Goal: Task Accomplishment & Management: Use online tool/utility

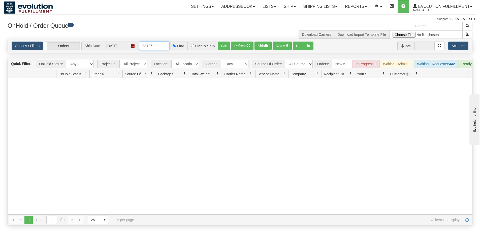
drag, startPoint x: 153, startPoint y: 46, endPoint x: 149, endPoint y: 45, distance: 4.2
click at [149, 45] on input "88127" at bounding box center [154, 46] width 30 height 9
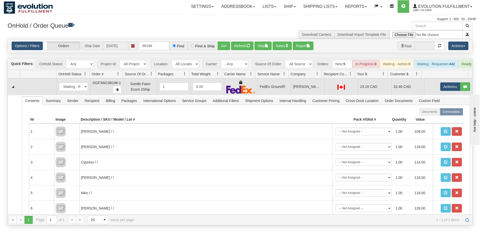
click at [274, 91] on td "FedEx Ground®" at bounding box center [273, 86] width 33 height 17
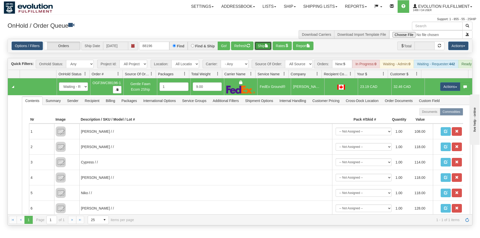
click at [267, 46] on span "button" at bounding box center [267, 46] width 4 height 4
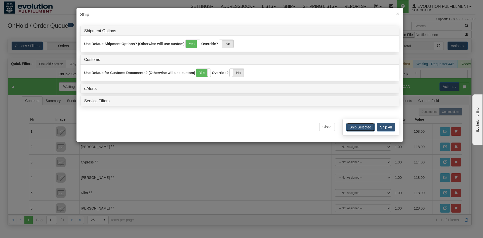
click at [362, 128] on button "Ship Selected" at bounding box center [361, 127] width 28 height 9
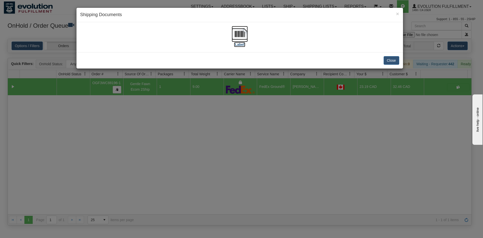
click at [232, 34] on img at bounding box center [240, 34] width 16 height 16
click at [393, 57] on button "Close" at bounding box center [392, 60] width 16 height 9
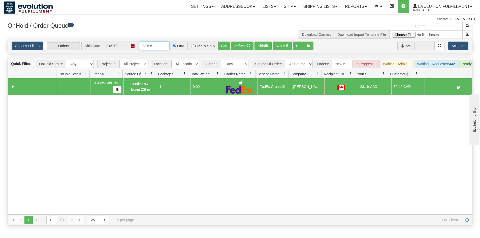
drag, startPoint x: 156, startPoint y: 46, endPoint x: 149, endPoint y: 46, distance: 7.3
click at [149, 46] on input "88196" at bounding box center [154, 46] width 30 height 9
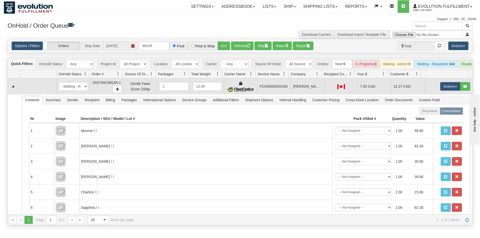
click at [265, 93] on td "FOXNDGROUND" at bounding box center [273, 86] width 33 height 16
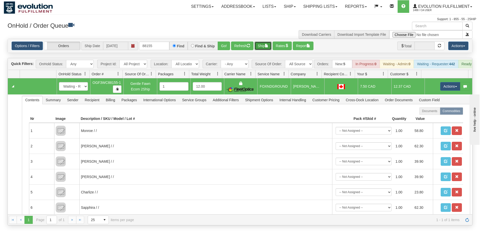
click at [260, 45] on button "Ship" at bounding box center [262, 46] width 17 height 9
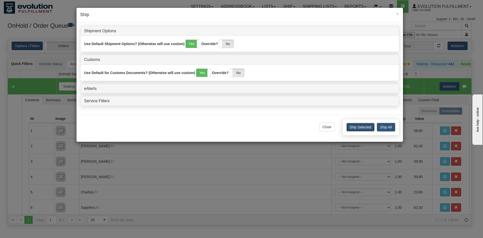
click at [357, 127] on button "Ship Selected" at bounding box center [361, 127] width 28 height 9
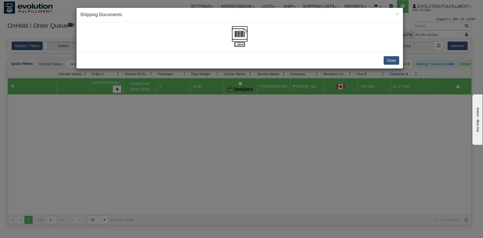
click at [235, 32] on img at bounding box center [240, 34] width 16 height 16
click at [391, 62] on button "Close" at bounding box center [392, 60] width 16 height 9
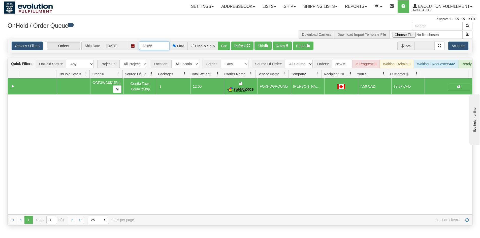
drag, startPoint x: 150, startPoint y: 47, endPoint x: 168, endPoint y: 50, distance: 18.1
click at [168, 48] on input "88155" at bounding box center [154, 46] width 30 height 9
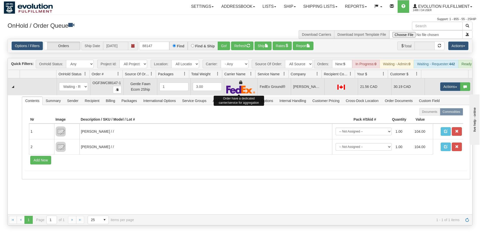
click at [251, 92] on img at bounding box center [240, 89] width 29 height 8
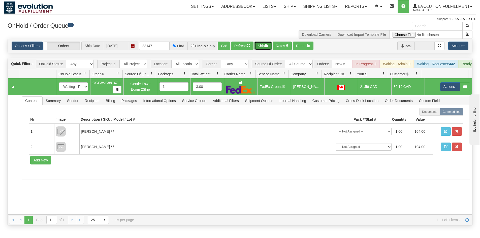
click at [265, 45] on button "Ship" at bounding box center [262, 46] width 17 height 9
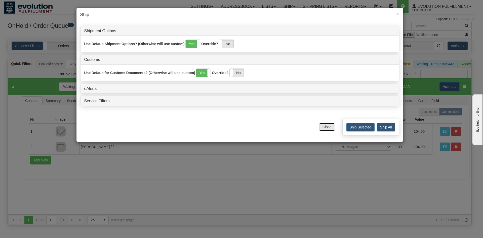
click at [325, 129] on button "Close" at bounding box center [327, 127] width 16 height 9
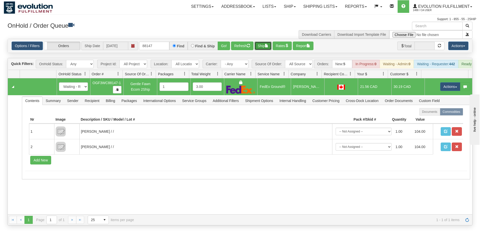
click at [260, 46] on button "Ship" at bounding box center [262, 46] width 17 height 9
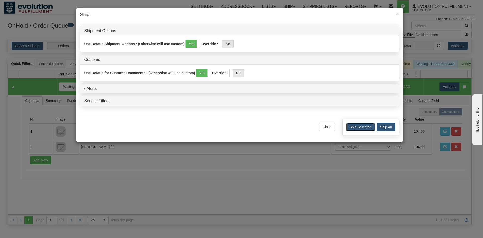
click at [362, 130] on button "Ship Selected" at bounding box center [361, 127] width 28 height 9
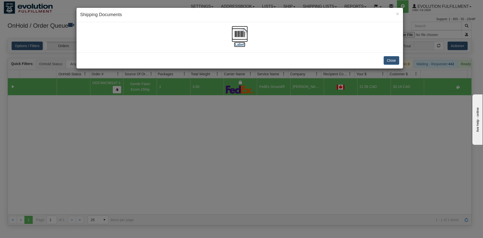
click at [239, 34] on img at bounding box center [240, 34] width 16 height 16
click at [395, 57] on button "Close" at bounding box center [392, 60] width 16 height 9
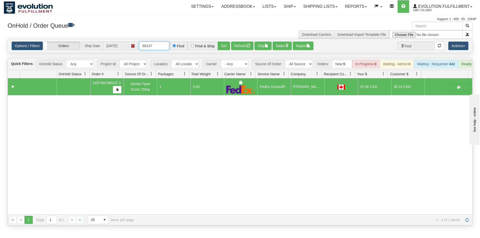
drag, startPoint x: 147, startPoint y: 47, endPoint x: 166, endPoint y: 48, distance: 19.4
click at [166, 48] on input "88147" at bounding box center [154, 46] width 30 height 9
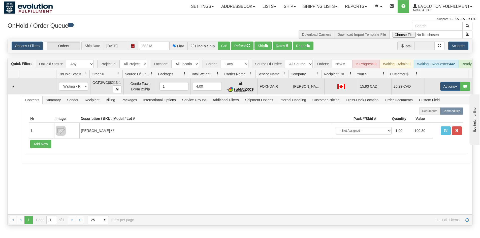
click at [264, 92] on td "FOXNDAIR" at bounding box center [273, 86] width 33 height 16
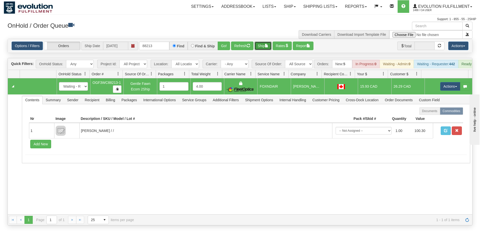
click at [268, 47] on span "button" at bounding box center [267, 46] width 4 height 4
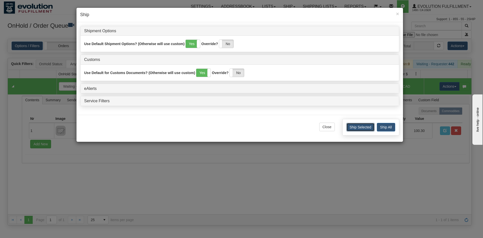
click at [351, 129] on button "Ship Selected" at bounding box center [361, 127] width 28 height 9
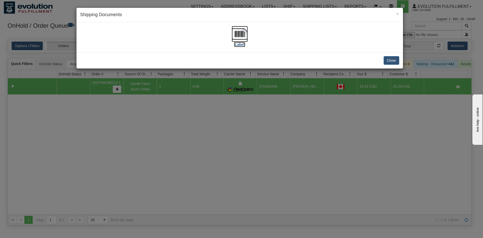
click at [241, 36] on img at bounding box center [240, 34] width 16 height 16
click at [387, 63] on button "Close" at bounding box center [392, 60] width 16 height 9
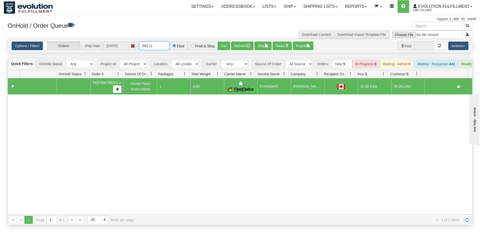
drag, startPoint x: 157, startPoint y: 44, endPoint x: 85, endPoint y: 42, distance: 72.0
click at [85, 42] on div "Options / Filters Group Shipments Orders Ship Date [DATE] 88213 Find Find & Shi…" at bounding box center [240, 46] width 456 height 9
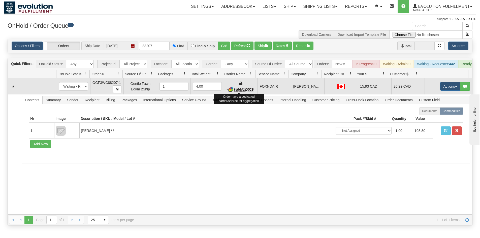
click at [250, 91] on img at bounding box center [240, 89] width 29 height 5
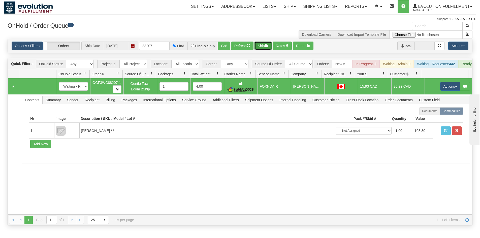
click at [260, 47] on button "Ship" at bounding box center [262, 46] width 17 height 9
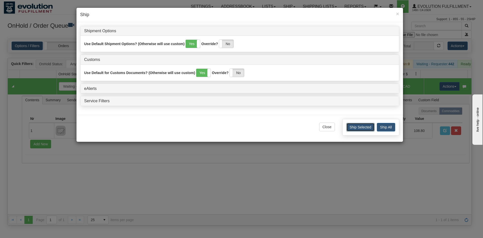
click at [360, 124] on button "Ship Selected" at bounding box center [361, 127] width 28 height 9
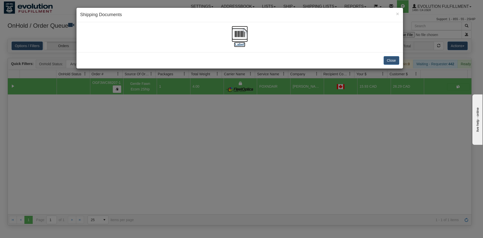
click at [245, 37] on img at bounding box center [240, 34] width 16 height 16
click at [383, 58] on div "Close" at bounding box center [240, 60] width 327 height 16
click at [386, 62] on button "Close" at bounding box center [392, 60] width 16 height 9
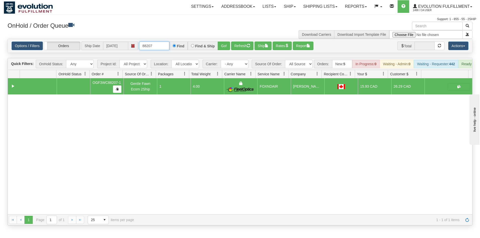
drag, startPoint x: 146, startPoint y: 46, endPoint x: 177, endPoint y: 51, distance: 31.3
click at [177, 51] on div "Options / Filters Group Shipments Orders Ship Date [DATE] 88207 Find Find & Shi…" at bounding box center [240, 46] width 464 height 14
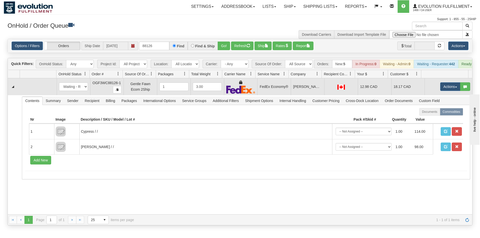
click at [267, 87] on td "FedEx Economy®" at bounding box center [273, 86] width 33 height 17
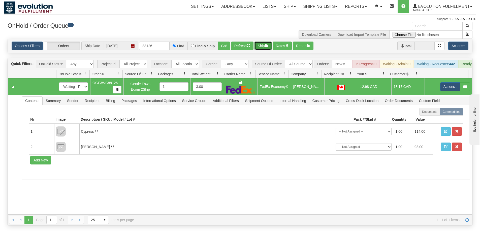
click at [268, 46] on span "button" at bounding box center [267, 46] width 4 height 4
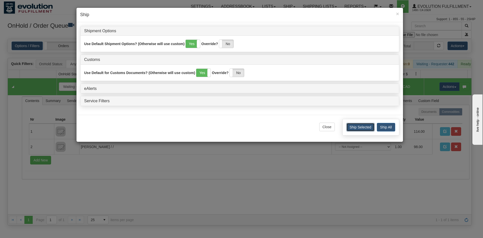
click at [351, 129] on button "Ship Selected" at bounding box center [361, 127] width 28 height 9
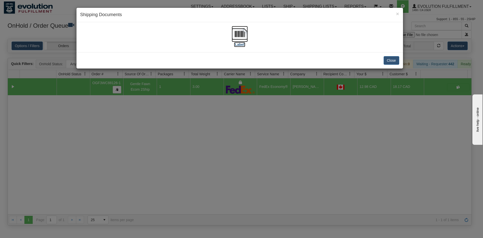
click at [241, 33] on img at bounding box center [240, 34] width 16 height 16
click at [391, 60] on button "Close" at bounding box center [392, 60] width 16 height 9
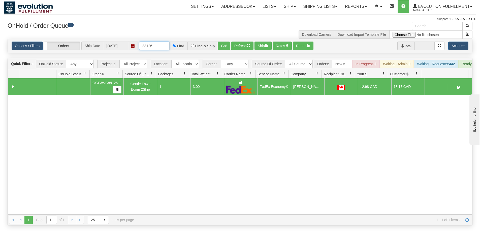
drag, startPoint x: 156, startPoint y: 46, endPoint x: 91, endPoint y: 47, distance: 65.0
click at [91, 47] on div "Options / Filters Group Shipments Orders Ship Date [DATE] 88126 Find Find & Shi…" at bounding box center [240, 46] width 456 height 9
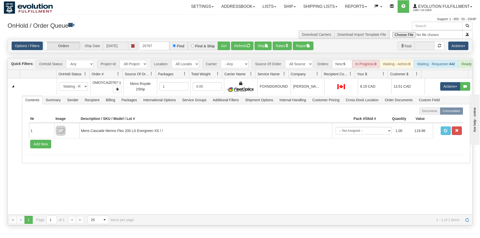
drag, startPoint x: 290, startPoint y: 88, endPoint x: 282, endPoint y: 72, distance: 17.3
click at [290, 88] on td "[PERSON_NAME]" at bounding box center [306, 86] width 33 height 16
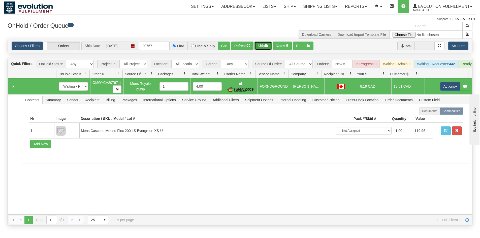
click at [267, 43] on button "Ship" at bounding box center [262, 46] width 17 height 9
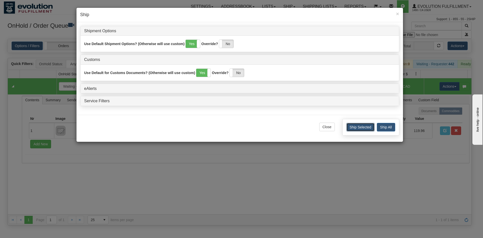
click at [364, 126] on button "Ship Selected" at bounding box center [361, 127] width 28 height 9
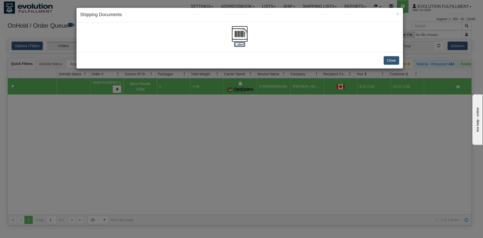
click at [241, 37] on img at bounding box center [240, 34] width 16 height 16
click at [398, 62] on button "Close" at bounding box center [392, 60] width 16 height 9
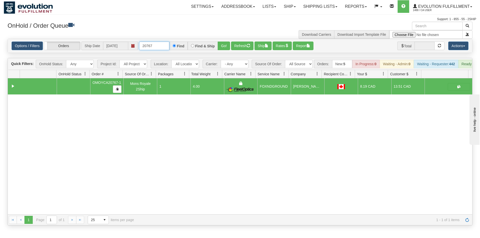
drag, startPoint x: 160, startPoint y: 45, endPoint x: 86, endPoint y: 46, distance: 74.0
click at [86, 46] on div "Options / Filters Group Shipments Orders Ship Date [DATE] 20767 Find Find & Shi…" at bounding box center [240, 46] width 456 height 9
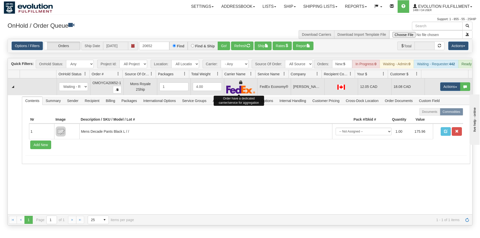
click at [251, 93] on img at bounding box center [240, 89] width 29 height 8
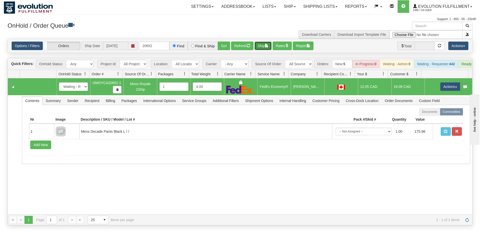
click at [261, 46] on button "Ship" at bounding box center [262, 46] width 17 height 9
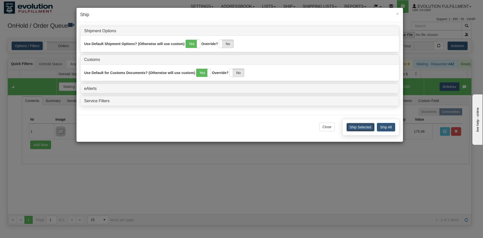
click at [366, 126] on button "Ship Selected" at bounding box center [361, 127] width 28 height 9
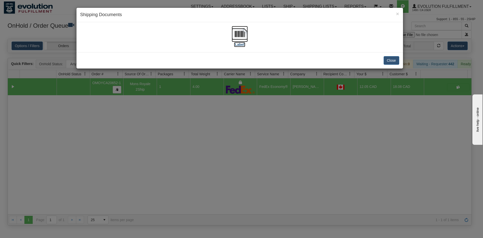
click at [244, 27] on img at bounding box center [240, 34] width 16 height 16
click at [395, 56] on button "Close" at bounding box center [392, 60] width 16 height 9
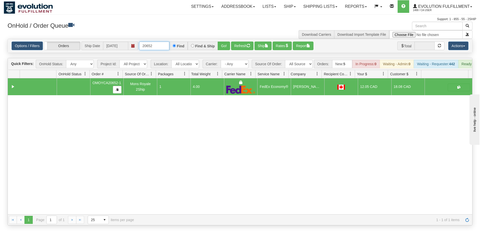
drag, startPoint x: 149, startPoint y: 45, endPoint x: 155, endPoint y: 46, distance: 6.1
click at [155, 46] on input "20652" at bounding box center [154, 46] width 30 height 9
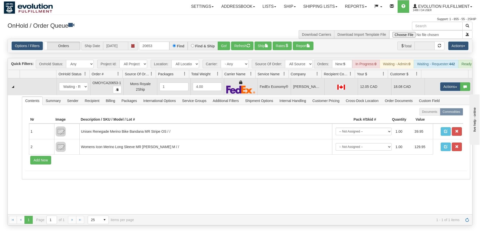
click at [281, 88] on td "FedEx Economy®" at bounding box center [273, 86] width 33 height 17
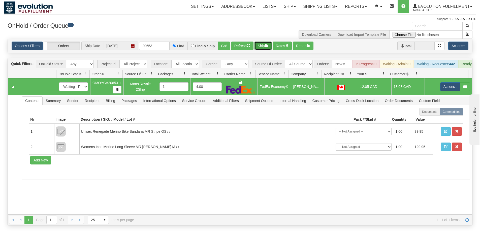
click at [268, 43] on button "Ship" at bounding box center [262, 46] width 17 height 9
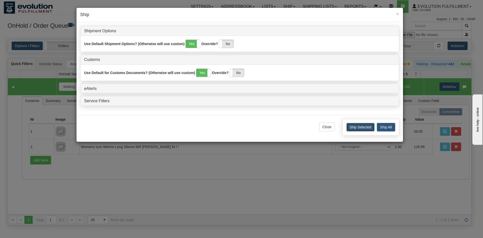
click at [351, 130] on button "Ship Selected" at bounding box center [361, 127] width 28 height 9
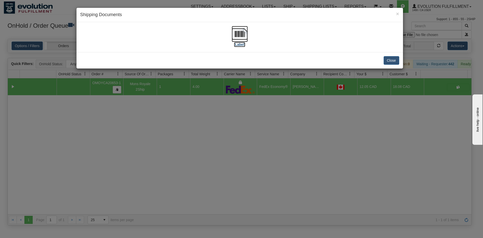
click at [238, 33] on img at bounding box center [240, 34] width 16 height 16
drag, startPoint x: 390, startPoint y: 55, endPoint x: 380, endPoint y: 60, distance: 11.2
click at [389, 57] on div "Close" at bounding box center [240, 60] width 327 height 16
click at [386, 61] on button "Close" at bounding box center [392, 60] width 16 height 9
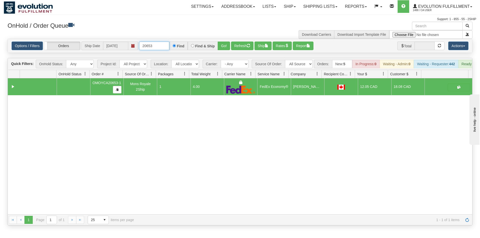
drag, startPoint x: 151, startPoint y: 46, endPoint x: 148, endPoint y: 46, distance: 3.8
click at [148, 46] on input "20653" at bounding box center [154, 46] width 30 height 9
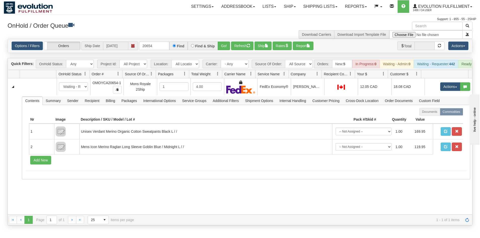
drag, startPoint x: 285, startPoint y: 92, endPoint x: 280, endPoint y: 77, distance: 16.2
click at [285, 91] on td "FedEx Economy®" at bounding box center [273, 86] width 33 height 17
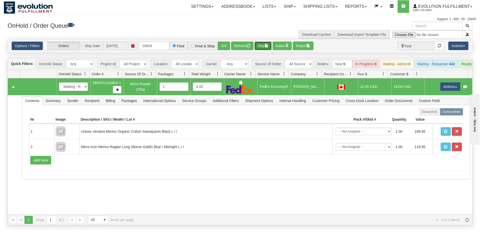
click at [263, 46] on button "Ship" at bounding box center [262, 46] width 17 height 9
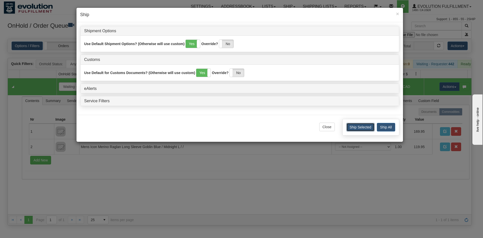
click at [356, 128] on button "Ship Selected" at bounding box center [361, 127] width 28 height 9
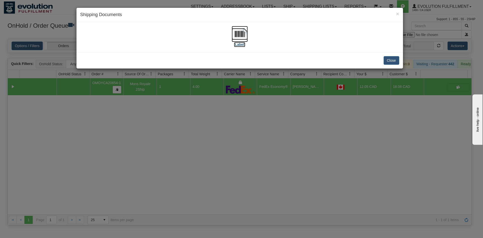
click at [239, 30] on img at bounding box center [240, 34] width 16 height 16
click at [380, 60] on div "Close" at bounding box center [240, 60] width 327 height 16
click at [391, 62] on button "Close" at bounding box center [392, 60] width 16 height 9
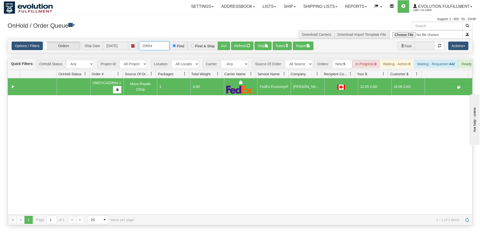
drag, startPoint x: 146, startPoint y: 44, endPoint x: 162, endPoint y: 46, distance: 16.2
click at [162, 46] on input "20654" at bounding box center [154, 46] width 30 height 9
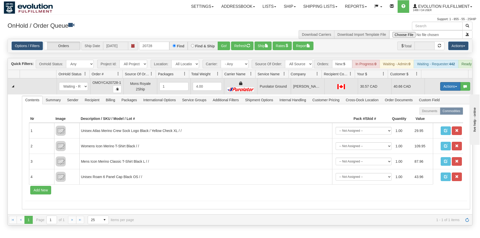
click at [440, 91] on button "Actions" at bounding box center [450, 86] width 20 height 9
click at [435, 111] on span "Rate All Services" at bounding box center [439, 109] width 30 height 4
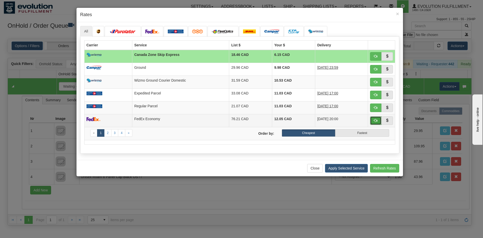
click at [375, 120] on span "button" at bounding box center [376, 121] width 4 height 4
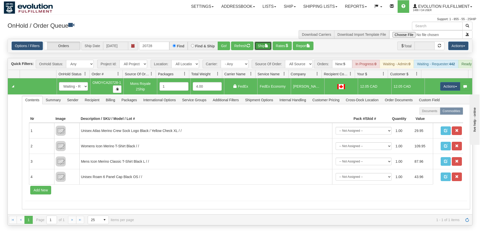
click at [264, 45] on button "Ship" at bounding box center [262, 46] width 17 height 9
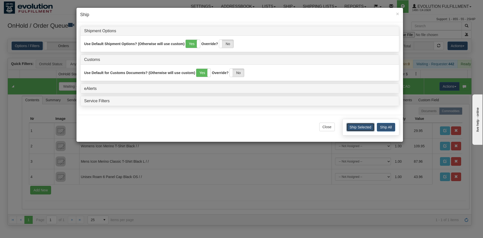
click at [363, 123] on button "Ship Selected" at bounding box center [361, 127] width 28 height 9
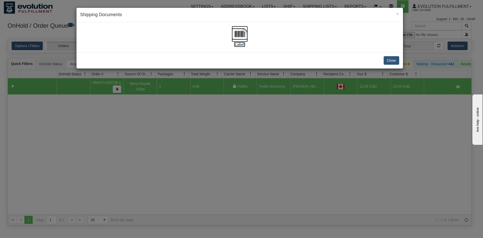
click at [236, 28] on img at bounding box center [240, 34] width 16 height 16
drag, startPoint x: 390, startPoint y: 60, endPoint x: 359, endPoint y: 60, distance: 31.2
click at [391, 60] on button "Close" at bounding box center [392, 60] width 16 height 9
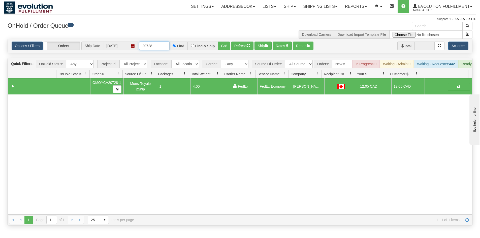
drag, startPoint x: 155, startPoint y: 46, endPoint x: 163, endPoint y: 46, distance: 8.3
click at [163, 46] on input "20728" at bounding box center [154, 46] width 30 height 9
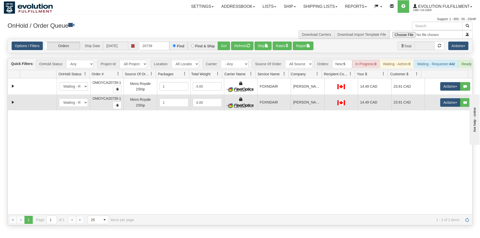
click at [324, 109] on td at bounding box center [340, 102] width 33 height 16
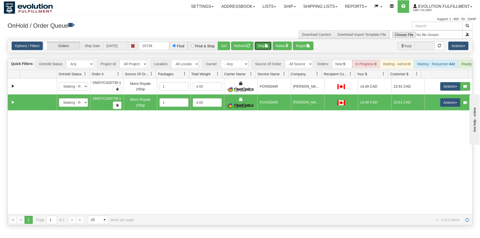
click at [263, 45] on button "Ship" at bounding box center [262, 46] width 17 height 9
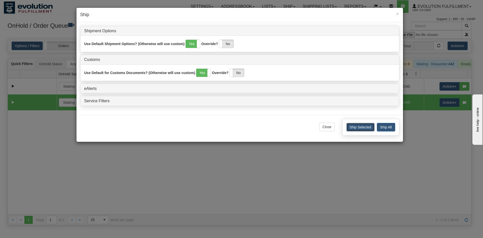
click at [365, 129] on button "Ship Selected" at bounding box center [361, 127] width 28 height 9
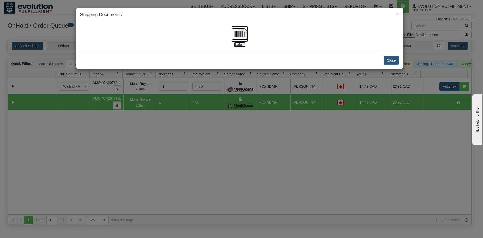
click at [239, 36] on img at bounding box center [240, 34] width 16 height 16
click at [239, 37] on img at bounding box center [240, 34] width 16 height 16
click at [388, 61] on button "Close" at bounding box center [392, 60] width 16 height 9
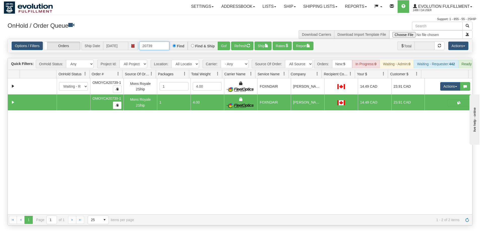
drag, startPoint x: 148, startPoint y: 46, endPoint x: 169, endPoint y: 45, distance: 21.9
click at [169, 45] on div "20739 Find Find & Ship Go!" at bounding box center [184, 46] width 91 height 9
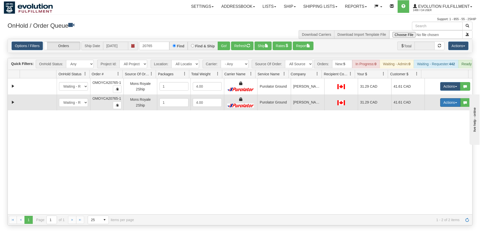
click at [440, 106] on button "Actions" at bounding box center [450, 102] width 20 height 9
click at [430, 127] on span "Rate All Services" at bounding box center [439, 125] width 30 height 4
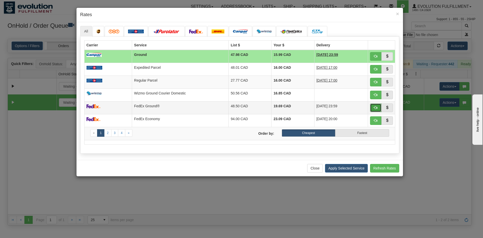
click at [376, 106] on span "button" at bounding box center [376, 108] width 4 height 4
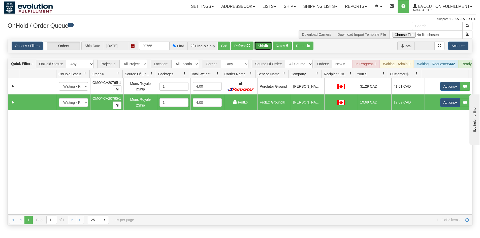
click at [264, 48] on button "Ship" at bounding box center [262, 46] width 17 height 9
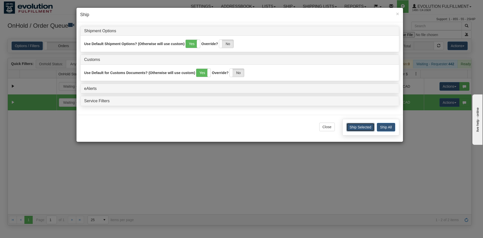
click at [353, 126] on button "Ship Selected" at bounding box center [361, 127] width 28 height 9
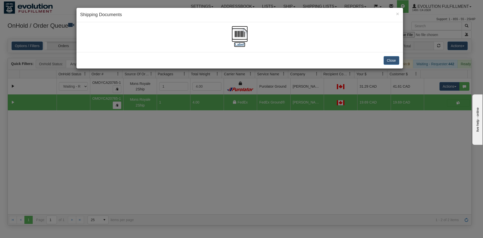
click at [242, 34] on img at bounding box center [240, 34] width 16 height 16
click at [394, 59] on button "Close" at bounding box center [392, 60] width 16 height 9
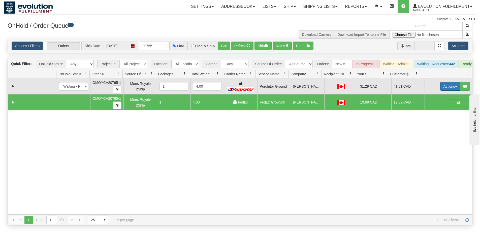
click at [442, 90] on button "Actions" at bounding box center [450, 86] width 20 height 9
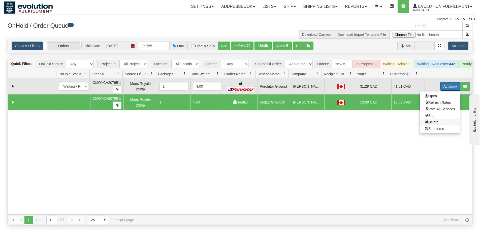
click at [430, 124] on span "Delete" at bounding box center [431, 122] width 14 height 4
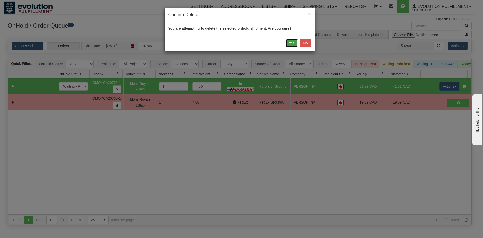
click at [289, 45] on button "Yes" at bounding box center [292, 43] width 12 height 9
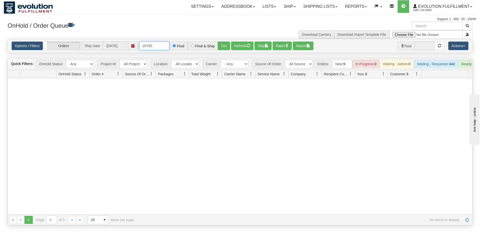
drag, startPoint x: 146, startPoint y: 46, endPoint x: 166, endPoint y: 46, distance: 19.9
click at [166, 46] on input "20765" at bounding box center [154, 46] width 30 height 9
click at [222, 48] on button "Go!" at bounding box center [223, 46] width 12 height 9
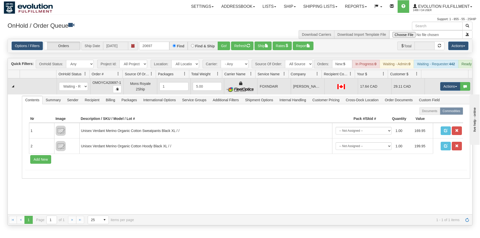
click at [295, 85] on td "[PERSON_NAME]" at bounding box center [306, 86] width 33 height 16
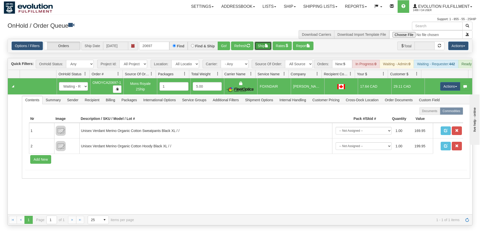
click at [266, 46] on button "Ship" at bounding box center [262, 46] width 17 height 9
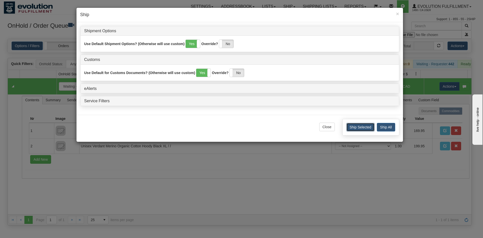
click at [357, 128] on button "Ship Selected" at bounding box center [361, 127] width 28 height 9
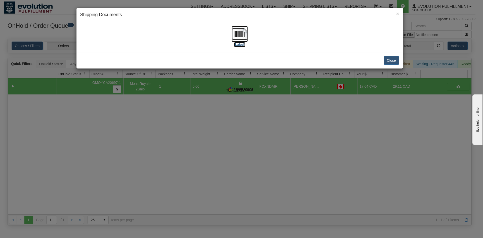
click at [239, 33] on img at bounding box center [240, 34] width 16 height 16
click at [392, 64] on button "Close" at bounding box center [392, 60] width 16 height 9
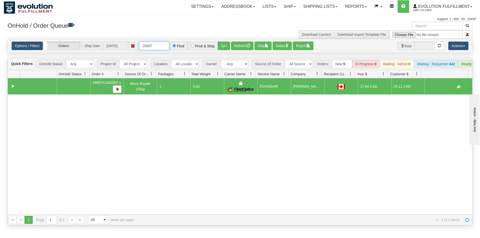
drag, startPoint x: 147, startPoint y: 46, endPoint x: 179, endPoint y: 46, distance: 31.7
click at [179, 46] on div "20697 Find Find & Ship Go!" at bounding box center [184, 46] width 91 height 9
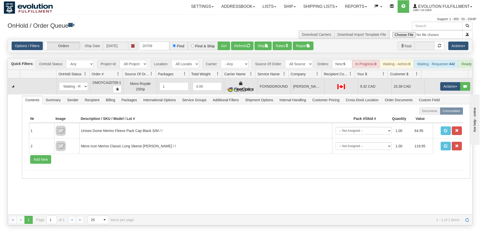
click at [284, 91] on td "FOXNDGROUND" at bounding box center [273, 86] width 33 height 16
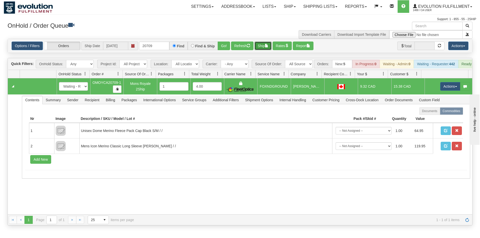
click at [261, 49] on button "Ship" at bounding box center [262, 46] width 17 height 9
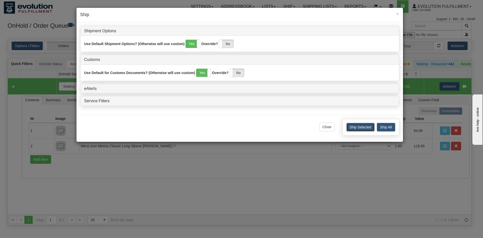
click at [358, 128] on button "Ship Selected" at bounding box center [361, 127] width 28 height 9
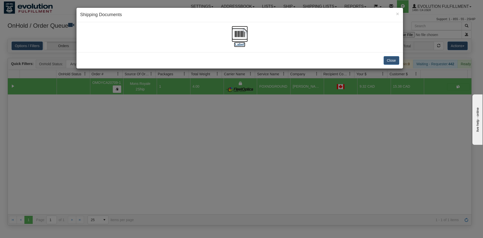
click at [243, 33] on img at bounding box center [240, 34] width 16 height 16
click at [393, 62] on button "Close" at bounding box center [392, 60] width 16 height 9
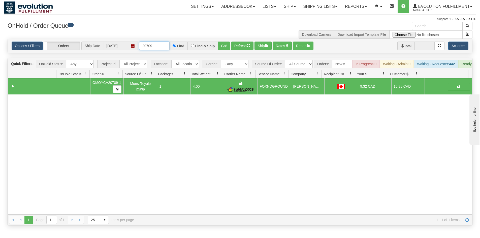
drag, startPoint x: 147, startPoint y: 47, endPoint x: 162, endPoint y: 47, distance: 14.6
click at [162, 47] on input "20709" at bounding box center [154, 46] width 30 height 9
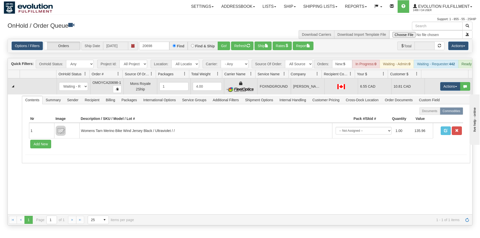
click at [290, 87] on td "[PERSON_NAME]" at bounding box center [306, 86] width 33 height 16
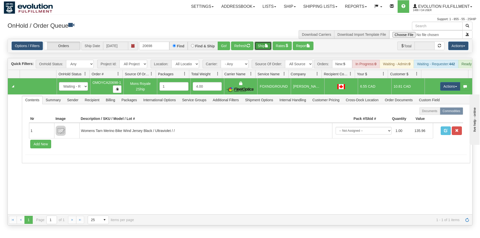
click at [264, 45] on button "Ship" at bounding box center [262, 46] width 17 height 9
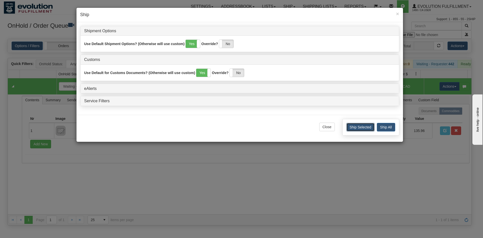
click at [355, 126] on button "Ship Selected" at bounding box center [361, 127] width 28 height 9
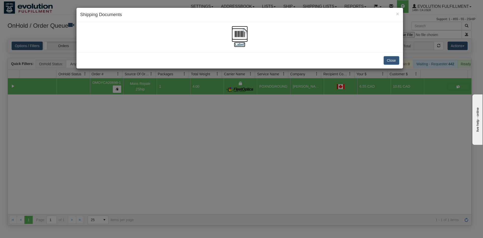
click at [240, 34] on img at bounding box center [240, 34] width 16 height 16
click at [395, 60] on button "Close" at bounding box center [392, 60] width 16 height 9
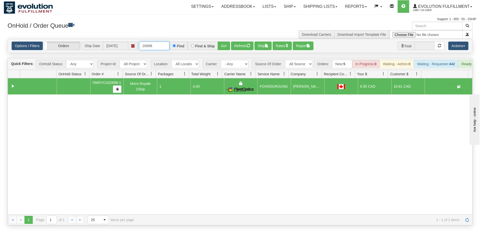
drag, startPoint x: 147, startPoint y: 46, endPoint x: 175, endPoint y: 48, distance: 27.8
click at [175, 48] on div "20698 Find Find & Ship Go!" at bounding box center [184, 46] width 91 height 9
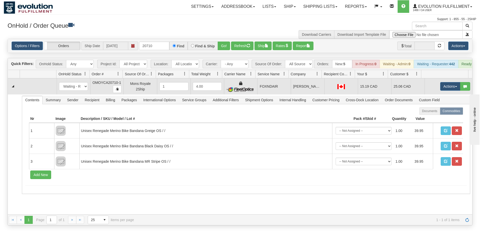
click at [260, 94] on td "FOXNDAIR" at bounding box center [273, 86] width 33 height 16
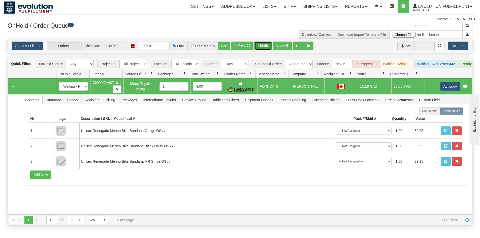
click at [267, 46] on span "button" at bounding box center [267, 46] width 4 height 4
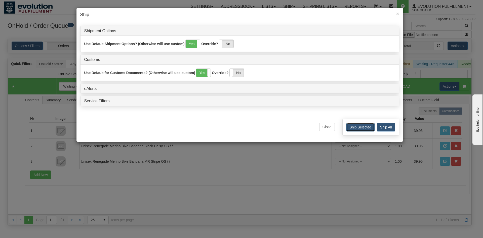
click at [359, 127] on button "Ship Selected" at bounding box center [361, 127] width 28 height 9
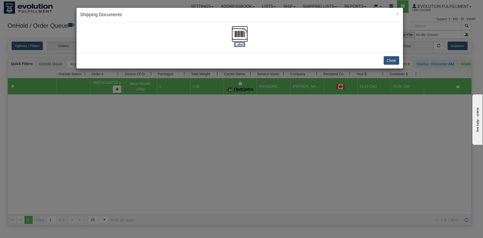
click at [242, 35] on img at bounding box center [240, 34] width 16 height 16
click at [396, 61] on button "Close" at bounding box center [392, 60] width 16 height 9
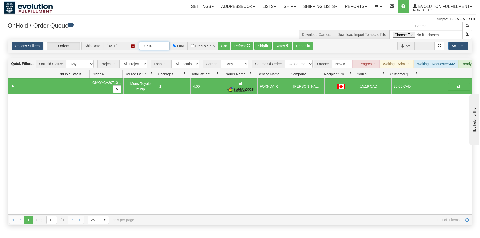
drag, startPoint x: 150, startPoint y: 46, endPoint x: 169, endPoint y: 46, distance: 19.1
click at [169, 46] on input "20710" at bounding box center [154, 46] width 30 height 9
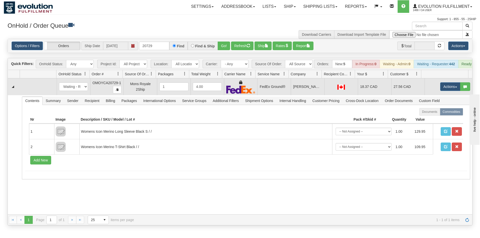
click at [293, 95] on td "[PERSON_NAME] [PERSON_NAME]" at bounding box center [306, 86] width 33 height 17
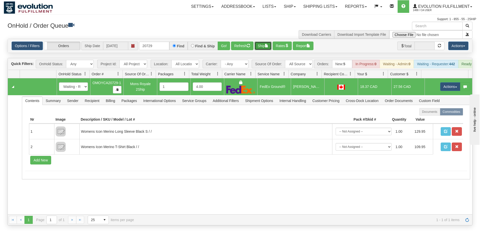
click at [265, 48] on button "Ship" at bounding box center [262, 46] width 17 height 9
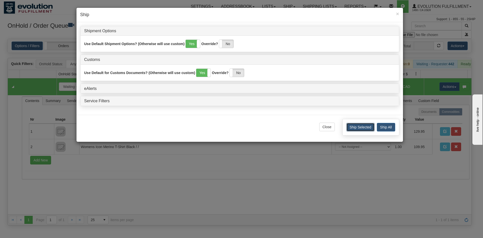
click at [356, 126] on button "Ship Selected" at bounding box center [361, 127] width 28 height 9
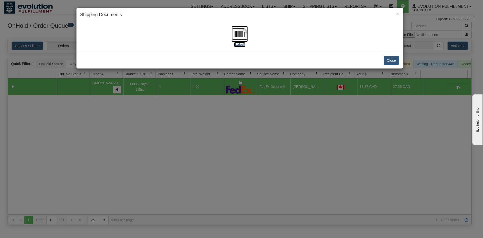
click at [247, 35] on img at bounding box center [240, 34] width 16 height 16
click at [387, 63] on button "Close" at bounding box center [392, 60] width 16 height 9
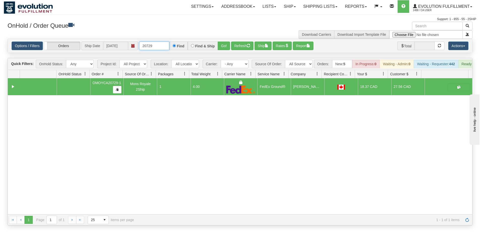
drag, startPoint x: 146, startPoint y: 45, endPoint x: 165, endPoint y: 46, distance: 18.9
click at [165, 46] on input "20729" at bounding box center [154, 46] width 30 height 9
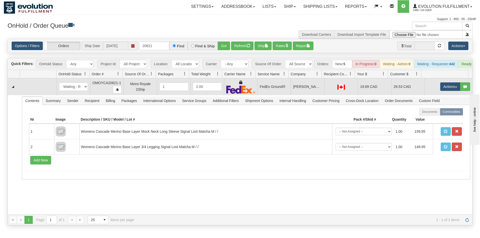
click at [293, 92] on td "[PERSON_NAME]" at bounding box center [306, 86] width 33 height 17
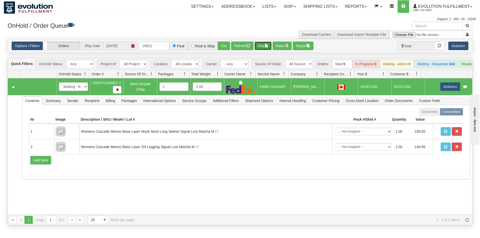
click at [268, 47] on span "button" at bounding box center [267, 46] width 4 height 4
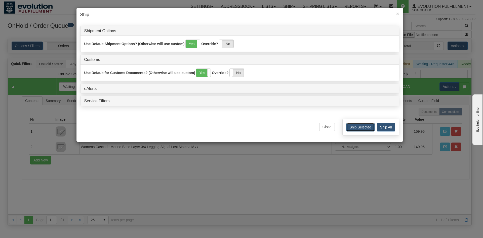
click at [360, 127] on button "Ship Selected" at bounding box center [361, 127] width 28 height 9
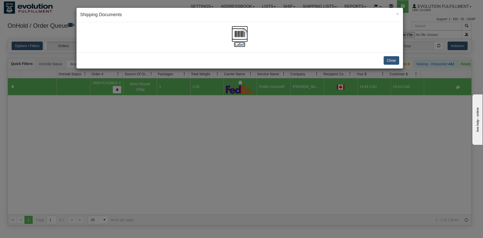
click at [237, 33] on img at bounding box center [240, 34] width 16 height 16
click at [393, 58] on button "Close" at bounding box center [392, 60] width 16 height 9
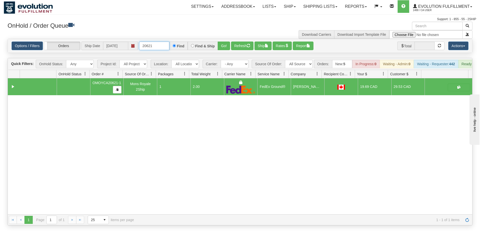
drag, startPoint x: 149, startPoint y: 45, endPoint x: 161, endPoint y: 45, distance: 12.1
click at [161, 45] on input "20621" at bounding box center [154, 46] width 30 height 9
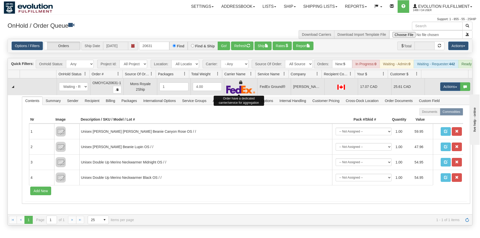
click at [231, 92] on img at bounding box center [240, 89] width 29 height 8
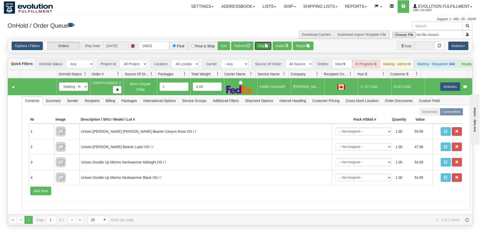
click at [263, 43] on button "Ship" at bounding box center [262, 46] width 17 height 9
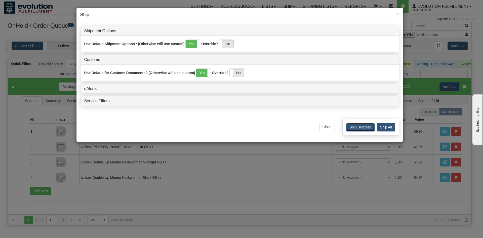
click at [363, 127] on button "Ship Selected" at bounding box center [361, 127] width 28 height 9
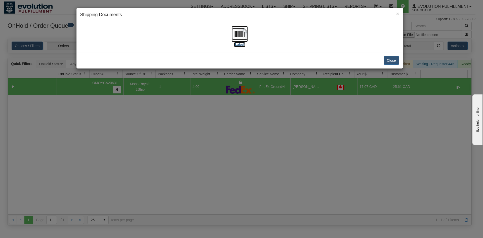
click at [241, 42] on label "[Label]" at bounding box center [240, 44] width 12 height 5
click at [393, 61] on button "Close" at bounding box center [392, 60] width 16 height 9
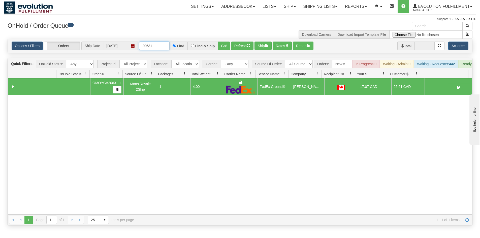
drag, startPoint x: 148, startPoint y: 46, endPoint x: 169, endPoint y: 46, distance: 21.4
click at [169, 46] on div "20631 Find Find & Ship Go!" at bounding box center [184, 46] width 91 height 9
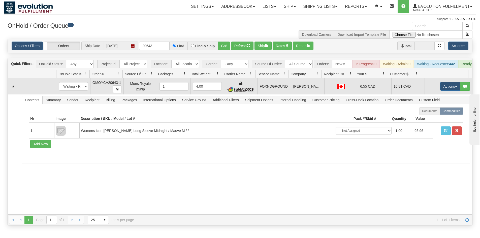
click at [272, 86] on td "FOXNDGROUND" at bounding box center [273, 86] width 33 height 16
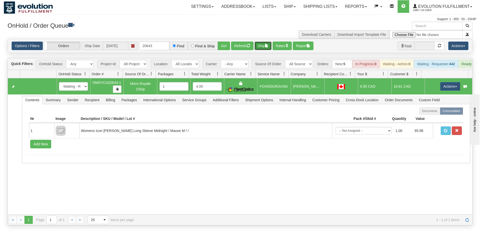
click at [267, 46] on span "button" at bounding box center [267, 46] width 4 height 4
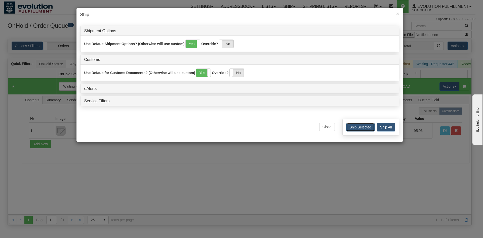
click at [350, 127] on button "Ship Selected" at bounding box center [361, 127] width 28 height 9
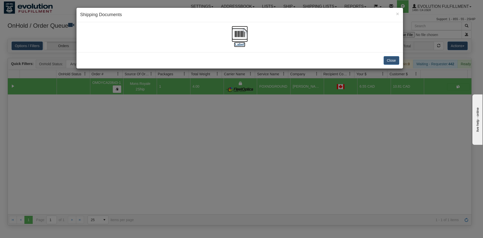
click at [240, 34] on img at bounding box center [240, 34] width 16 height 16
click at [388, 58] on button "Close" at bounding box center [392, 60] width 16 height 9
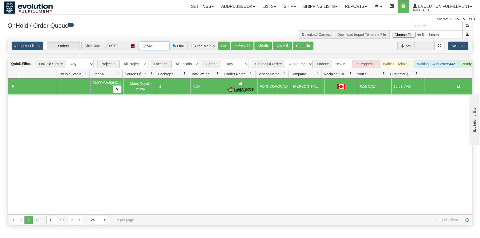
drag, startPoint x: 149, startPoint y: 47, endPoint x: 169, endPoint y: 47, distance: 20.4
click at [169, 47] on input "20643" at bounding box center [154, 46] width 30 height 9
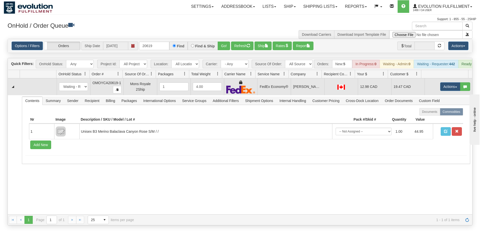
click at [240, 90] on img at bounding box center [240, 89] width 29 height 8
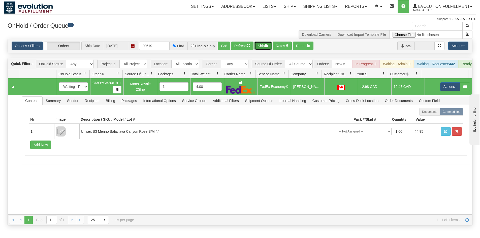
click at [267, 48] on button "Ship" at bounding box center [262, 46] width 17 height 9
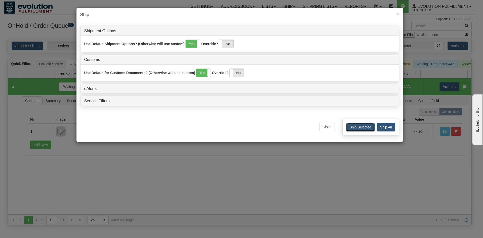
click at [370, 128] on button "Ship Selected" at bounding box center [361, 127] width 28 height 9
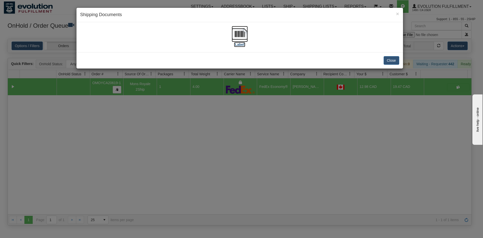
click at [244, 39] on img at bounding box center [240, 34] width 16 height 16
click at [393, 60] on button "Close" at bounding box center [392, 60] width 16 height 9
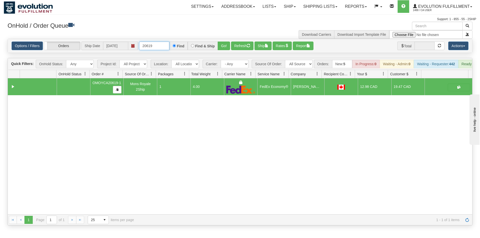
drag, startPoint x: 148, startPoint y: 47, endPoint x: 169, endPoint y: 50, distance: 20.9
click at [169, 50] on input "20619" at bounding box center [154, 46] width 30 height 9
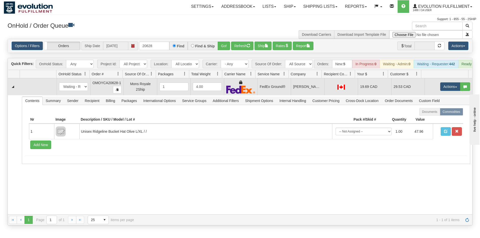
click at [347, 94] on td at bounding box center [340, 86] width 33 height 17
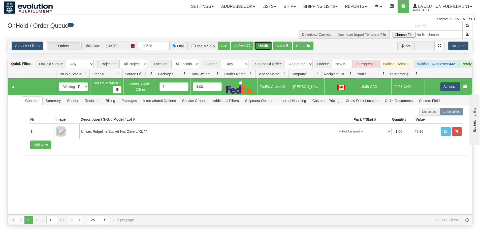
click at [265, 47] on button "Ship" at bounding box center [262, 46] width 17 height 9
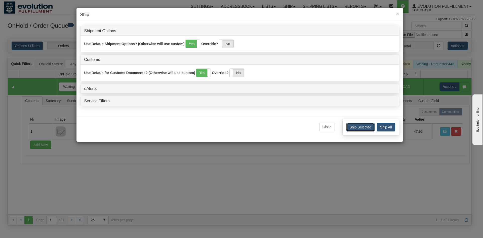
click at [368, 126] on button "Ship Selected" at bounding box center [361, 127] width 28 height 9
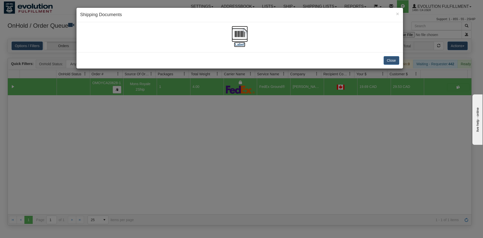
click at [245, 32] on img at bounding box center [240, 34] width 16 height 16
click at [395, 64] on button "Close" at bounding box center [392, 60] width 16 height 9
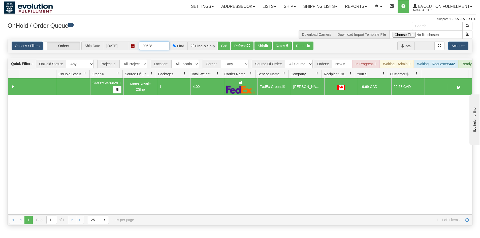
drag, startPoint x: 145, startPoint y: 47, endPoint x: 163, endPoint y: 47, distance: 18.4
click at [163, 47] on input "20628" at bounding box center [154, 46] width 30 height 9
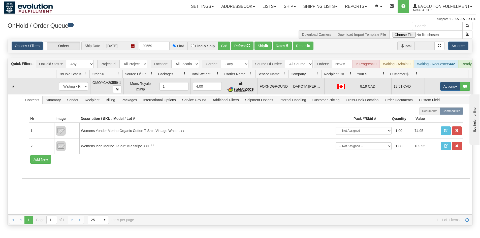
click at [313, 92] on td "DAKOTA [PERSON_NAME]" at bounding box center [306, 86] width 33 height 16
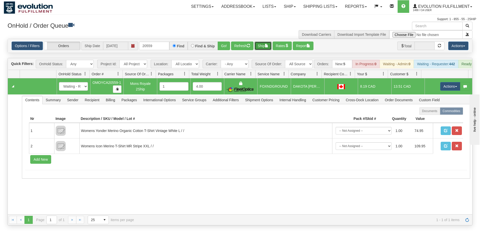
click at [262, 46] on button "Ship" at bounding box center [262, 46] width 17 height 9
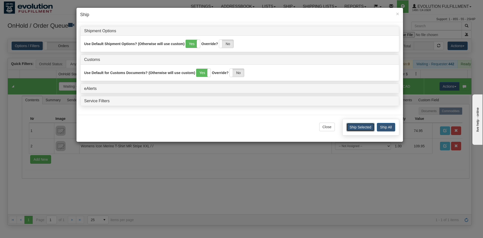
click at [362, 129] on button "Ship Selected" at bounding box center [361, 127] width 28 height 9
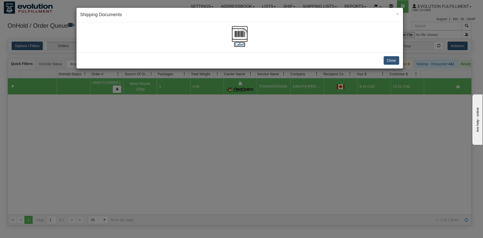
click at [247, 34] on img at bounding box center [240, 34] width 16 height 16
click at [396, 61] on button "Close" at bounding box center [392, 60] width 16 height 9
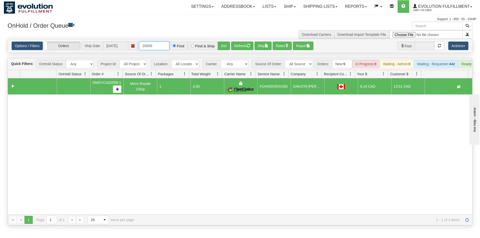
drag, startPoint x: 150, startPoint y: 44, endPoint x: 160, endPoint y: 45, distance: 9.9
click at [160, 45] on input "20559" at bounding box center [154, 46] width 30 height 9
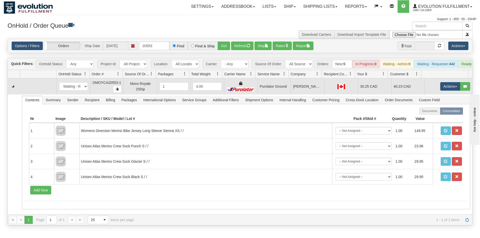
drag, startPoint x: 304, startPoint y: 95, endPoint x: 314, endPoint y: 97, distance: 9.5
click at [304, 94] on td "[PERSON_NAME]" at bounding box center [306, 86] width 33 height 16
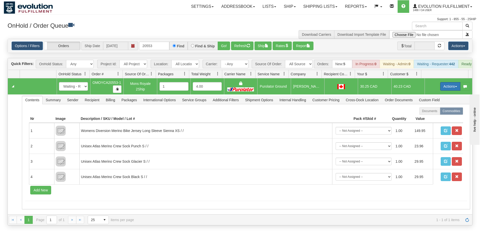
click at [440, 87] on button "Actions" at bounding box center [450, 86] width 20 height 9
click at [430, 111] on span "Rate All Services" at bounding box center [439, 109] width 30 height 4
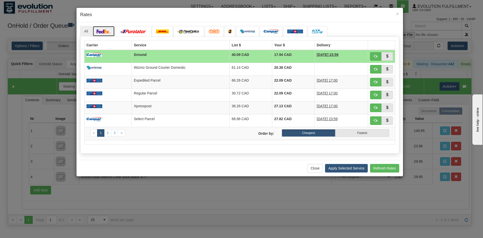
click at [103, 31] on img at bounding box center [104, 31] width 14 height 4
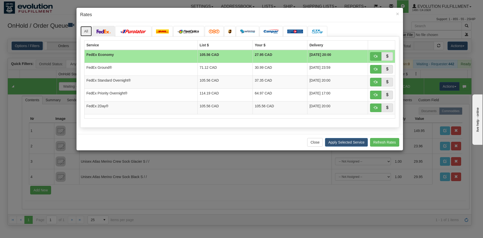
click at [86, 31] on link "All" at bounding box center [86, 31] width 12 height 11
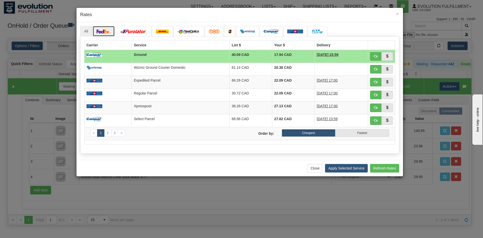
click at [109, 32] on img at bounding box center [104, 31] width 14 height 4
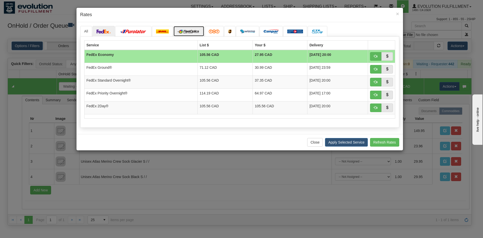
click at [191, 32] on img at bounding box center [188, 31] width 23 height 4
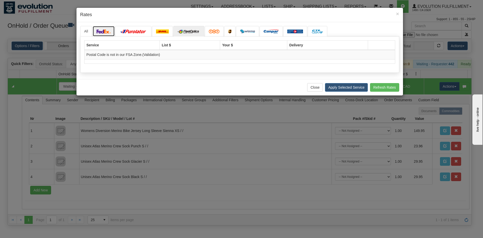
click at [103, 30] on img at bounding box center [104, 31] width 14 height 4
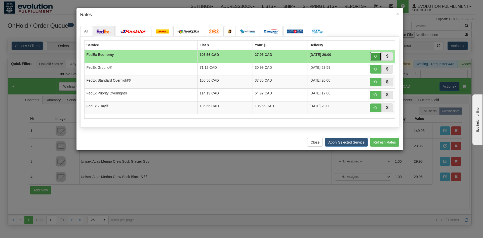
click at [374, 57] on button "button" at bounding box center [376, 56] width 12 height 9
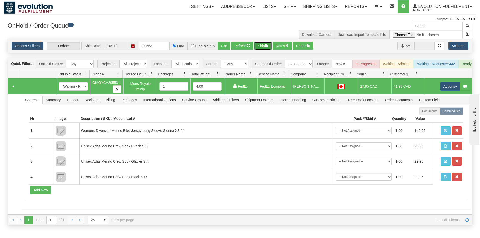
click at [265, 45] on button "Ship" at bounding box center [262, 46] width 17 height 9
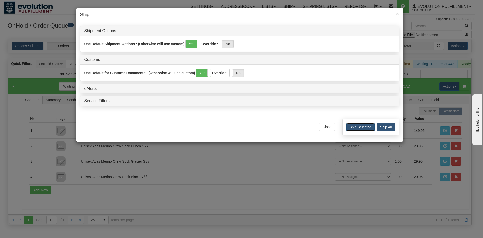
click at [359, 125] on button "Ship Selected" at bounding box center [361, 127] width 28 height 9
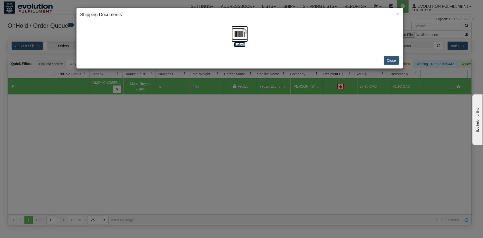
click at [240, 39] on img at bounding box center [240, 34] width 16 height 16
click at [389, 62] on button "Close" at bounding box center [392, 60] width 16 height 9
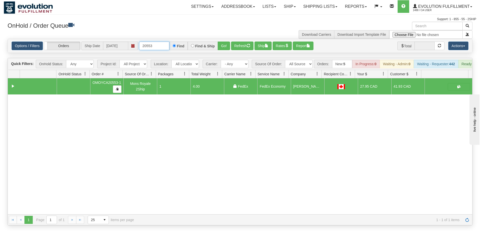
drag, startPoint x: 157, startPoint y: 48, endPoint x: 134, endPoint y: 50, distance: 22.7
click at [134, 50] on div "Options / Filters Group Shipments Orders Ship Date [DATE] 20553 Find Find & Shi…" at bounding box center [240, 46] width 456 height 9
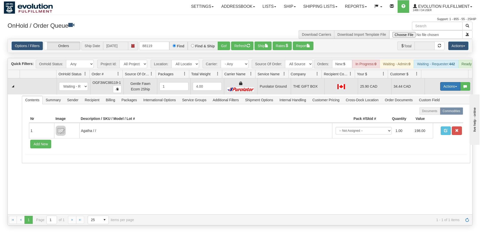
click at [449, 91] on button "Actions" at bounding box center [450, 86] width 20 height 9
click at [431, 111] on span "Rate All Services" at bounding box center [439, 109] width 30 height 4
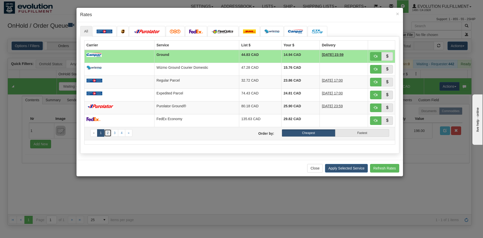
click at [110, 133] on link "2" at bounding box center [107, 133] width 7 height 8
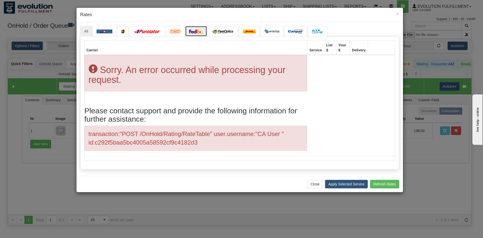
click at [196, 32] on img at bounding box center [196, 31] width 14 height 4
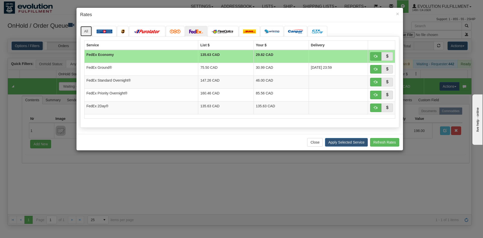
click at [86, 36] on link "All" at bounding box center [86, 31] width 12 height 11
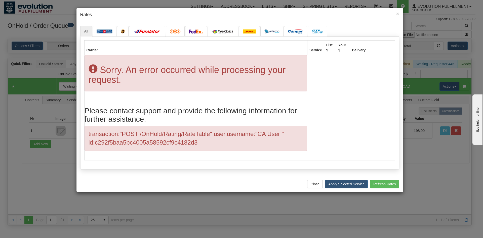
click at [146, 37] on div "Carrier Service List $ Your $ Delivery transaction:"POST /OnHold/Rating/RateTab…" at bounding box center [239, 103] width 319 height 133
click at [146, 35] on link at bounding box center [147, 31] width 36 height 11
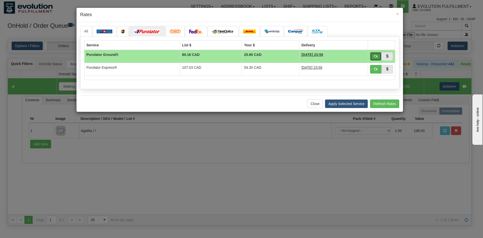
click at [375, 57] on span "button" at bounding box center [376, 56] width 4 height 4
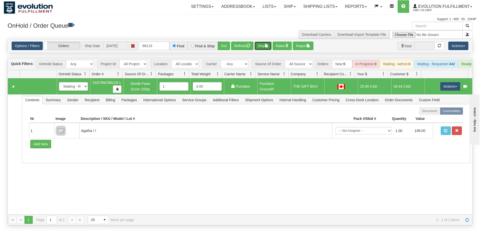
click at [260, 45] on button "Ship" at bounding box center [262, 46] width 17 height 9
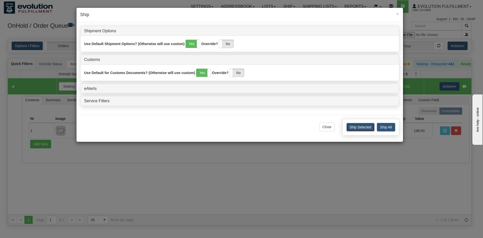
click at [351, 128] on button "Ship Selected" at bounding box center [361, 127] width 28 height 9
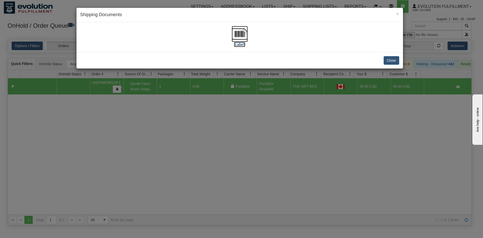
click at [245, 31] on img at bounding box center [240, 34] width 16 height 16
click at [390, 63] on button "Close" at bounding box center [392, 60] width 16 height 9
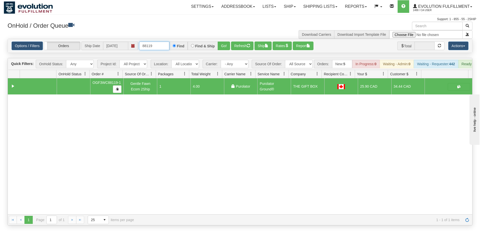
drag, startPoint x: 152, startPoint y: 47, endPoint x: 145, endPoint y: 47, distance: 7.0
click at [145, 47] on input "88119" at bounding box center [154, 46] width 30 height 9
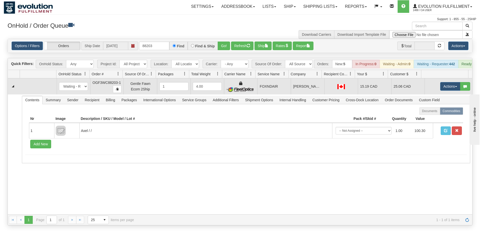
click at [263, 94] on td "FOXNDAIR" at bounding box center [273, 86] width 33 height 16
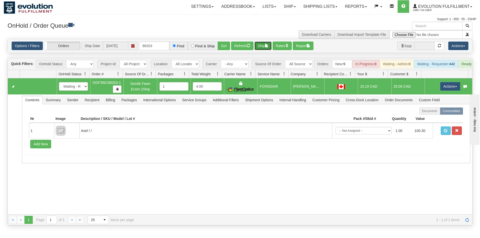
click at [264, 48] on button "Ship" at bounding box center [262, 46] width 17 height 9
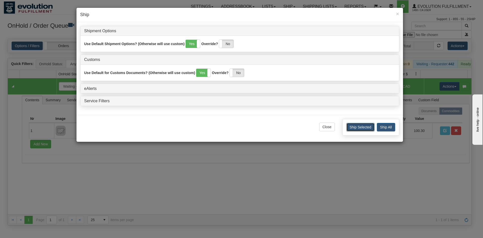
click at [362, 127] on button "Ship Selected" at bounding box center [361, 127] width 28 height 9
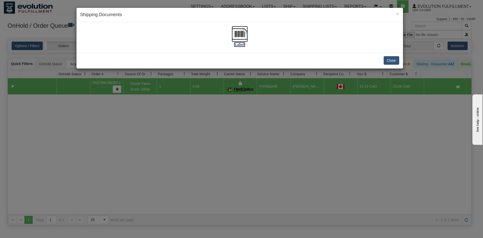
click at [238, 39] on img at bounding box center [240, 34] width 16 height 16
drag, startPoint x: 387, startPoint y: 55, endPoint x: 396, endPoint y: 65, distance: 13.2
click at [387, 56] on div "Close" at bounding box center [240, 60] width 327 height 16
drag, startPoint x: 396, startPoint y: 65, endPoint x: 392, endPoint y: 59, distance: 6.8
click at [397, 62] on div "Close" at bounding box center [240, 60] width 327 height 16
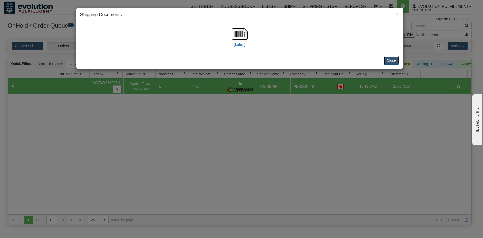
click at [391, 59] on button "Close" at bounding box center [392, 60] width 16 height 9
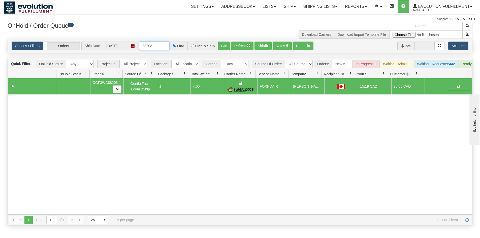
drag, startPoint x: 144, startPoint y: 46, endPoint x: 196, endPoint y: 52, distance: 51.7
click at [196, 52] on div "Options / Filters Group Shipments Orders Ship Date [DATE] 88203 Find Find & Shi…" at bounding box center [240, 46] width 464 height 14
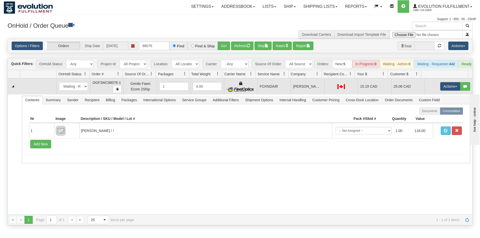
click at [303, 93] on td "[PERSON_NAME]" at bounding box center [306, 86] width 33 height 16
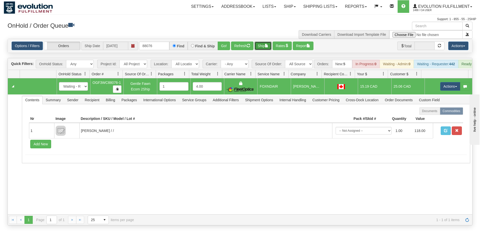
click at [267, 45] on span "button" at bounding box center [267, 46] width 4 height 4
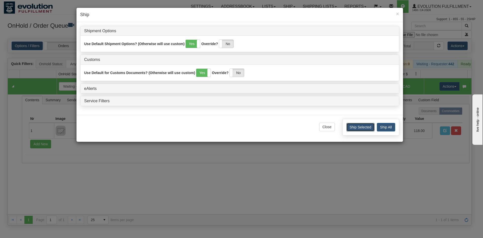
click at [355, 129] on button "Ship Selected" at bounding box center [361, 127] width 28 height 9
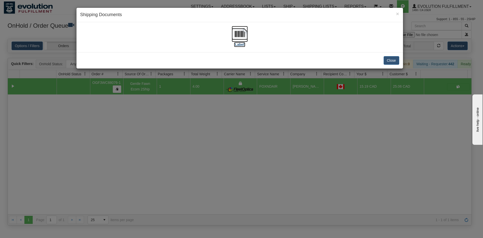
click at [237, 37] on img at bounding box center [240, 34] width 16 height 16
click at [394, 61] on button "Close" at bounding box center [392, 60] width 16 height 9
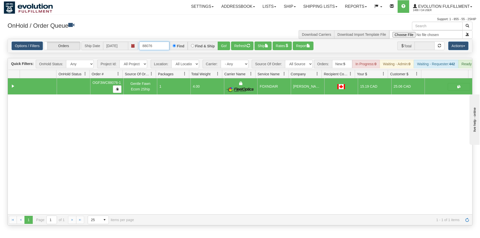
drag, startPoint x: 147, startPoint y: 47, endPoint x: 162, endPoint y: 49, distance: 14.8
click at [162, 49] on input "88076" at bounding box center [154, 46] width 30 height 9
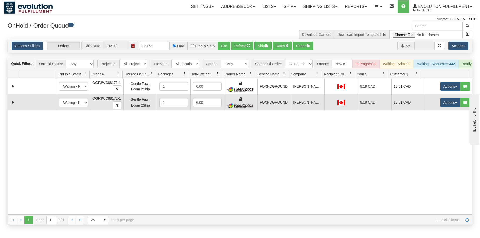
click at [341, 111] on td at bounding box center [340, 102] width 33 height 16
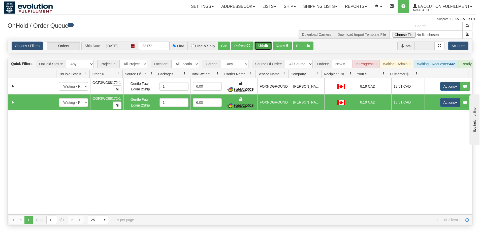
click at [257, 47] on button "Ship" at bounding box center [262, 46] width 17 height 9
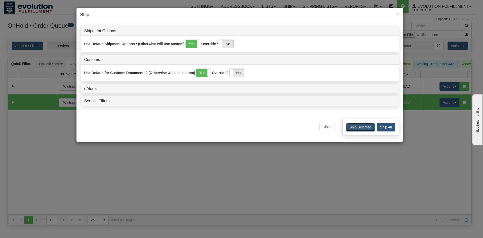
click at [369, 128] on button "Ship Selected" at bounding box center [361, 127] width 28 height 9
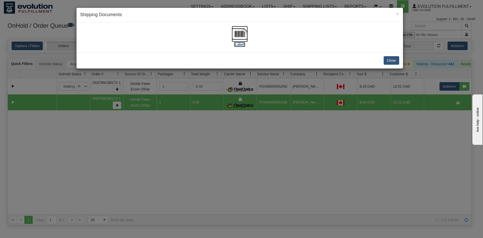
click at [244, 32] on img at bounding box center [240, 34] width 16 height 16
drag, startPoint x: 385, startPoint y: 54, endPoint x: 387, endPoint y: 58, distance: 4.1
click at [386, 56] on div "Close" at bounding box center [240, 60] width 327 height 16
click at [388, 59] on button "Close" at bounding box center [392, 60] width 16 height 9
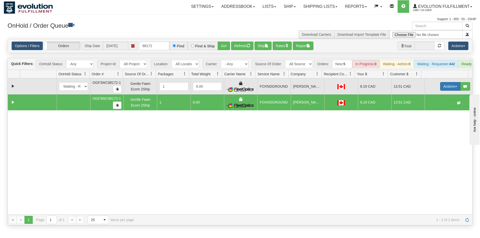
click at [442, 89] on button "Actions" at bounding box center [450, 86] width 20 height 9
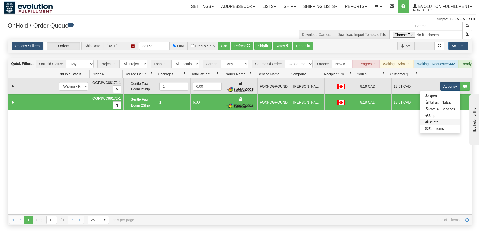
click at [434, 125] on link "Delete" at bounding box center [439, 122] width 40 height 7
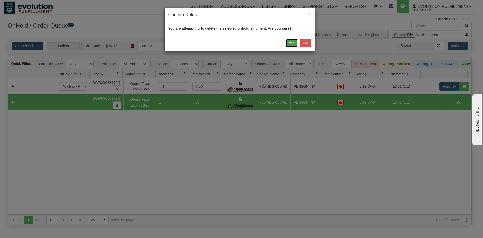
click at [294, 44] on button "Yes" at bounding box center [292, 43] width 12 height 9
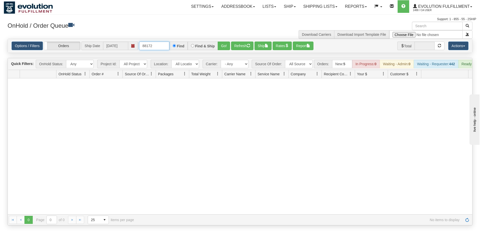
drag, startPoint x: 147, startPoint y: 46, endPoint x: 212, endPoint y: 51, distance: 65.9
click at [212, 51] on div "Options / Filters Group Shipments Orders Ship Date [DATE] 88172 Find Find & Shi…" at bounding box center [240, 46] width 464 height 14
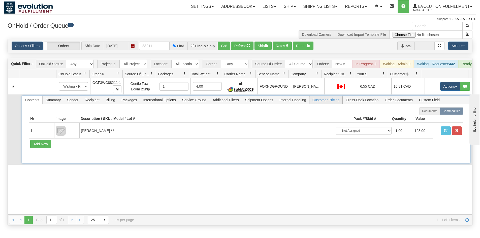
click at [318, 101] on span "Customer Pricing" at bounding box center [325, 100] width 33 height 8
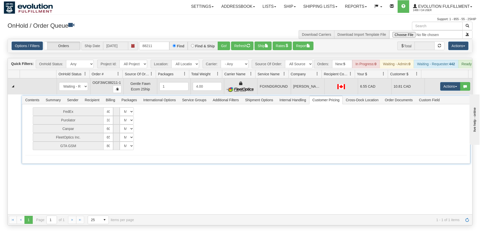
click at [317, 94] on td "[PERSON_NAME]" at bounding box center [306, 86] width 33 height 16
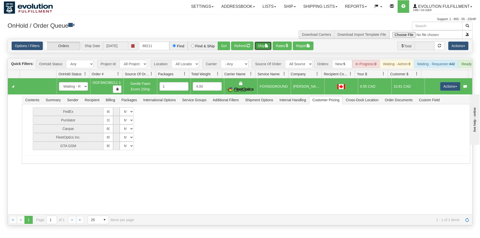
click at [269, 42] on button "Ship" at bounding box center [262, 46] width 17 height 9
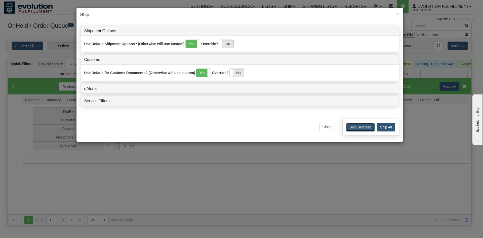
click at [364, 126] on button "Ship Selected" at bounding box center [361, 127] width 28 height 9
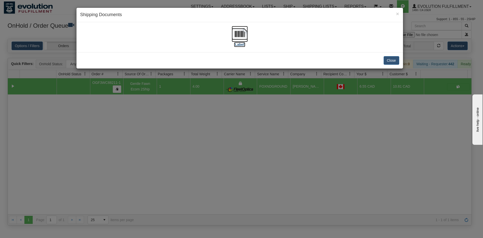
click at [244, 42] on label "[Label]" at bounding box center [240, 44] width 12 height 5
click at [395, 61] on button "Close" at bounding box center [392, 60] width 16 height 9
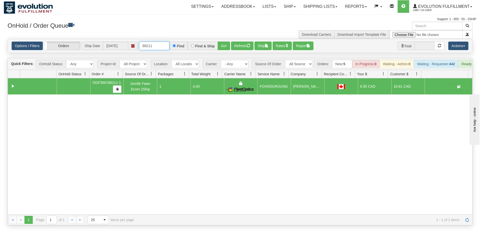
drag, startPoint x: 147, startPoint y: 45, endPoint x: 194, endPoint y: 50, distance: 48.0
click at [194, 50] on div "88211 Find Find & Ship Go!" at bounding box center [184, 46] width 91 height 9
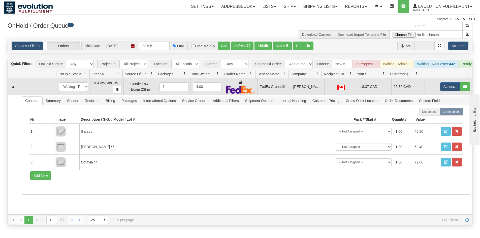
click at [306, 89] on td "[PERSON_NAME]" at bounding box center [306, 86] width 33 height 17
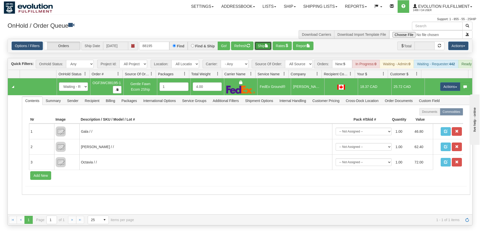
click at [263, 47] on button "Ship" at bounding box center [262, 46] width 17 height 9
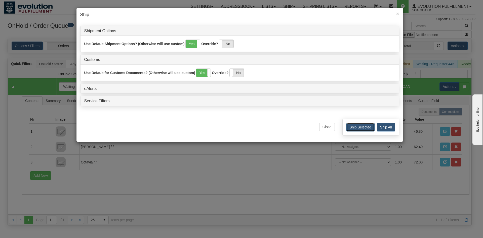
click at [362, 129] on button "Ship Selected" at bounding box center [361, 127] width 28 height 9
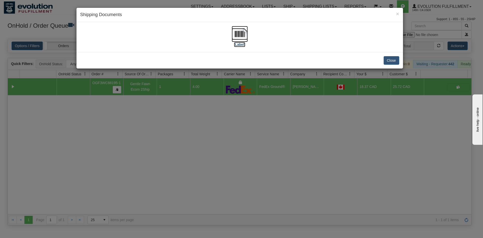
click at [240, 32] on img at bounding box center [240, 34] width 16 height 16
click at [391, 63] on button "Close" at bounding box center [392, 60] width 16 height 9
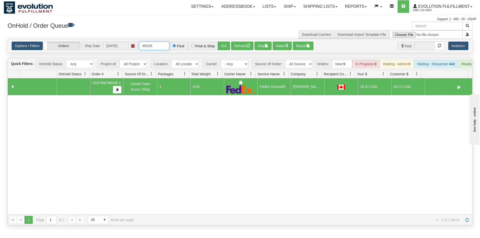
drag, startPoint x: 161, startPoint y: 46, endPoint x: 119, endPoint y: 44, distance: 42.3
click at [119, 44] on div "Options / Filters Group Shipments Orders Ship Date [DATE] 88195 Find Find & Shi…" at bounding box center [240, 46] width 456 height 9
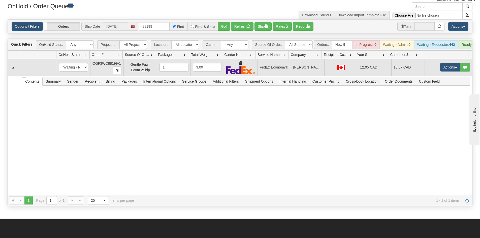
scroll to position [25, 0]
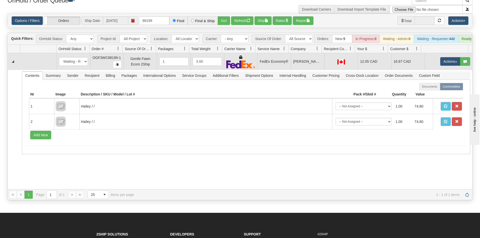
click at [290, 70] on td "[PERSON_NAME]" at bounding box center [306, 61] width 33 height 17
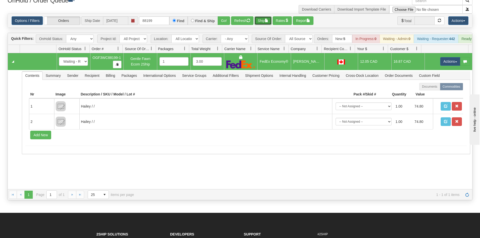
click at [261, 19] on button "Ship" at bounding box center [262, 20] width 17 height 9
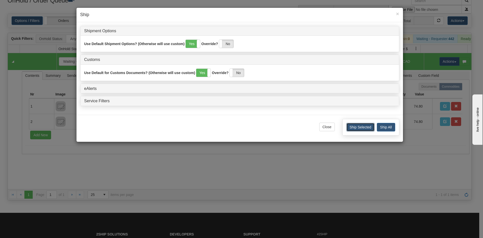
click at [367, 124] on button "Ship Selected" at bounding box center [361, 127] width 28 height 9
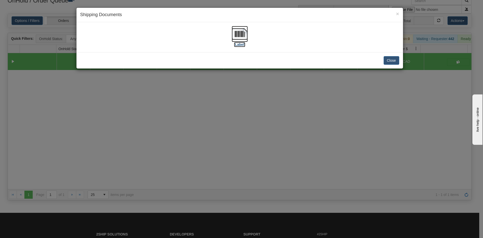
click at [233, 30] on img at bounding box center [240, 34] width 16 height 16
click at [391, 61] on button "Close" at bounding box center [392, 60] width 16 height 9
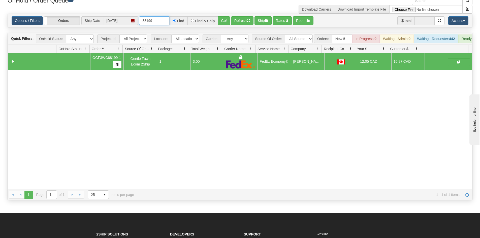
drag, startPoint x: 147, startPoint y: 20, endPoint x: 241, endPoint y: 30, distance: 94.4
click at [234, 30] on div "Is equal to Is not equal to Contains Does not contains CAD USD EUR ZAR [PERSON_…" at bounding box center [240, 107] width 472 height 187
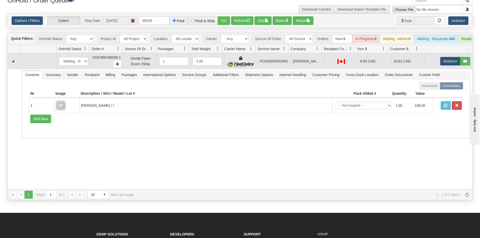
click at [291, 69] on td "[PERSON_NAME]" at bounding box center [306, 61] width 33 height 16
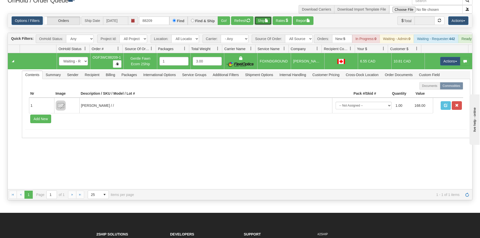
click at [264, 22] on button "Ship" at bounding box center [262, 20] width 17 height 9
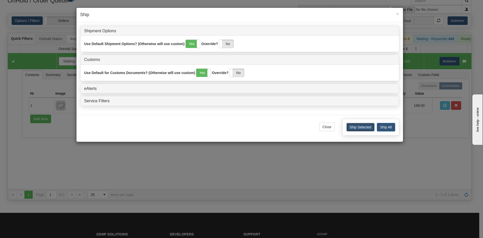
click at [360, 129] on button "Ship Selected" at bounding box center [361, 127] width 28 height 9
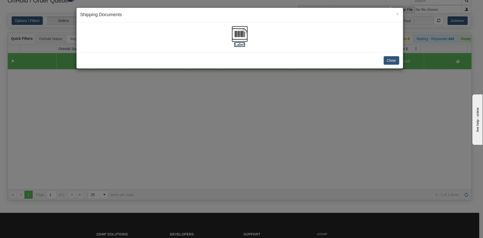
click at [241, 31] on img at bounding box center [240, 34] width 16 height 16
click at [387, 59] on button "Close" at bounding box center [392, 60] width 16 height 9
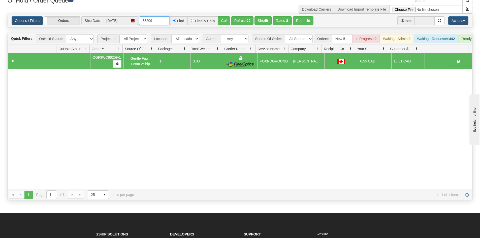
drag, startPoint x: 158, startPoint y: 22, endPoint x: 87, endPoint y: 23, distance: 70.7
click at [87, 23] on div "Options / Filters Group Shipments Orders Ship Date [DATE] 88209 Find Find & Shi…" at bounding box center [240, 20] width 456 height 9
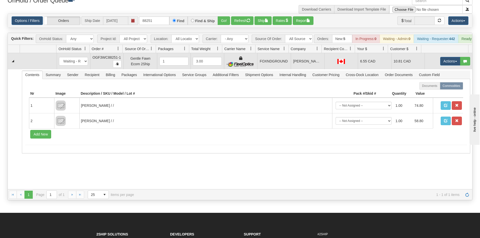
click at [253, 69] on td at bounding box center [240, 61] width 33 height 16
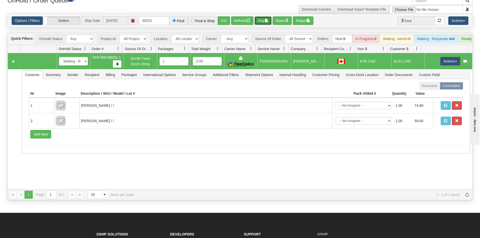
click at [263, 21] on button "Ship" at bounding box center [262, 20] width 17 height 9
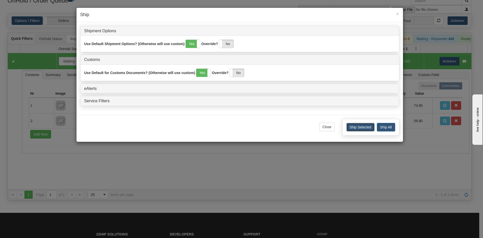
click at [363, 128] on button "Ship Selected" at bounding box center [361, 127] width 28 height 9
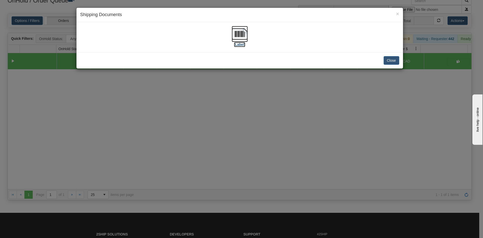
click at [239, 31] on img at bounding box center [240, 34] width 16 height 16
click at [392, 62] on button "Close" at bounding box center [392, 60] width 16 height 9
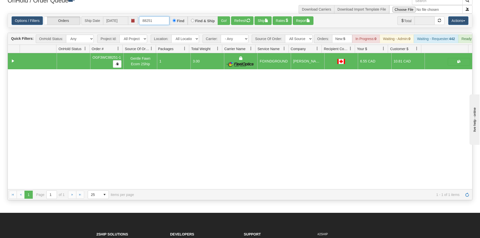
drag, startPoint x: 149, startPoint y: 21, endPoint x: 159, endPoint y: 21, distance: 9.6
click at [159, 21] on input "88251" at bounding box center [154, 20] width 30 height 9
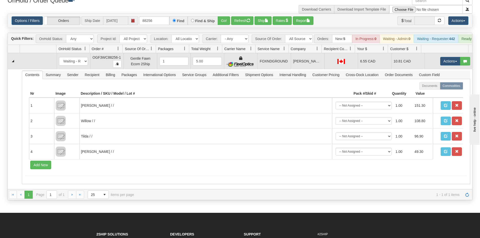
click at [299, 64] on td "[PERSON_NAME]" at bounding box center [306, 61] width 33 height 16
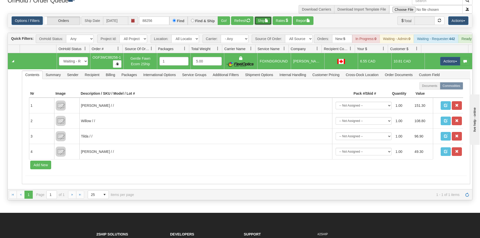
click at [264, 20] on button "Ship" at bounding box center [262, 20] width 17 height 9
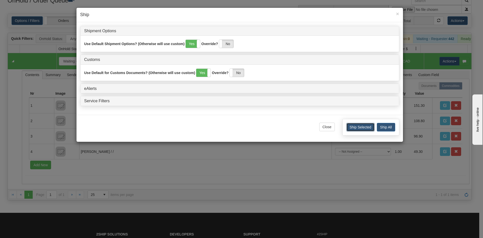
click at [363, 126] on button "Ship Selected" at bounding box center [361, 127] width 28 height 9
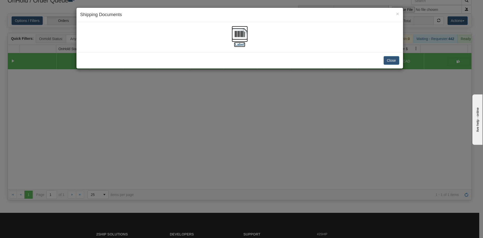
click at [240, 38] on img at bounding box center [240, 34] width 16 height 16
click at [390, 60] on button "Close" at bounding box center [392, 60] width 16 height 9
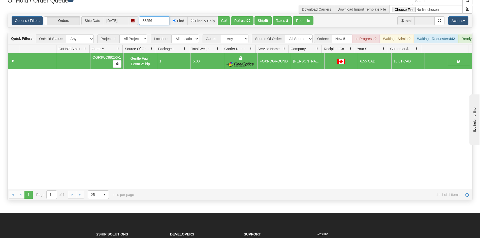
click at [151, 24] on input "88256" at bounding box center [154, 20] width 30 height 9
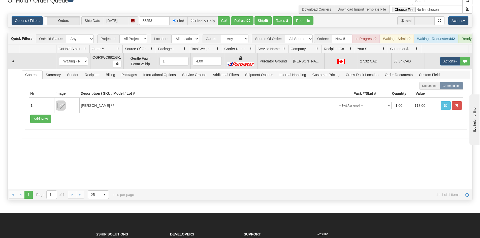
click at [284, 66] on td "Purolator Ground" at bounding box center [273, 61] width 33 height 16
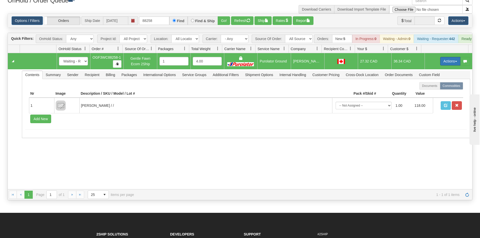
click at [443, 65] on button "Actions" at bounding box center [450, 61] width 20 height 9
click at [436, 86] on span "Rate All Services" at bounding box center [439, 84] width 30 height 4
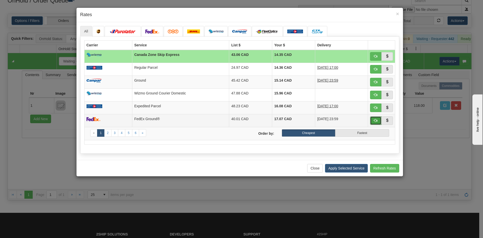
click at [376, 120] on span "button" at bounding box center [376, 121] width 4 height 4
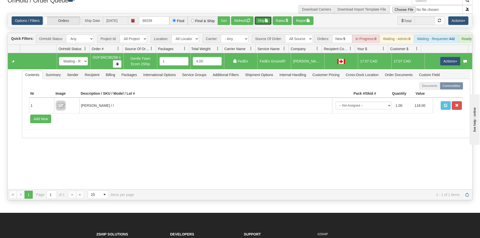
click at [264, 21] on button "Ship" at bounding box center [262, 20] width 17 height 9
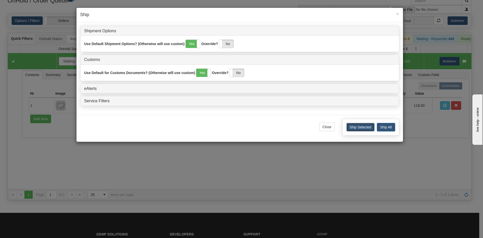
click at [348, 126] on button "Ship Selected" at bounding box center [361, 127] width 28 height 9
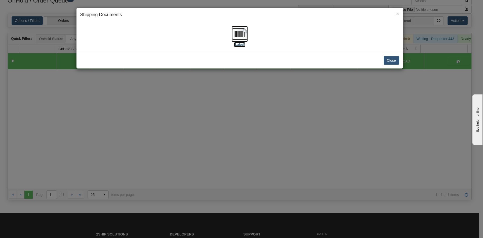
click at [241, 31] on img at bounding box center [240, 34] width 16 height 16
click at [390, 63] on button "Close" at bounding box center [392, 60] width 16 height 9
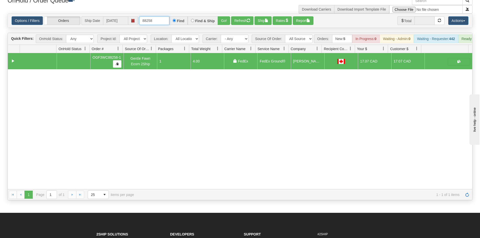
drag, startPoint x: 150, startPoint y: 20, endPoint x: 160, endPoint y: 21, distance: 10.4
click at [160, 21] on input "88258" at bounding box center [154, 20] width 30 height 9
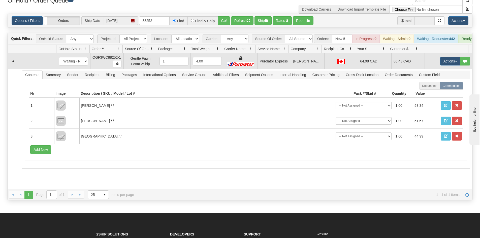
click at [292, 63] on td "[PERSON_NAME]" at bounding box center [306, 61] width 33 height 16
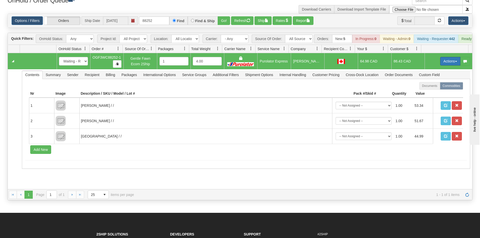
click at [440, 65] on button "Actions" at bounding box center [450, 61] width 20 height 9
click at [436, 86] on span "Rate All Services" at bounding box center [439, 84] width 30 height 4
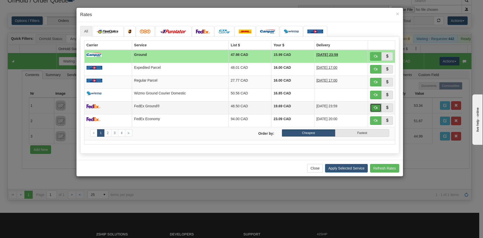
click at [372, 109] on button "button" at bounding box center [376, 107] width 12 height 9
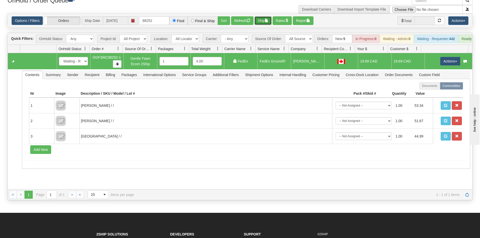
click at [264, 19] on button "Ship" at bounding box center [262, 20] width 17 height 9
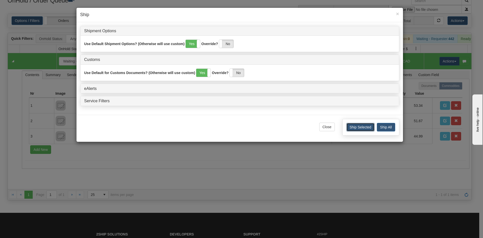
click at [362, 127] on button "Ship Selected" at bounding box center [361, 127] width 28 height 9
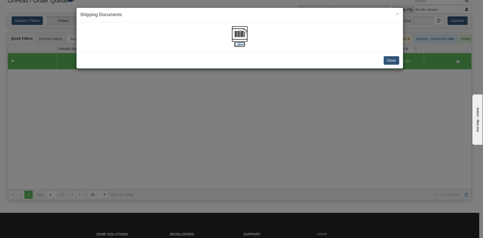
click at [239, 34] on img at bounding box center [240, 34] width 16 height 16
click at [386, 61] on button "Close" at bounding box center [392, 60] width 16 height 9
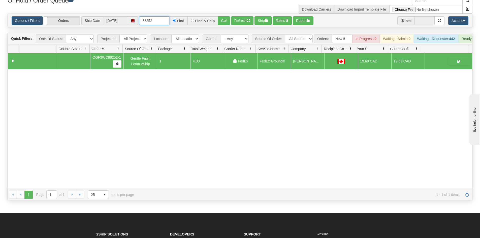
drag, startPoint x: 150, startPoint y: 20, endPoint x: 167, endPoint y: 19, distance: 17.1
click at [167, 19] on input "88252" at bounding box center [154, 20] width 30 height 9
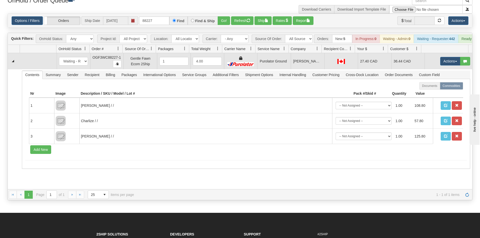
click at [309, 64] on td "[PERSON_NAME]" at bounding box center [306, 61] width 33 height 16
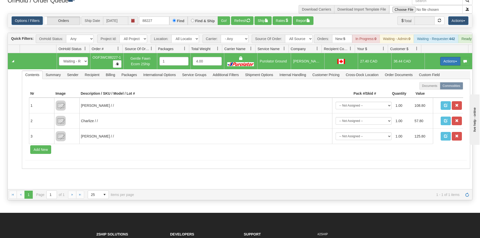
click at [448, 65] on button "Actions" at bounding box center [450, 61] width 20 height 9
click at [442, 86] on span "Rate All Services" at bounding box center [439, 84] width 30 height 4
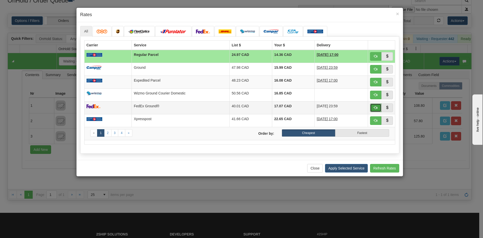
click at [376, 107] on span "button" at bounding box center [376, 108] width 4 height 4
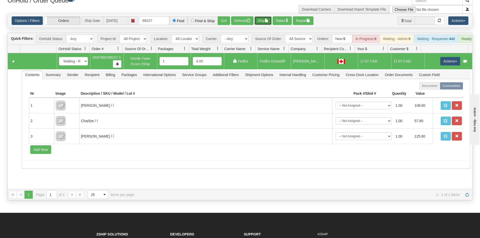
click at [264, 21] on button "Ship" at bounding box center [262, 20] width 17 height 9
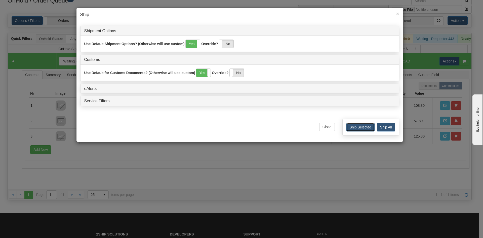
click at [361, 127] on button "Ship Selected" at bounding box center [361, 127] width 28 height 9
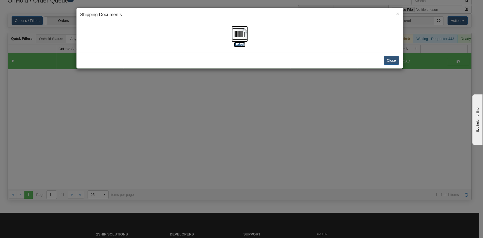
click at [241, 40] on img at bounding box center [240, 34] width 16 height 16
click at [389, 65] on div "Close" at bounding box center [240, 60] width 327 height 16
click at [389, 63] on button "Close" at bounding box center [392, 60] width 16 height 9
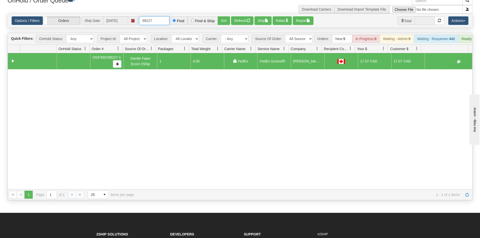
drag, startPoint x: 150, startPoint y: 19, endPoint x: 159, endPoint y: 19, distance: 9.6
click at [159, 19] on input "88227" at bounding box center [154, 20] width 30 height 9
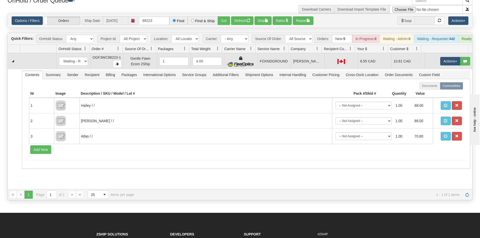
click at [284, 66] on td "FOXNDGROUND" at bounding box center [273, 61] width 33 height 16
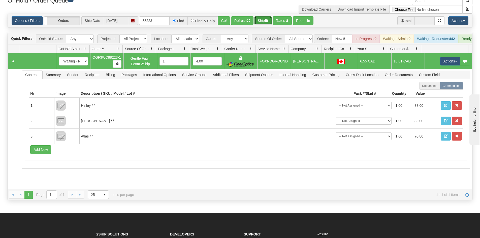
click at [266, 22] on button "Ship" at bounding box center [262, 20] width 17 height 9
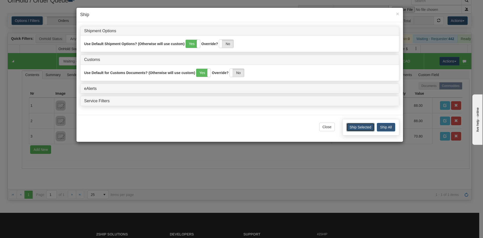
click at [357, 128] on button "Ship Selected" at bounding box center [361, 127] width 28 height 9
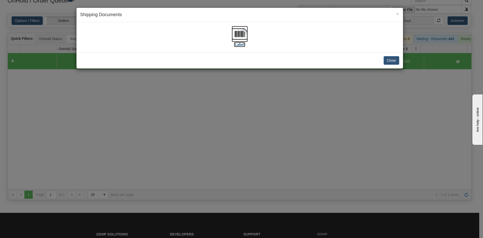
click at [243, 38] on img at bounding box center [240, 34] width 16 height 16
click at [394, 62] on button "Close" at bounding box center [392, 60] width 16 height 9
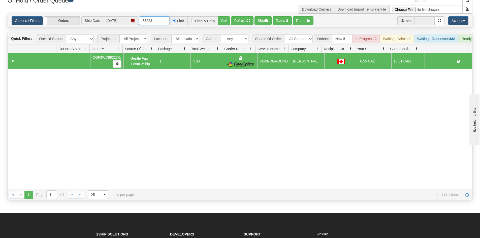
drag, startPoint x: 148, startPoint y: 21, endPoint x: 165, endPoint y: 23, distance: 17.0
click at [165, 23] on input "88223" at bounding box center [154, 20] width 30 height 9
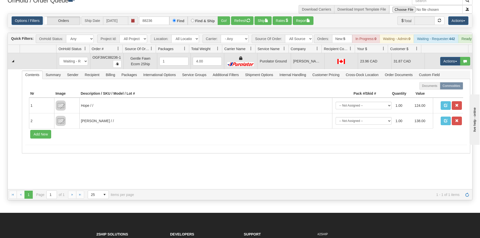
click at [268, 63] on td "Purolator Ground" at bounding box center [273, 61] width 33 height 16
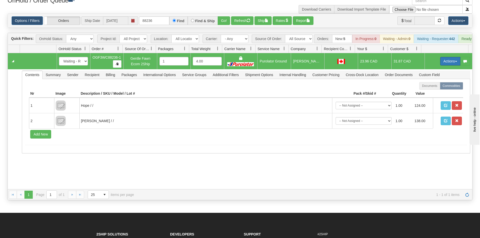
click at [442, 61] on button "Actions" at bounding box center [450, 61] width 20 height 9
click at [440, 86] on span "Rate All Services" at bounding box center [439, 84] width 30 height 4
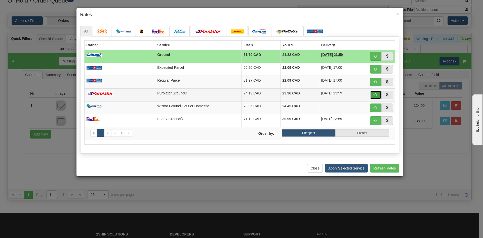
click at [375, 95] on span "button" at bounding box center [376, 95] width 4 height 4
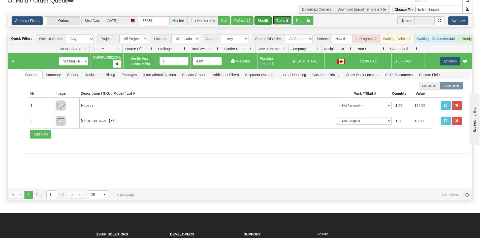
drag, startPoint x: 278, startPoint y: 22, endPoint x: 264, endPoint y: 20, distance: 14.5
click at [264, 20] on div "Options / Filters Group Shipments Orders Ship Date [DATE] 88236 Find Find & Shi…" at bounding box center [240, 20] width 456 height 9
click at [264, 20] on button "Ship" at bounding box center [262, 20] width 17 height 9
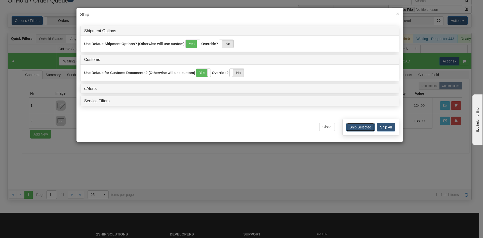
click at [361, 127] on button "Ship Selected" at bounding box center [361, 127] width 28 height 9
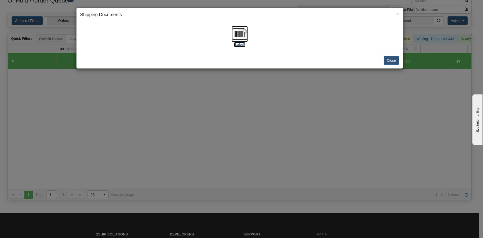
click at [240, 34] on img at bounding box center [240, 34] width 16 height 16
drag, startPoint x: 395, startPoint y: 56, endPoint x: 395, endPoint y: 59, distance: 3.1
click at [395, 57] on button "Close" at bounding box center [392, 60] width 16 height 9
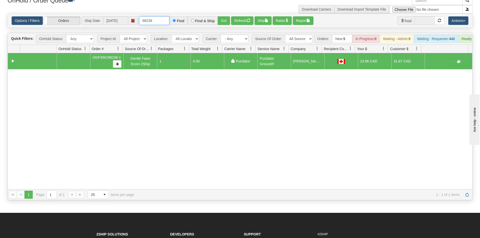
click at [150, 21] on input "88236" at bounding box center [154, 20] width 30 height 9
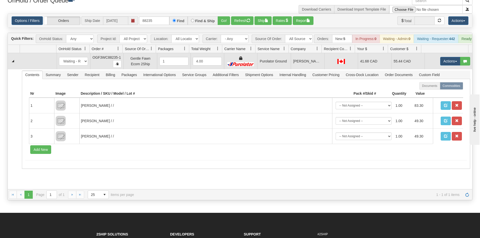
click at [295, 66] on td "[PERSON_NAME]" at bounding box center [306, 61] width 33 height 16
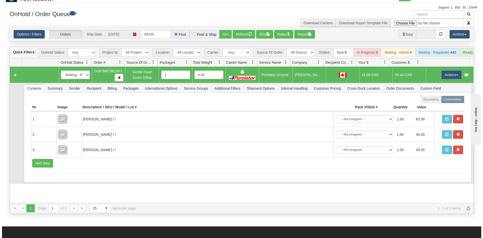
scroll to position [0, 0]
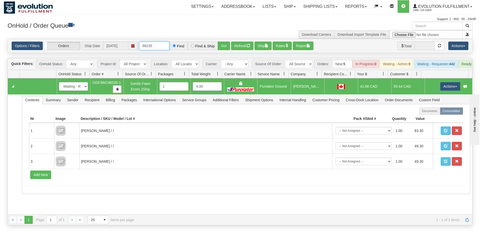
drag, startPoint x: 148, startPoint y: 47, endPoint x: 167, endPoint y: 44, distance: 18.6
click at [167, 44] on input "88235" at bounding box center [154, 46] width 30 height 9
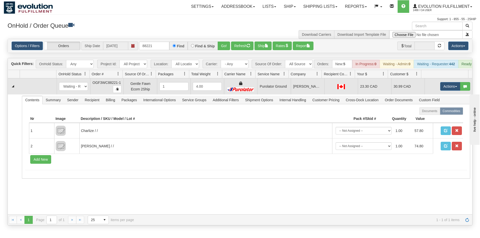
click at [296, 92] on td "[PERSON_NAME]" at bounding box center [306, 86] width 33 height 16
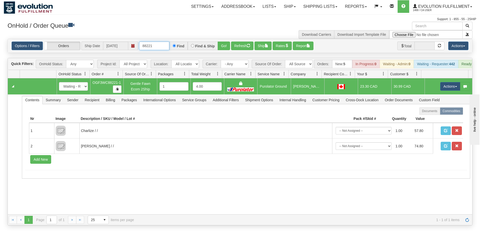
drag, startPoint x: 150, startPoint y: 47, endPoint x: 174, endPoint y: 47, distance: 24.4
click at [174, 46] on div "88221 Find Find & Ship Go!" at bounding box center [184, 46] width 91 height 9
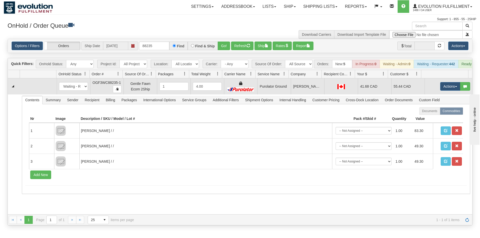
drag, startPoint x: 283, startPoint y: 93, endPoint x: 285, endPoint y: 88, distance: 5.7
click at [283, 92] on td "Purolator Ground" at bounding box center [273, 86] width 33 height 16
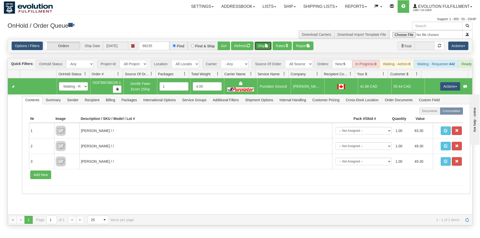
click at [265, 44] on button "Ship" at bounding box center [262, 46] width 17 height 9
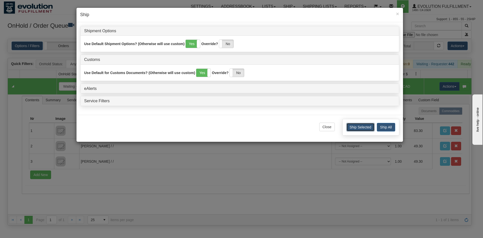
click at [365, 126] on button "Ship Selected" at bounding box center [361, 127] width 28 height 9
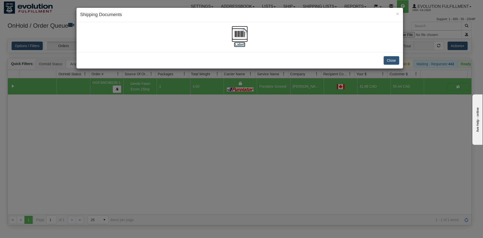
click at [239, 37] on img at bounding box center [240, 34] width 16 height 16
click at [394, 61] on button "Close" at bounding box center [392, 60] width 16 height 9
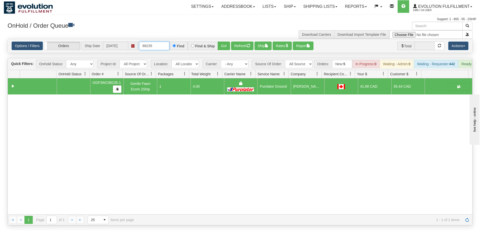
drag, startPoint x: 149, startPoint y: 46, endPoint x: 168, endPoint y: 50, distance: 19.9
click at [168, 50] on div "Options / Filters Group Shipments Orders Ship Date [DATE] 88235 Find Find & Shi…" at bounding box center [240, 46] width 464 height 14
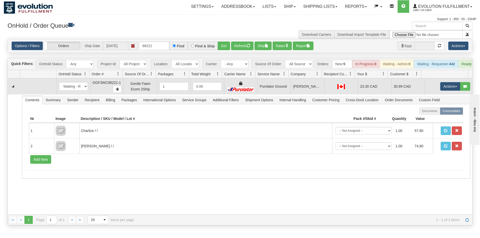
click at [270, 94] on td "Purolator Ground" at bounding box center [273, 86] width 33 height 16
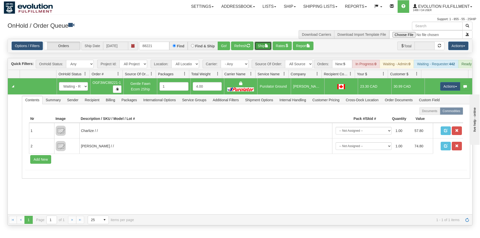
click at [260, 47] on button "Ship" at bounding box center [262, 46] width 17 height 9
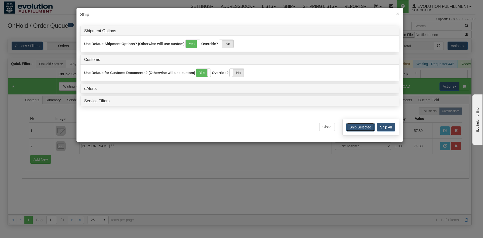
click at [357, 129] on button "Ship Selected" at bounding box center [361, 127] width 28 height 9
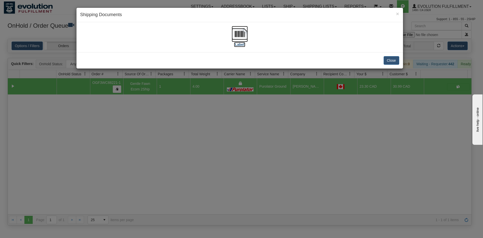
click at [240, 34] on img at bounding box center [240, 34] width 16 height 16
click at [395, 60] on button "Close" at bounding box center [392, 60] width 16 height 9
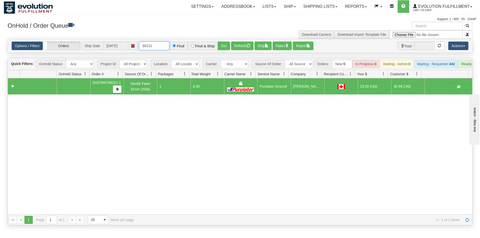
drag, startPoint x: 151, startPoint y: 45, endPoint x: 156, endPoint y: 45, distance: 5.8
click at [156, 45] on input "88221" at bounding box center [154, 46] width 30 height 9
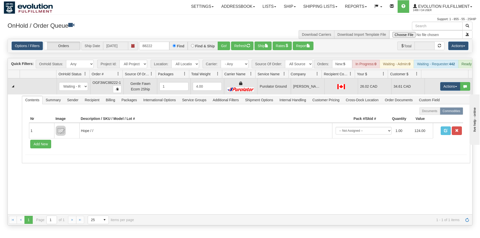
click at [271, 94] on td "Purolator Ground" at bounding box center [273, 86] width 33 height 16
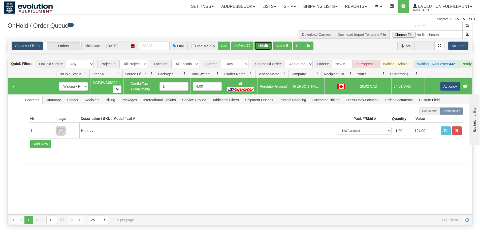
click at [260, 45] on button "Ship" at bounding box center [262, 46] width 17 height 9
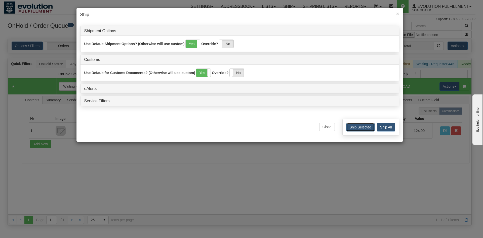
click at [353, 129] on button "Ship Selected" at bounding box center [361, 127] width 28 height 9
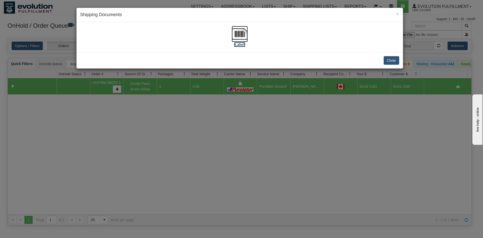
click at [241, 29] on img at bounding box center [240, 34] width 16 height 16
click at [394, 63] on button "Close" at bounding box center [392, 60] width 16 height 9
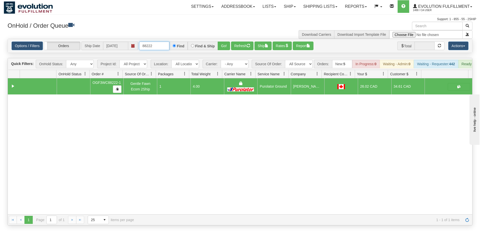
drag, startPoint x: 150, startPoint y: 44, endPoint x: 157, endPoint y: 44, distance: 7.6
click at [157, 44] on input "88222" at bounding box center [154, 46] width 30 height 9
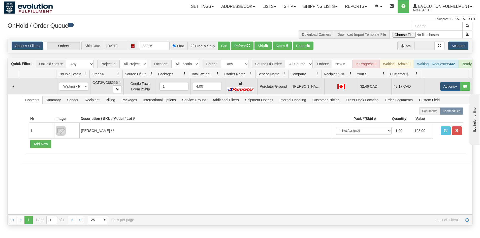
click at [291, 91] on td "[PERSON_NAME]" at bounding box center [306, 86] width 33 height 16
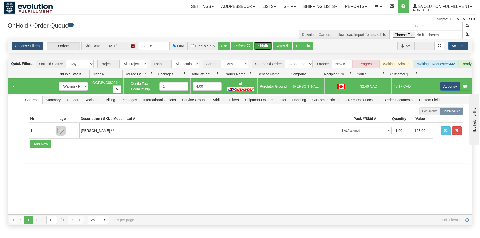
click at [264, 46] on button "Ship" at bounding box center [262, 46] width 17 height 9
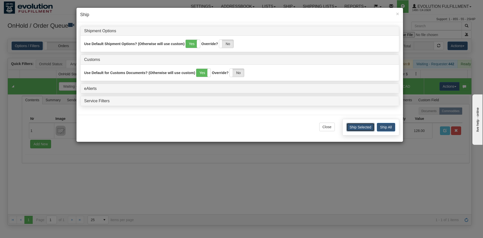
click at [357, 127] on button "Ship Selected" at bounding box center [361, 127] width 28 height 9
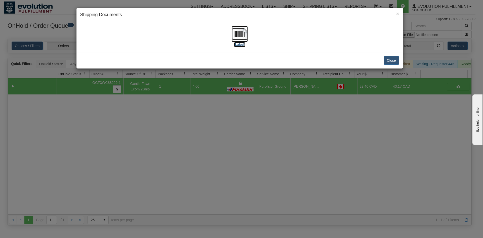
click at [245, 36] on img at bounding box center [240, 34] width 16 height 16
click at [391, 63] on button "Close" at bounding box center [392, 60] width 16 height 9
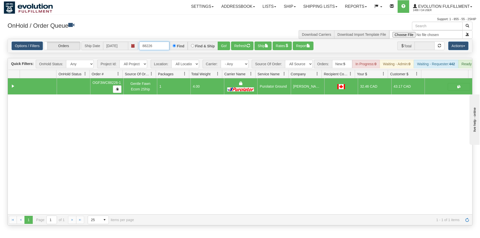
drag, startPoint x: 148, startPoint y: 47, endPoint x: 161, endPoint y: 47, distance: 13.1
click at [161, 47] on input "88226" at bounding box center [154, 46] width 30 height 9
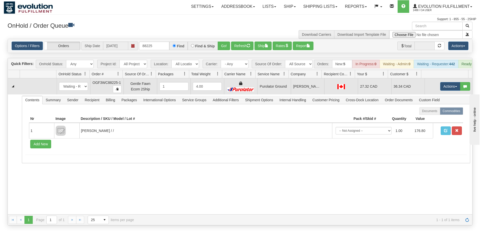
click at [262, 86] on td "Purolator Ground" at bounding box center [273, 86] width 33 height 16
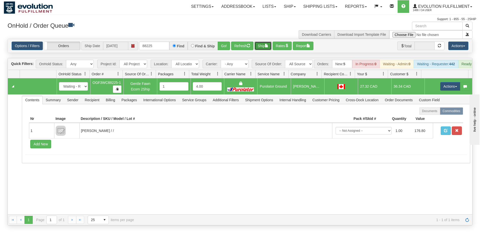
click at [263, 48] on button "Ship" at bounding box center [262, 46] width 17 height 9
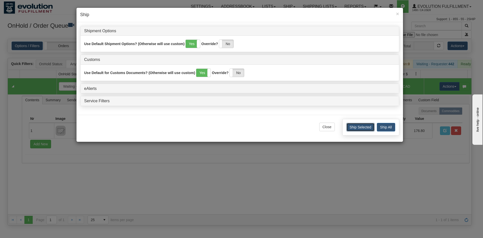
click at [363, 129] on button "Ship Selected" at bounding box center [361, 127] width 28 height 9
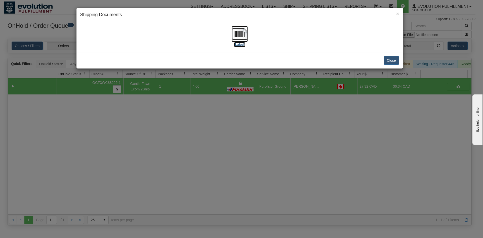
click at [243, 34] on img at bounding box center [240, 34] width 16 height 16
click at [396, 64] on button "Close" at bounding box center [392, 60] width 16 height 9
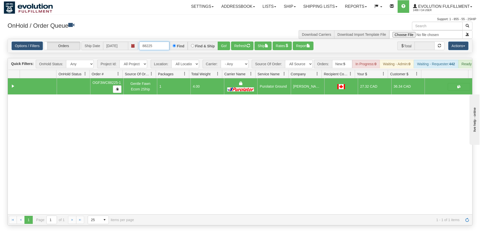
drag, startPoint x: 148, startPoint y: 46, endPoint x: 181, endPoint y: 46, distance: 32.7
click at [176, 46] on div "88225 Find Find & Ship Go!" at bounding box center [184, 46] width 91 height 9
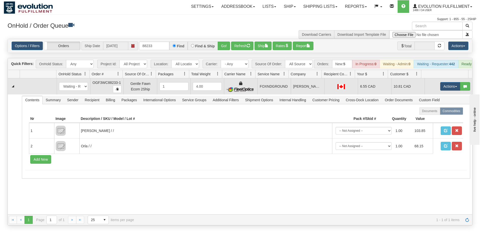
drag, startPoint x: 308, startPoint y: 90, endPoint x: 302, endPoint y: 70, distance: 21.3
click at [308, 90] on td "[PERSON_NAME]" at bounding box center [306, 86] width 33 height 16
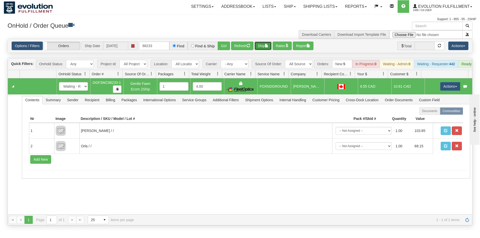
click at [262, 45] on button "Ship" at bounding box center [262, 46] width 17 height 9
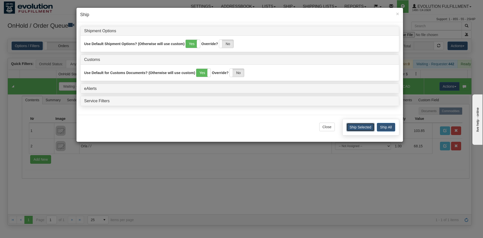
click at [359, 126] on button "Ship Selected" at bounding box center [361, 127] width 28 height 9
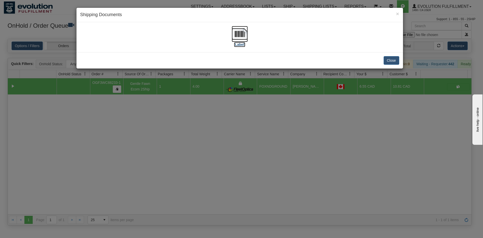
click at [239, 35] on img at bounding box center [240, 34] width 16 height 16
click at [394, 53] on div "Close" at bounding box center [240, 60] width 327 height 16
click at [394, 56] on button "Close" at bounding box center [392, 60] width 16 height 9
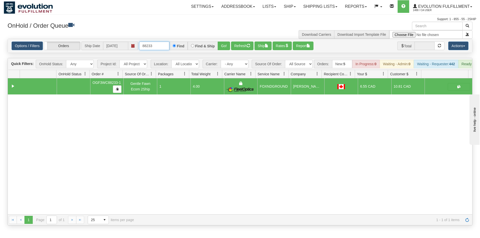
drag, startPoint x: 148, startPoint y: 46, endPoint x: 190, endPoint y: 51, distance: 42.3
click at [190, 51] on div "Options / Filters Group Shipments Orders Ship Date [DATE] 88233 Find Find & Shi…" at bounding box center [240, 46] width 464 height 14
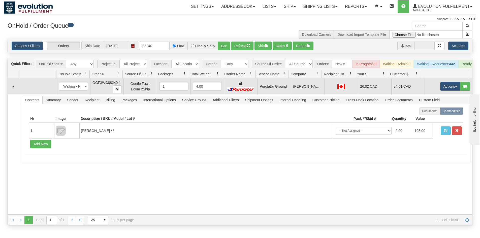
click at [284, 91] on td "Purolator Ground" at bounding box center [273, 86] width 33 height 16
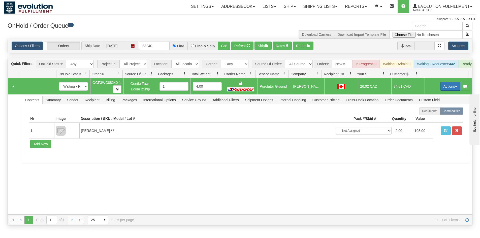
click at [444, 90] on button "Actions" at bounding box center [450, 86] width 20 height 9
click at [441, 111] on span "Rate All Services" at bounding box center [439, 109] width 30 height 4
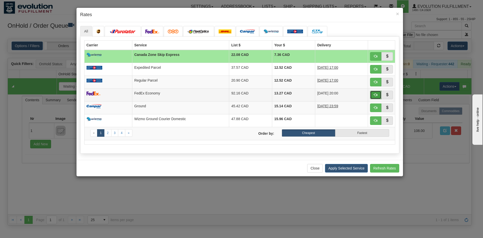
click at [373, 94] on button "button" at bounding box center [376, 95] width 12 height 9
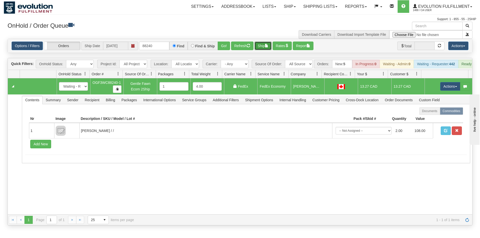
click at [263, 47] on button "Ship" at bounding box center [262, 46] width 17 height 9
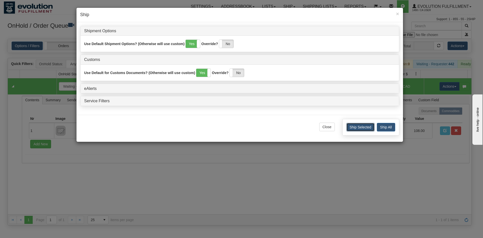
click at [366, 127] on button "Ship Selected" at bounding box center [361, 127] width 28 height 9
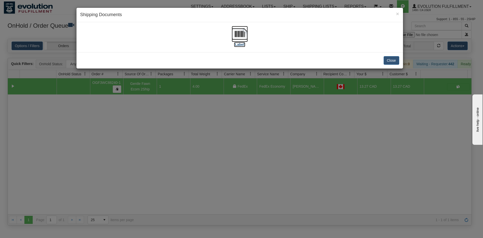
click at [237, 32] on img at bounding box center [240, 34] width 16 height 16
click at [389, 62] on button "Close" at bounding box center [392, 60] width 16 height 9
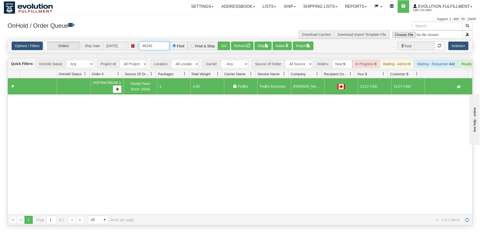
drag, startPoint x: 158, startPoint y: 44, endPoint x: 171, endPoint y: 43, distance: 12.9
click at [171, 43] on div "88240 Find Find & Ship Go!" at bounding box center [184, 46] width 91 height 9
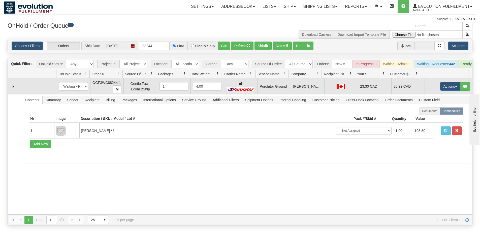
click at [336, 94] on td at bounding box center [340, 86] width 33 height 16
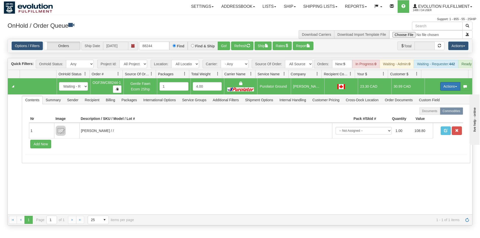
click at [450, 89] on button "Actions" at bounding box center [450, 86] width 20 height 9
click at [443, 111] on span "Rate All Services" at bounding box center [439, 109] width 30 height 4
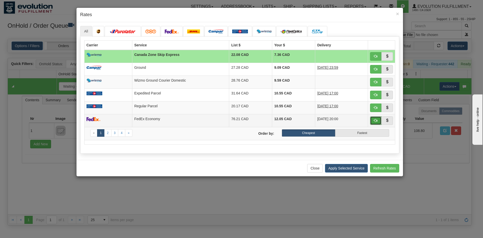
click at [375, 121] on span "button" at bounding box center [376, 121] width 4 height 4
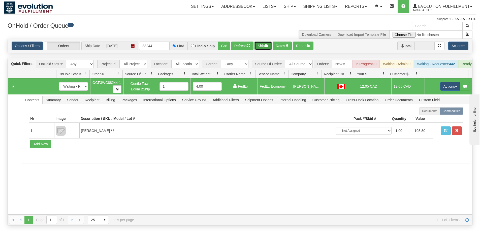
click at [262, 45] on button "Ship" at bounding box center [262, 46] width 17 height 9
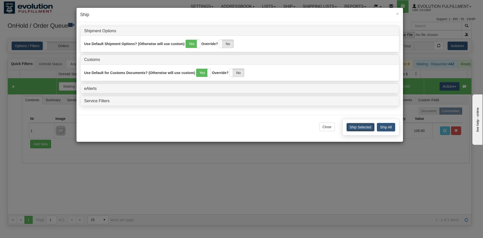
click at [361, 129] on button "Ship Selected" at bounding box center [361, 127] width 28 height 9
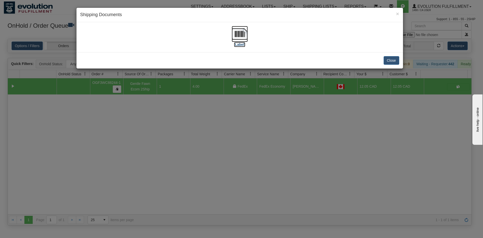
click at [242, 34] on img at bounding box center [240, 34] width 16 height 16
click at [391, 63] on button "Close" at bounding box center [392, 60] width 16 height 9
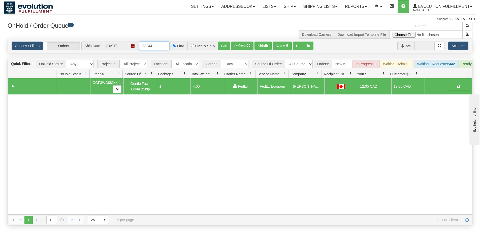
drag, startPoint x: 150, startPoint y: 48, endPoint x: 156, endPoint y: 47, distance: 6.2
click at [156, 47] on input "88244" at bounding box center [154, 46] width 30 height 9
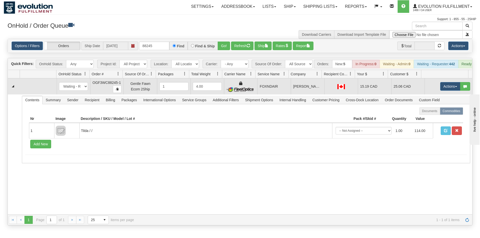
click at [282, 90] on td "FOXNDAIR" at bounding box center [273, 86] width 33 height 16
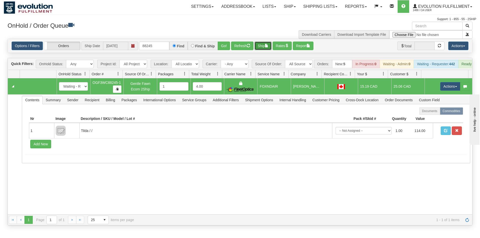
click at [263, 44] on button "Ship" at bounding box center [262, 46] width 17 height 9
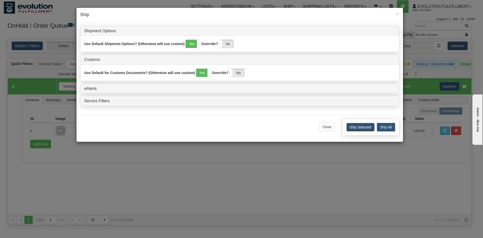
click at [356, 125] on button "Ship Selected" at bounding box center [361, 127] width 28 height 9
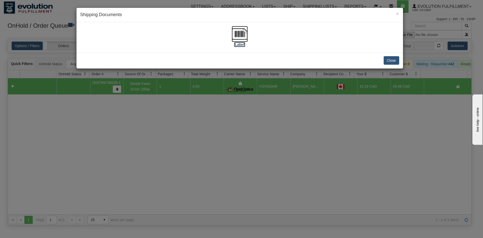
click at [242, 39] on img at bounding box center [240, 34] width 16 height 16
click at [396, 62] on button "Close" at bounding box center [392, 60] width 16 height 9
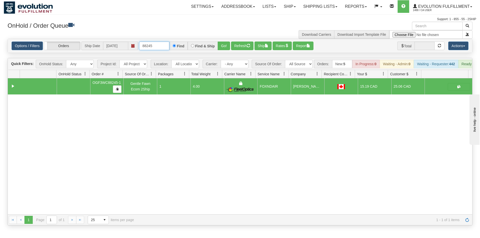
drag, startPoint x: 155, startPoint y: 50, endPoint x: 94, endPoint y: 55, distance: 61.9
click at [94, 55] on div "Is equal to Is not equal to Contains Does not contains CAD USD EUR ZAR [PERSON_…" at bounding box center [240, 132] width 472 height 187
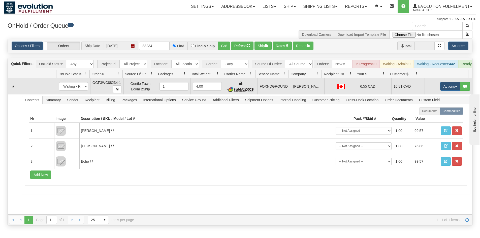
click at [316, 89] on td "[PERSON_NAME]" at bounding box center [306, 86] width 33 height 16
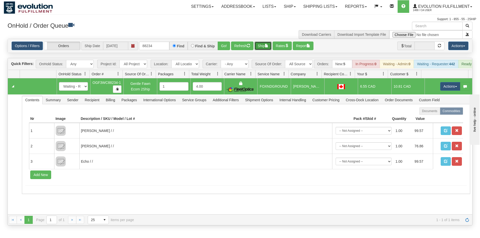
click at [265, 48] on button "Ship" at bounding box center [262, 46] width 17 height 9
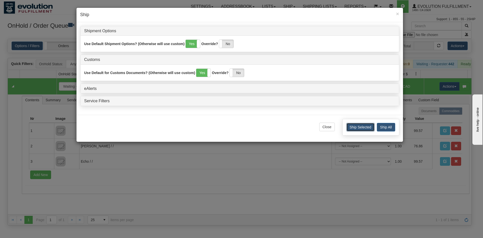
click at [356, 128] on button "Ship Selected" at bounding box center [361, 127] width 28 height 9
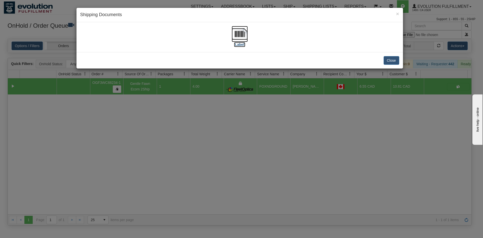
click at [237, 35] on img at bounding box center [240, 34] width 16 height 16
click at [396, 63] on button "Close" at bounding box center [392, 60] width 16 height 9
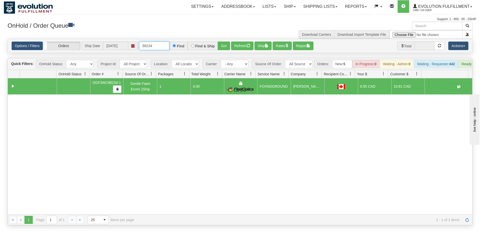
drag, startPoint x: 154, startPoint y: 47, endPoint x: 158, endPoint y: 47, distance: 4.3
click at [158, 47] on input "88234" at bounding box center [154, 46] width 30 height 9
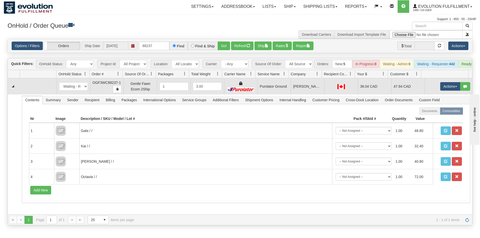
drag, startPoint x: 282, startPoint y: 94, endPoint x: 288, endPoint y: 95, distance: 5.6
click at [283, 94] on td "Purolator Ground" at bounding box center [273, 86] width 33 height 16
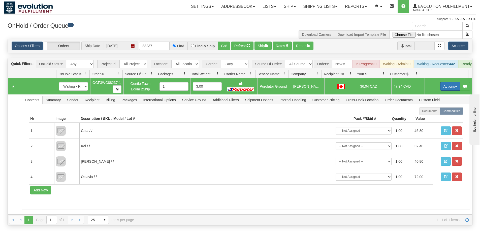
click at [447, 91] on button "Actions" at bounding box center [450, 86] width 20 height 9
click at [439, 111] on span "Rate All Services" at bounding box center [439, 109] width 30 height 4
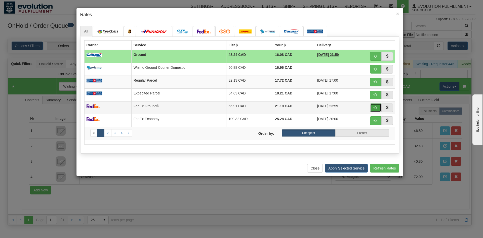
click at [374, 108] on span "button" at bounding box center [376, 108] width 4 height 4
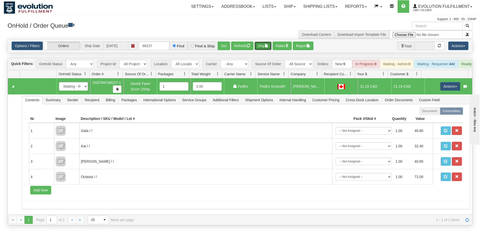
click at [260, 48] on button "Ship" at bounding box center [262, 46] width 17 height 9
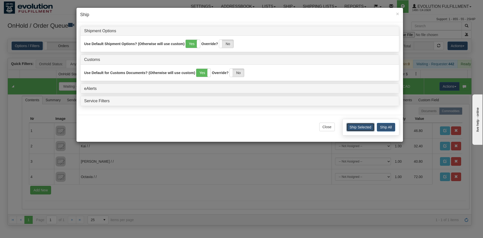
click at [366, 126] on button "Ship Selected" at bounding box center [361, 127] width 28 height 9
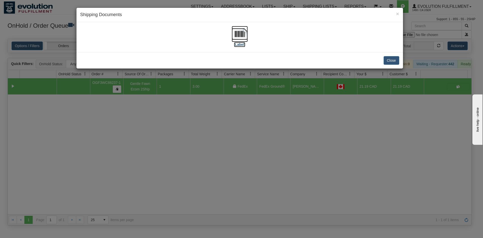
click at [247, 37] on img at bounding box center [240, 34] width 16 height 16
click at [392, 60] on button "Close" at bounding box center [392, 60] width 16 height 9
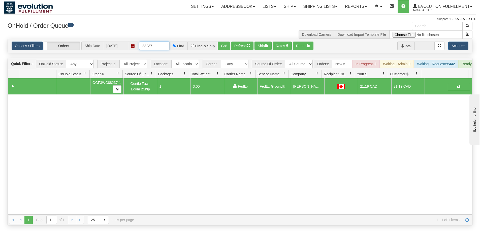
drag, startPoint x: 149, startPoint y: 47, endPoint x: 160, endPoint y: 48, distance: 11.9
click at [160, 48] on input "88237" at bounding box center [154, 46] width 30 height 9
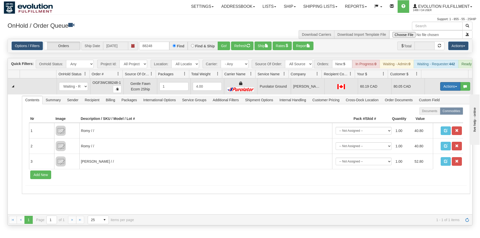
click at [441, 91] on button "Actions" at bounding box center [450, 86] width 20 height 9
click at [442, 111] on span "Rate All Services" at bounding box center [439, 109] width 30 height 4
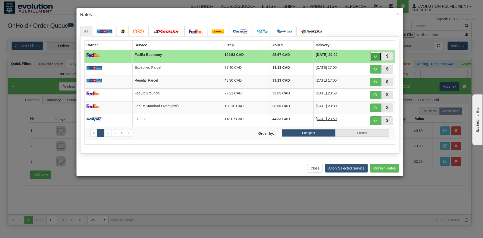
click at [373, 55] on button "button" at bounding box center [376, 56] width 12 height 9
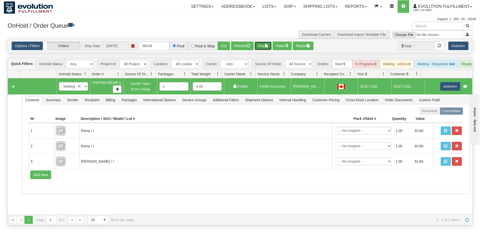
click at [259, 46] on button "Ship" at bounding box center [262, 46] width 17 height 9
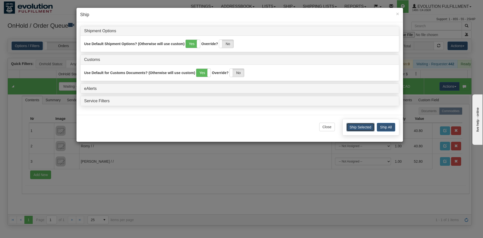
click at [358, 128] on button "Ship Selected" at bounding box center [361, 127] width 28 height 9
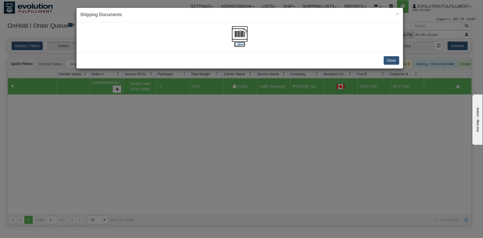
click at [236, 33] on img at bounding box center [240, 34] width 16 height 16
click at [393, 62] on button "Close" at bounding box center [392, 60] width 16 height 9
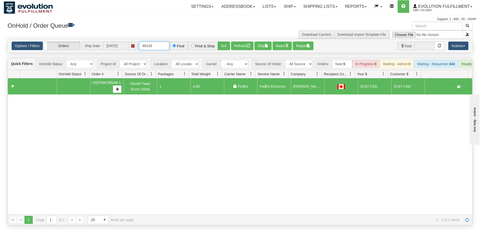
drag, startPoint x: 151, startPoint y: 47, endPoint x: 162, endPoint y: 45, distance: 11.4
click at [162, 45] on input "88248" at bounding box center [154, 46] width 30 height 9
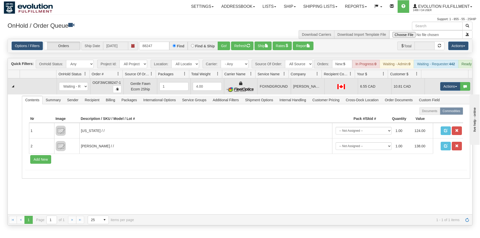
click at [272, 94] on td "FOXNDGROUND" at bounding box center [273, 86] width 33 height 16
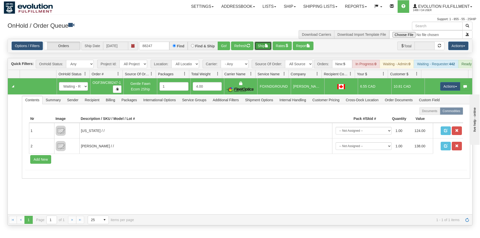
click at [267, 48] on button "Ship" at bounding box center [262, 46] width 17 height 9
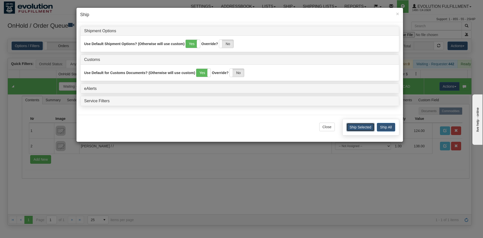
click at [370, 130] on button "Ship Selected" at bounding box center [361, 127] width 28 height 9
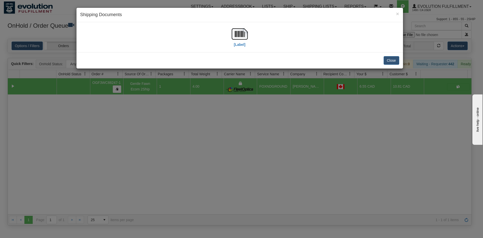
click at [249, 37] on div "[Label]" at bounding box center [239, 37] width 319 height 22
click at [243, 34] on img at bounding box center [240, 34] width 16 height 16
click at [391, 61] on button "Close" at bounding box center [392, 60] width 16 height 9
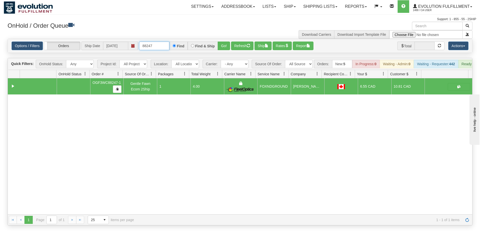
drag, startPoint x: 151, startPoint y: 48, endPoint x: 160, endPoint y: 48, distance: 8.6
click at [160, 48] on input "88247" at bounding box center [154, 46] width 30 height 9
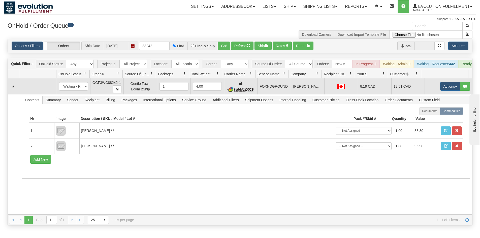
click at [270, 94] on td "FOXNDGROUND" at bounding box center [273, 86] width 33 height 16
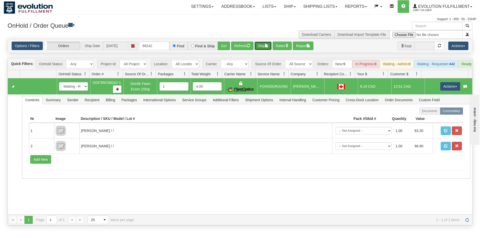
click at [265, 47] on button "Ship" at bounding box center [262, 46] width 17 height 9
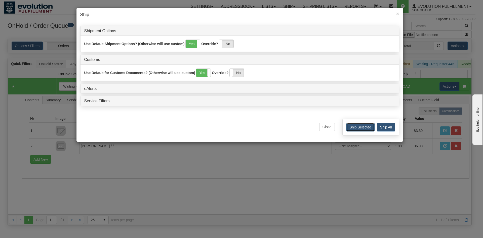
click at [363, 123] on button "Ship Selected" at bounding box center [361, 127] width 28 height 9
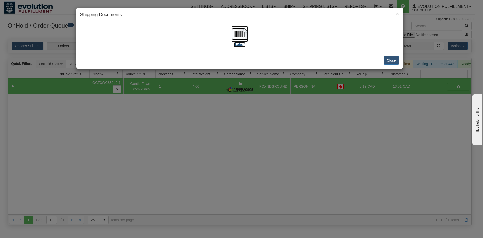
click at [246, 36] on img at bounding box center [240, 34] width 16 height 16
click at [400, 58] on div "Close" at bounding box center [240, 60] width 327 height 16
drag, startPoint x: 397, startPoint y: 59, endPoint x: 332, endPoint y: 64, distance: 65.6
click at [397, 59] on button "Close" at bounding box center [392, 60] width 16 height 9
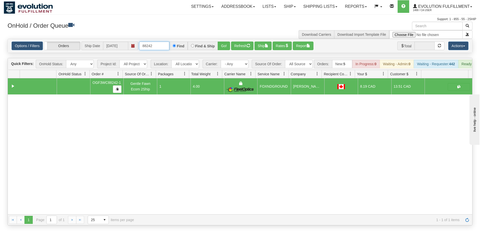
drag, startPoint x: 149, startPoint y: 48, endPoint x: 157, endPoint y: 48, distance: 8.6
click at [157, 48] on input "88242" at bounding box center [154, 46] width 30 height 9
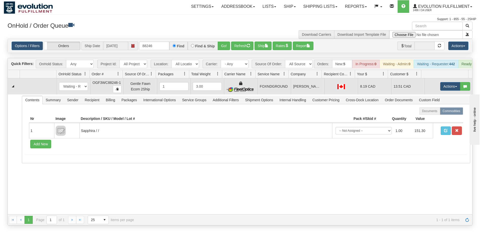
click at [266, 88] on td "FOXNDGROUND" at bounding box center [273, 86] width 33 height 16
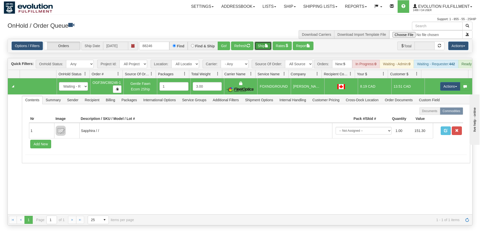
click at [261, 43] on button "Ship" at bounding box center [262, 46] width 17 height 9
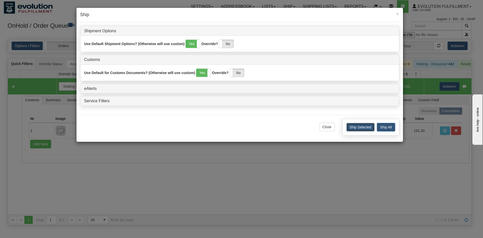
click at [353, 129] on button "Ship Selected" at bounding box center [361, 127] width 28 height 9
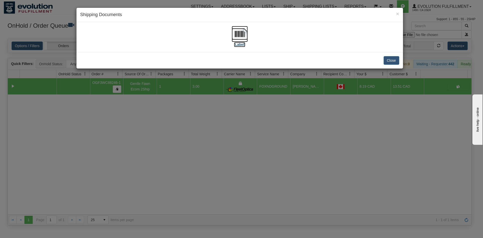
click at [243, 33] on img at bounding box center [240, 34] width 16 height 16
click at [393, 59] on button "Close" at bounding box center [392, 60] width 16 height 9
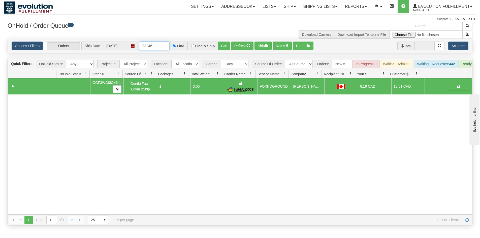
drag, startPoint x: 148, startPoint y: 45, endPoint x: 158, endPoint y: 44, distance: 9.8
click at [158, 44] on input "88246" at bounding box center [154, 46] width 30 height 9
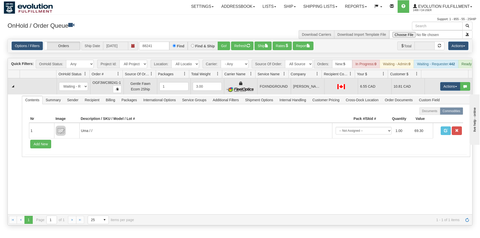
click at [279, 90] on td "FOXNDGROUND" at bounding box center [273, 86] width 33 height 16
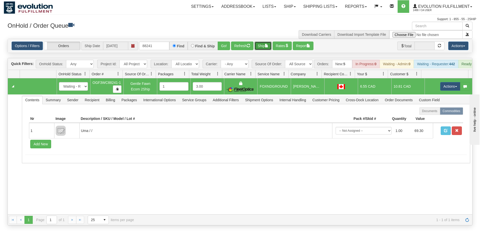
click at [265, 45] on button "Ship" at bounding box center [262, 46] width 17 height 9
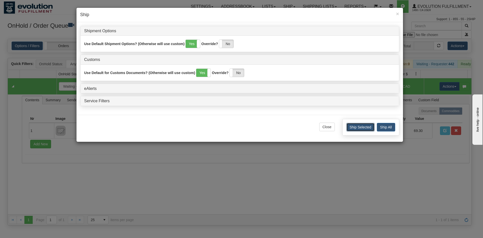
click at [367, 129] on button "Ship Selected" at bounding box center [361, 127] width 28 height 9
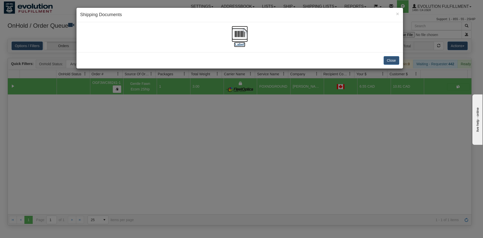
click at [247, 34] on img at bounding box center [240, 34] width 16 height 16
drag, startPoint x: 393, startPoint y: 64, endPoint x: 380, endPoint y: 66, distance: 13.7
click at [392, 64] on button "Close" at bounding box center [392, 60] width 16 height 9
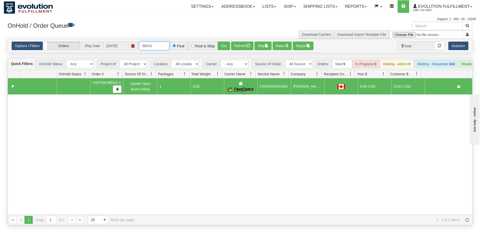
drag, startPoint x: 151, startPoint y: 45, endPoint x: 159, endPoint y: 44, distance: 8.1
click at [159, 44] on input "88241" at bounding box center [154, 46] width 30 height 9
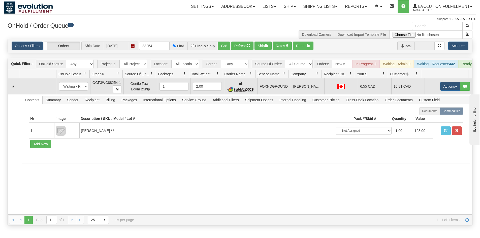
click at [274, 90] on td "FOXNDGROUND" at bounding box center [273, 86] width 33 height 16
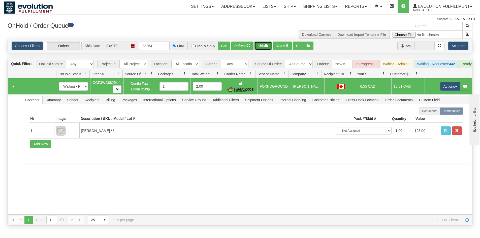
click at [265, 47] on button "Ship" at bounding box center [262, 46] width 17 height 9
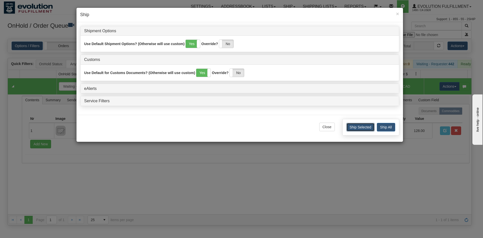
click at [366, 128] on button "Ship Selected" at bounding box center [361, 127] width 28 height 9
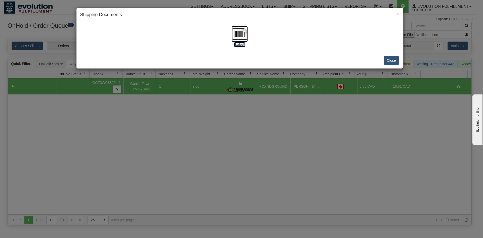
click at [240, 35] on img at bounding box center [240, 34] width 16 height 16
click at [395, 61] on button "Close" at bounding box center [392, 60] width 16 height 9
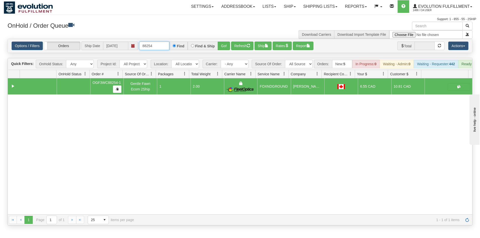
drag, startPoint x: 149, startPoint y: 45, endPoint x: 165, endPoint y: 43, distance: 15.5
click at [163, 43] on input "88254" at bounding box center [154, 46] width 30 height 9
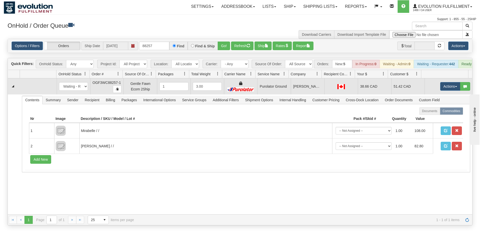
drag, startPoint x: 287, startPoint y: 95, endPoint x: 294, endPoint y: 95, distance: 7.3
click at [287, 94] on td "Purolator Ground" at bounding box center [273, 86] width 33 height 16
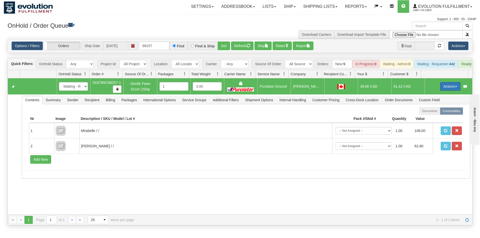
click at [451, 89] on button "Actions" at bounding box center [450, 86] width 20 height 9
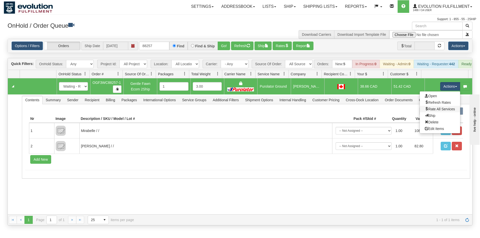
click at [453, 112] on link "Rate All Services" at bounding box center [439, 109] width 40 height 7
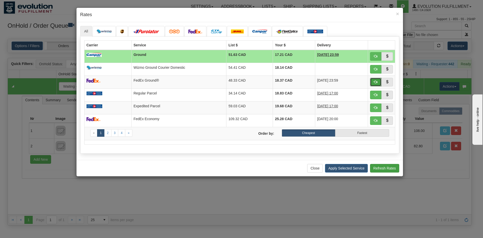
click at [373, 83] on button "button" at bounding box center [376, 82] width 12 height 9
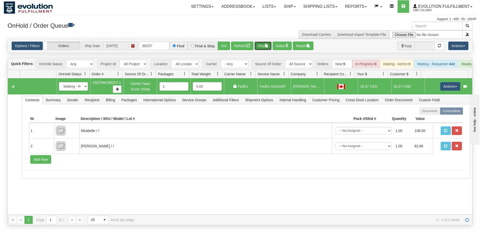
click at [261, 47] on button "Ship" at bounding box center [262, 46] width 17 height 9
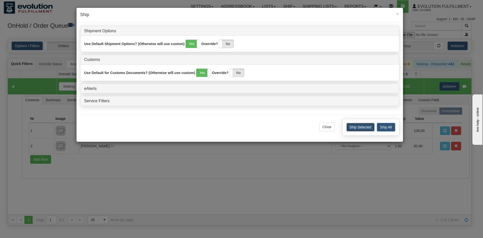
click at [366, 126] on button "Ship Selected" at bounding box center [361, 127] width 28 height 9
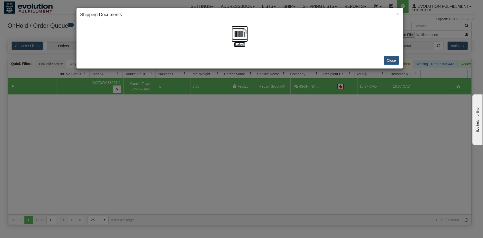
click at [238, 37] on img at bounding box center [240, 34] width 16 height 16
click at [393, 60] on button "Close" at bounding box center [392, 60] width 16 height 9
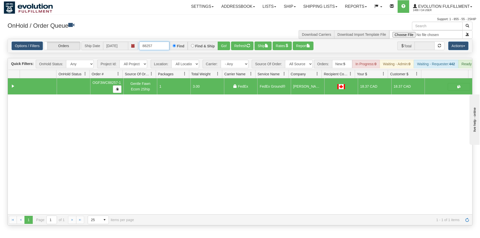
drag, startPoint x: 147, startPoint y: 44, endPoint x: 170, endPoint y: 44, distance: 22.9
click at [170, 44] on div "88257 Find Find & Ship Go!" at bounding box center [184, 46] width 91 height 9
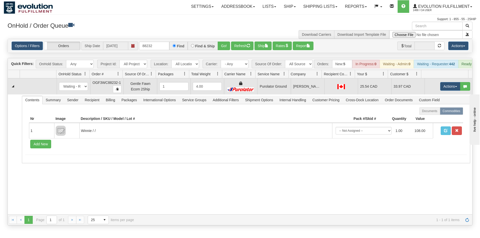
click at [279, 92] on td "Purolator Ground" at bounding box center [273, 86] width 33 height 16
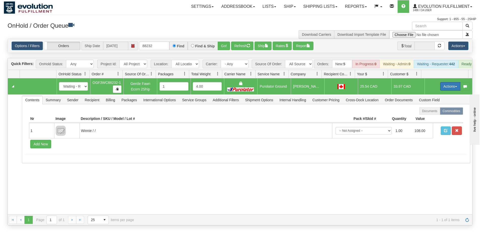
click at [445, 89] on button "Actions" at bounding box center [450, 86] width 20 height 9
click at [439, 111] on span "Rate All Services" at bounding box center [439, 109] width 30 height 4
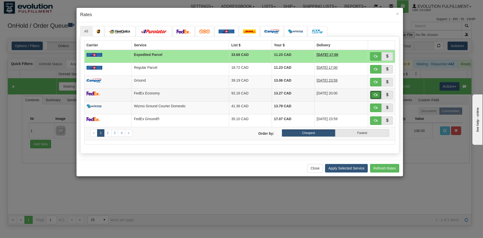
click at [375, 95] on span "button" at bounding box center [376, 95] width 4 height 4
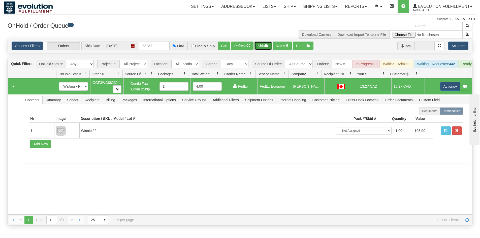
click at [261, 48] on button "Ship" at bounding box center [262, 46] width 17 height 9
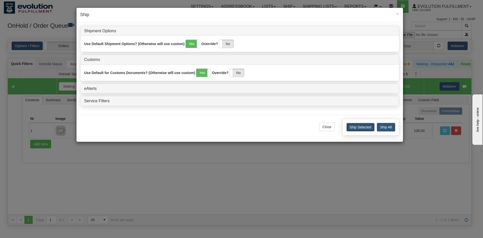
click at [363, 127] on button "Ship Selected" at bounding box center [361, 127] width 28 height 9
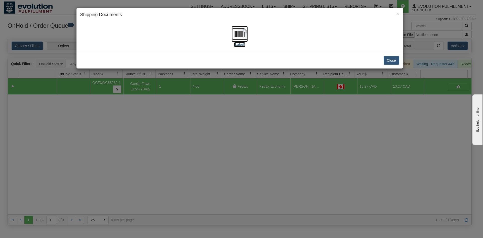
click at [237, 39] on img at bounding box center [240, 34] width 16 height 16
click at [392, 62] on button "Close" at bounding box center [392, 60] width 16 height 9
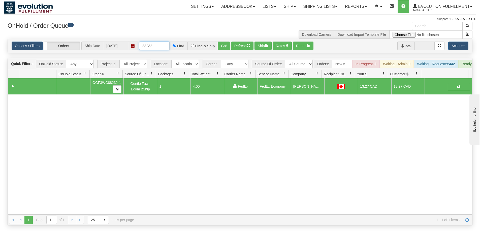
drag, startPoint x: 147, startPoint y: 46, endPoint x: 173, endPoint y: 46, distance: 26.2
click at [173, 46] on div "88232 Find Find & Ship Go!" at bounding box center [184, 46] width 91 height 9
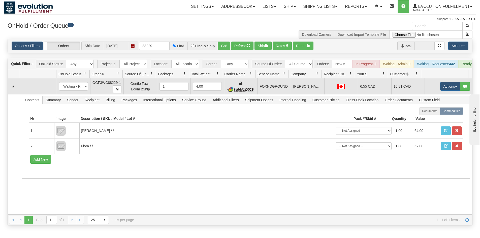
click at [330, 88] on div at bounding box center [340, 87] width 29 height 6
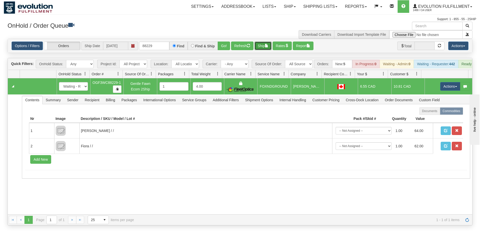
click at [263, 47] on button "Ship" at bounding box center [262, 46] width 17 height 9
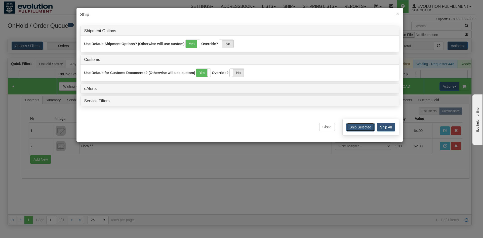
click at [363, 124] on button "Ship Selected" at bounding box center [361, 127] width 28 height 9
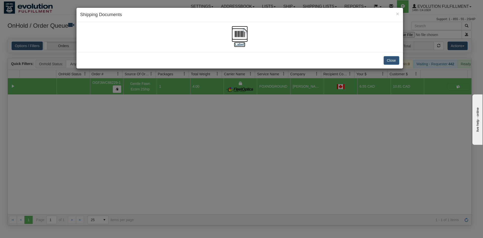
click at [242, 29] on img at bounding box center [240, 34] width 16 height 16
click at [393, 61] on button "Close" at bounding box center [392, 60] width 16 height 9
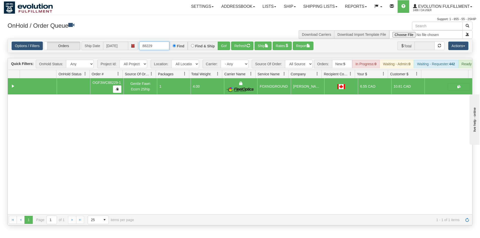
drag, startPoint x: 149, startPoint y: 47, endPoint x: 176, endPoint y: 49, distance: 27.5
click at [169, 49] on div "88229 Find Find & Ship Go!" at bounding box center [184, 46] width 91 height 9
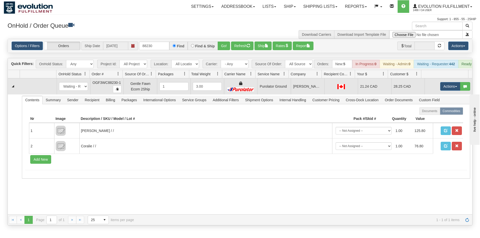
drag, startPoint x: 274, startPoint y: 93, endPoint x: 289, endPoint y: 94, distance: 14.6
click at [274, 93] on td "Purolator Ground" at bounding box center [273, 86] width 33 height 16
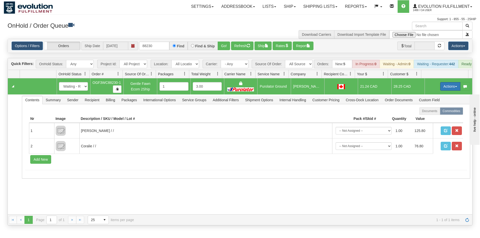
click at [440, 90] on button "Actions" at bounding box center [450, 86] width 20 height 9
click at [433, 111] on span "Rate All Services" at bounding box center [439, 109] width 30 height 4
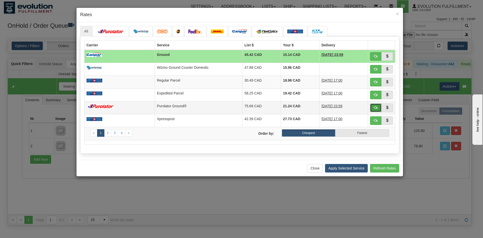
click at [375, 107] on span "button" at bounding box center [376, 108] width 4 height 4
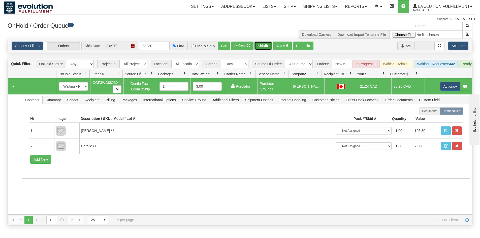
click at [263, 46] on button "Ship" at bounding box center [262, 46] width 17 height 9
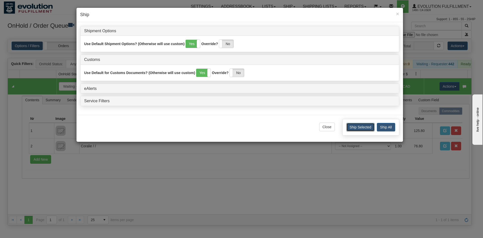
click at [363, 126] on button "Ship Selected" at bounding box center [361, 127] width 28 height 9
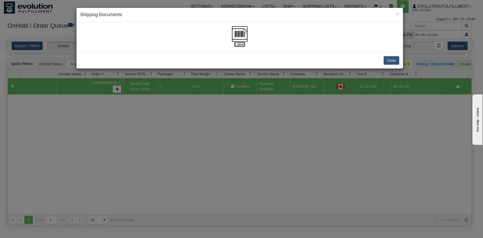
click at [241, 37] on img at bounding box center [240, 34] width 16 height 16
click at [396, 59] on button "Close" at bounding box center [392, 60] width 16 height 9
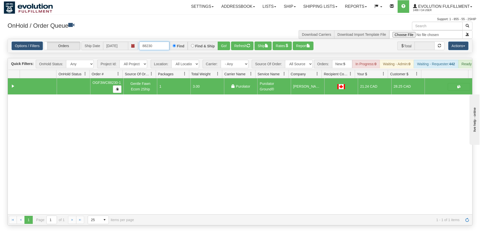
drag, startPoint x: 149, startPoint y: 46, endPoint x: 160, endPoint y: 47, distance: 11.1
click at [160, 47] on input "88230" at bounding box center [154, 46] width 30 height 9
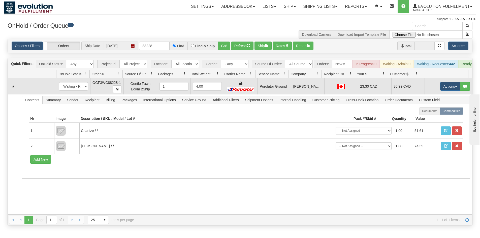
click at [259, 94] on td "Purolator Ground" at bounding box center [273, 86] width 33 height 16
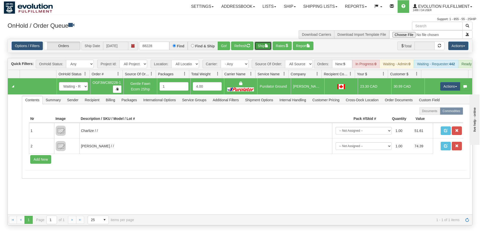
click at [262, 48] on button "Ship" at bounding box center [262, 46] width 17 height 9
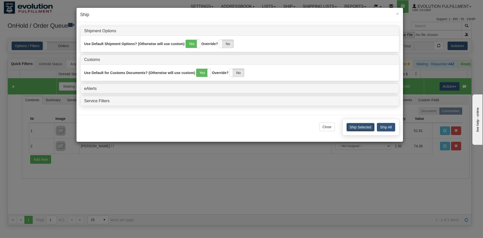
click at [359, 124] on button "Ship Selected" at bounding box center [361, 127] width 28 height 9
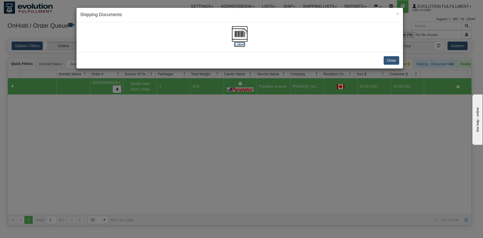
click at [246, 37] on img at bounding box center [240, 34] width 16 height 16
click at [396, 62] on button "Close" at bounding box center [392, 60] width 16 height 9
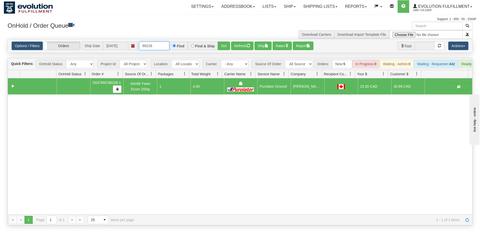
drag, startPoint x: 148, startPoint y: 46, endPoint x: 161, endPoint y: 46, distance: 13.4
click at [161, 46] on input "88228" at bounding box center [154, 46] width 30 height 9
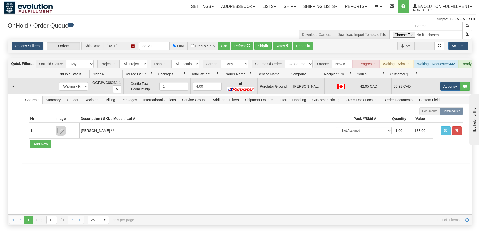
click at [271, 94] on td "Purolator Ground" at bounding box center [273, 86] width 33 height 16
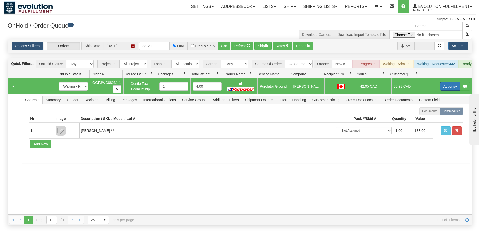
click at [440, 91] on button "Actions" at bounding box center [450, 86] width 20 height 9
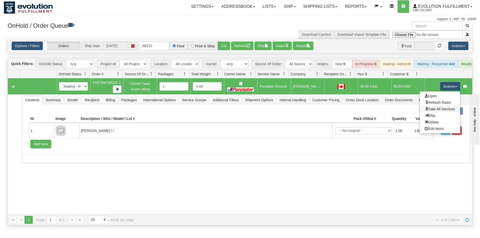
click at [438, 110] on link "Rate All Services" at bounding box center [439, 109] width 40 height 7
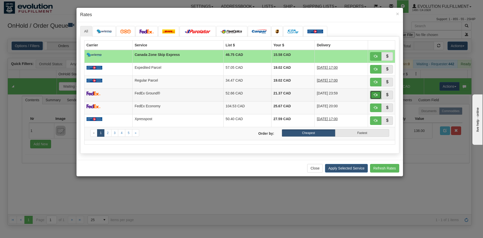
click at [376, 95] on span "button" at bounding box center [376, 95] width 4 height 4
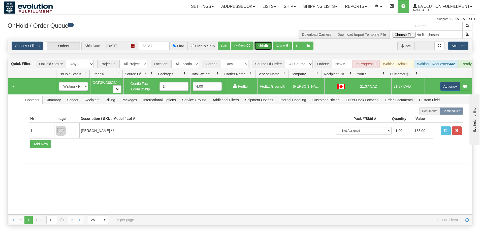
click at [257, 46] on button "Ship" at bounding box center [262, 46] width 17 height 9
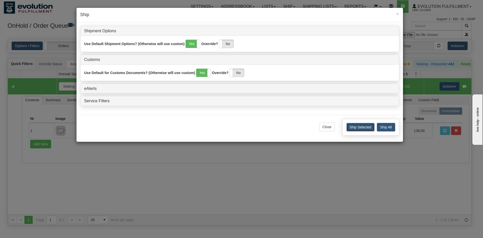
click at [360, 130] on button "Ship Selected" at bounding box center [361, 127] width 28 height 9
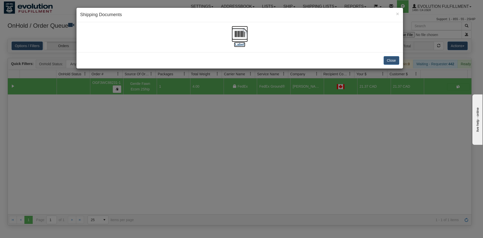
click at [242, 36] on img at bounding box center [240, 34] width 16 height 16
click at [395, 60] on button "Close" at bounding box center [392, 60] width 16 height 9
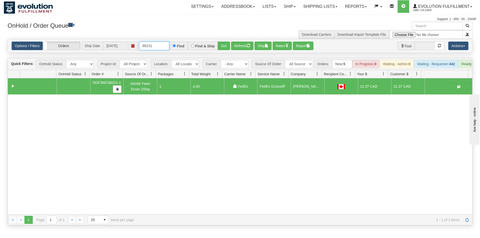
drag, startPoint x: 149, startPoint y: 46, endPoint x: 169, endPoint y: 42, distance: 20.4
click at [169, 42] on input "88231" at bounding box center [154, 46] width 30 height 9
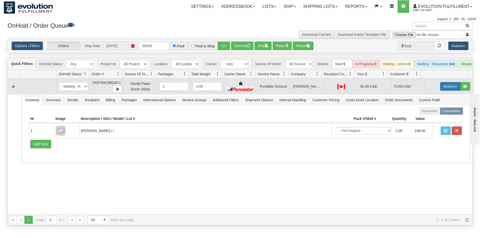
click at [446, 91] on button "Actions" at bounding box center [450, 86] width 20 height 9
click at [431, 111] on span "Rate All Services" at bounding box center [439, 109] width 30 height 4
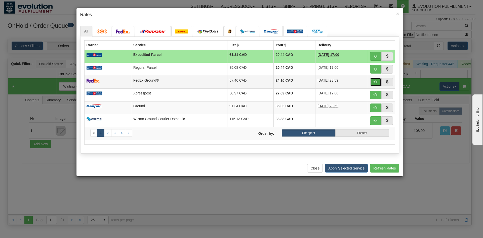
click at [374, 83] on span "button" at bounding box center [376, 82] width 4 height 4
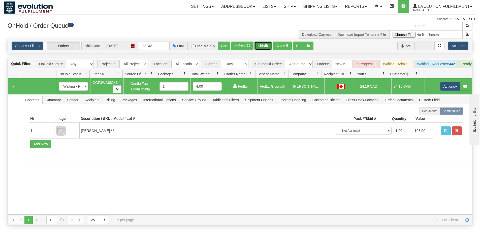
click at [262, 45] on button "Ship" at bounding box center [262, 46] width 17 height 9
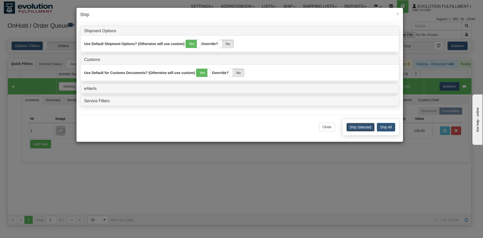
click at [367, 130] on button "Ship Selected" at bounding box center [361, 127] width 28 height 9
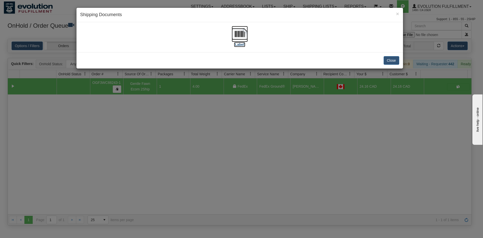
click at [232, 37] on img at bounding box center [240, 34] width 16 height 16
click at [387, 62] on button "Close" at bounding box center [392, 60] width 16 height 9
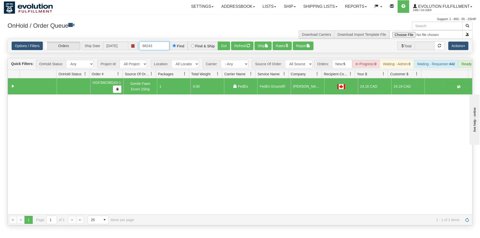
drag, startPoint x: 162, startPoint y: 46, endPoint x: 102, endPoint y: 46, distance: 59.7
click at [102, 46] on div "Options / Filters Group Shipments Orders Ship Date [DATE] 88243 Find Find & Shi…" at bounding box center [240, 46] width 456 height 9
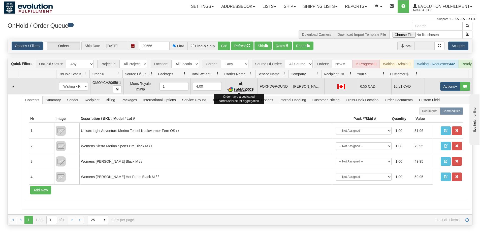
click at [248, 92] on img at bounding box center [240, 89] width 29 height 5
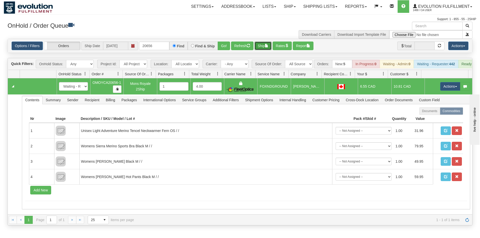
click at [260, 47] on button "Ship" at bounding box center [262, 46] width 17 height 9
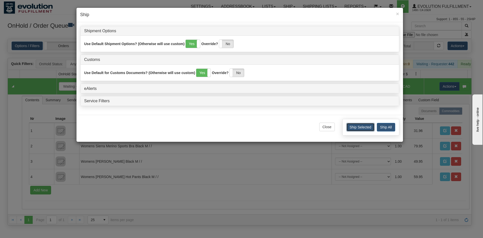
click at [351, 131] on button "Ship Selected" at bounding box center [361, 127] width 28 height 9
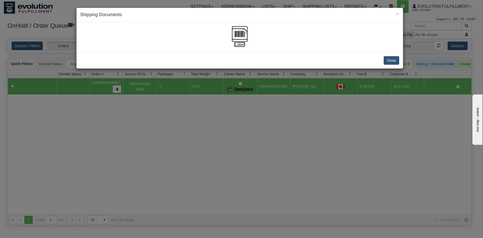
click at [243, 33] on img at bounding box center [240, 34] width 16 height 16
click at [394, 60] on button "Close" at bounding box center [392, 60] width 16 height 9
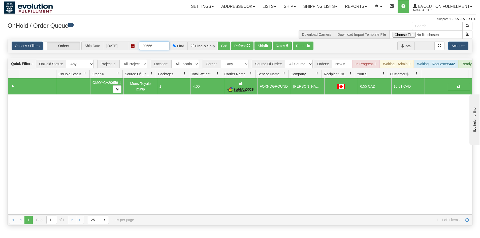
drag, startPoint x: 142, startPoint y: 45, endPoint x: 198, endPoint y: 41, distance: 55.7
click at [198, 41] on div "Options / Filters Group Shipments Orders Ship Date [DATE] 20656 Find Find & Shi…" at bounding box center [240, 46] width 464 height 14
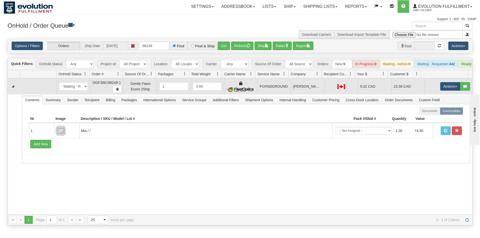
click at [283, 85] on td "FOXNDGROUND" at bounding box center [273, 86] width 33 height 16
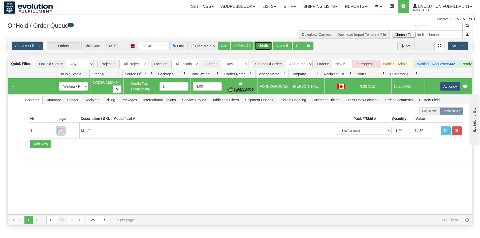
click at [266, 44] on button "Ship" at bounding box center [262, 46] width 17 height 9
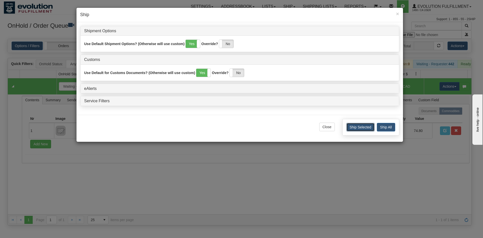
click at [349, 127] on button "Ship Selected" at bounding box center [361, 127] width 28 height 9
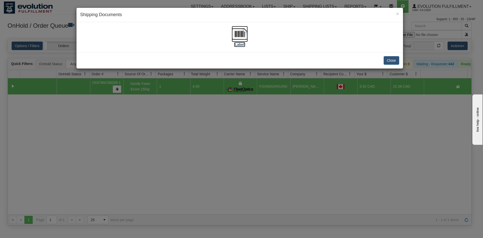
click at [240, 32] on img at bounding box center [240, 34] width 16 height 16
drag, startPoint x: 393, startPoint y: 60, endPoint x: 392, endPoint y: 63, distance: 3.1
click at [392, 63] on button "Close" at bounding box center [392, 60] width 16 height 9
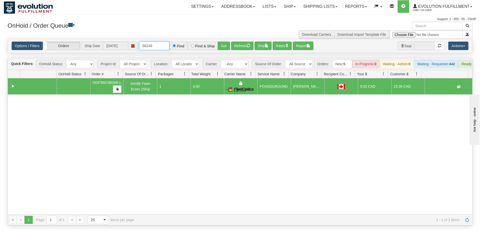
drag, startPoint x: 148, startPoint y: 45, endPoint x: 173, endPoint y: 45, distance: 25.2
click at [173, 45] on div "88249 Find Find & Ship Go!" at bounding box center [184, 46] width 91 height 9
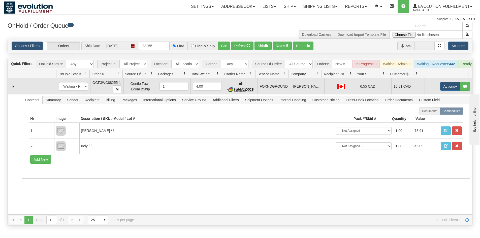
click at [257, 83] on td "FOXNDGROUND" at bounding box center [273, 86] width 33 height 16
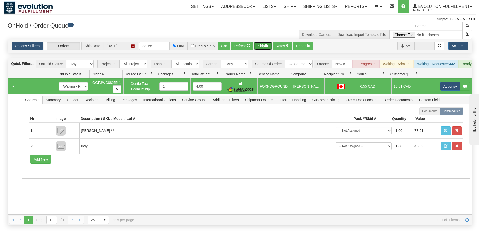
click at [261, 44] on button "Ship" at bounding box center [262, 46] width 17 height 9
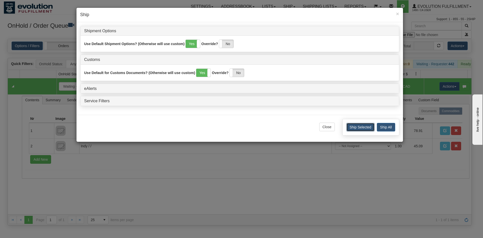
click at [360, 130] on button "Ship Selected" at bounding box center [361, 127] width 28 height 9
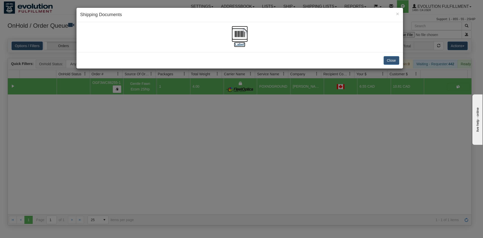
click at [239, 34] on img at bounding box center [240, 34] width 16 height 16
click at [395, 60] on button "Close" at bounding box center [392, 60] width 16 height 9
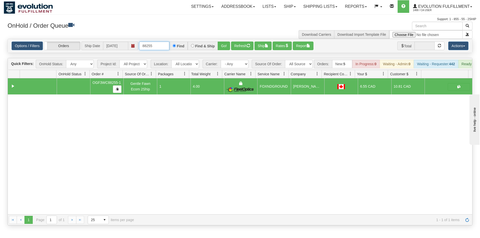
drag, startPoint x: 151, startPoint y: 44, endPoint x: 159, endPoint y: 43, distance: 8.6
click at [159, 43] on input "88255" at bounding box center [154, 46] width 30 height 9
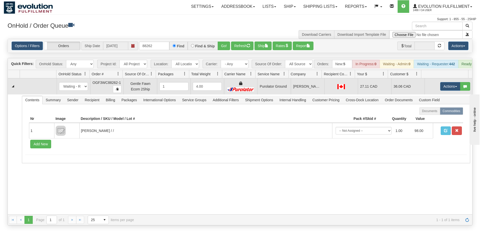
click at [271, 89] on td "Purolator Ground" at bounding box center [273, 86] width 33 height 16
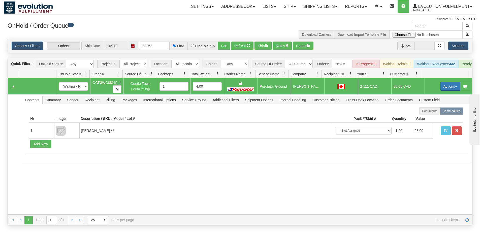
click at [441, 90] on button "Actions" at bounding box center [450, 86] width 20 height 9
click at [440, 111] on span "Rate All Services" at bounding box center [439, 109] width 30 height 4
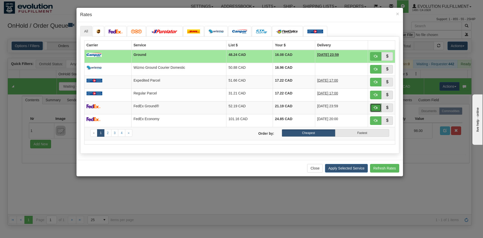
click at [381, 105] on button "button" at bounding box center [376, 107] width 12 height 9
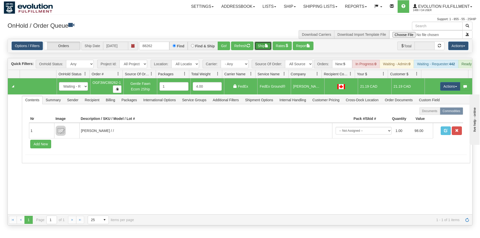
click at [262, 43] on button "Ship" at bounding box center [262, 46] width 17 height 9
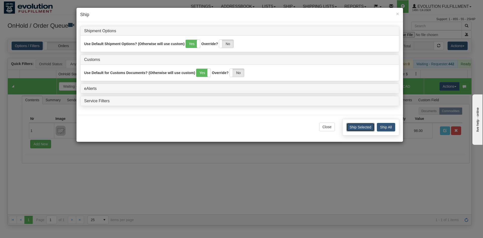
click at [356, 124] on button "Ship Selected" at bounding box center [361, 127] width 28 height 9
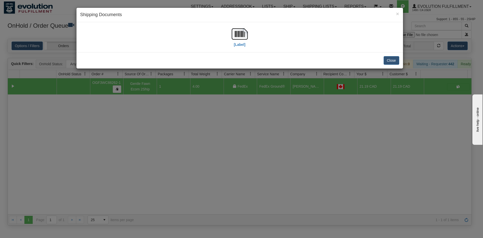
click at [253, 34] on div "[Label]" at bounding box center [239, 37] width 319 height 22
click at [243, 33] on img at bounding box center [240, 34] width 16 height 16
click at [394, 58] on button "Close" at bounding box center [392, 60] width 16 height 9
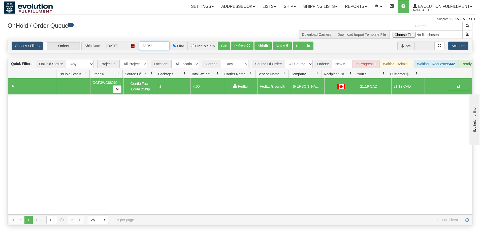
drag, startPoint x: 147, startPoint y: 47, endPoint x: 163, endPoint y: 17, distance: 33.2
click at [167, 43] on input "88262" at bounding box center [154, 46] width 30 height 9
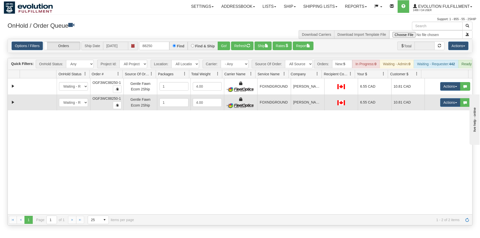
click at [283, 110] on td "FOXNDGROUND" at bounding box center [273, 102] width 33 height 16
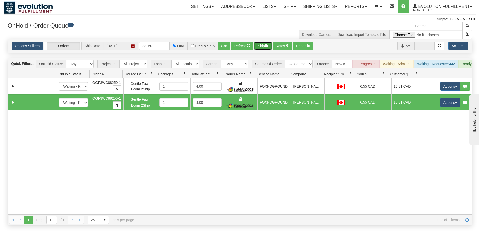
click at [265, 43] on button "Ship" at bounding box center [262, 46] width 17 height 9
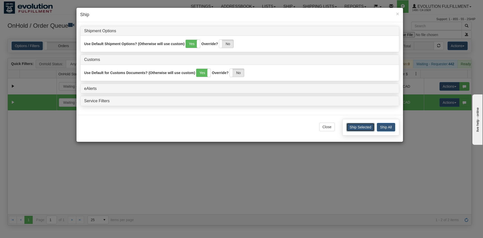
click at [367, 127] on button "Ship Selected" at bounding box center [361, 127] width 28 height 9
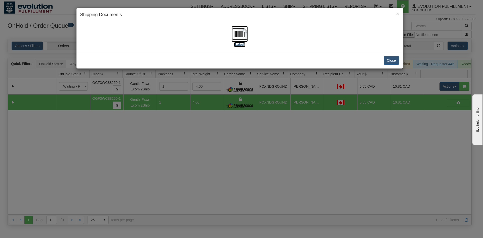
click at [238, 31] on img at bounding box center [240, 34] width 16 height 16
click at [387, 59] on button "Close" at bounding box center [392, 60] width 16 height 9
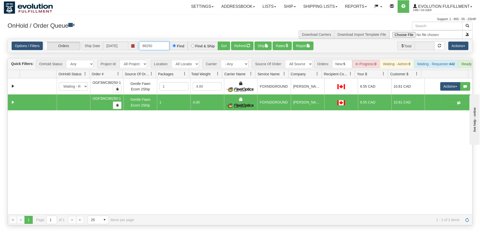
drag, startPoint x: 147, startPoint y: 45, endPoint x: 169, endPoint y: 45, distance: 21.9
click at [169, 45] on input "88250" at bounding box center [154, 46] width 30 height 9
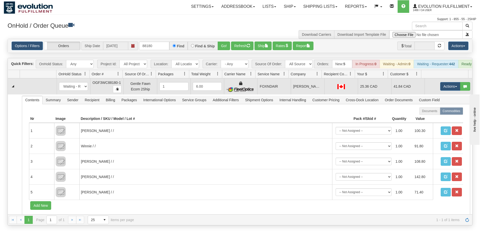
click at [282, 94] on td "FOXNDAIR" at bounding box center [273, 86] width 33 height 16
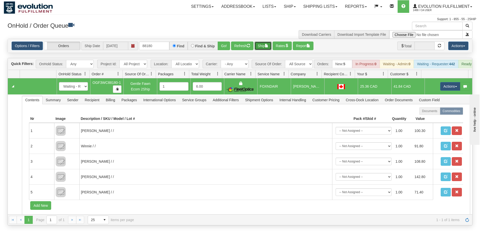
click at [262, 44] on button "Ship" at bounding box center [262, 46] width 17 height 9
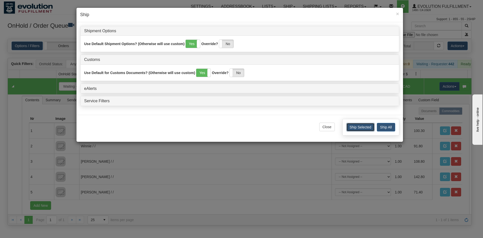
click at [357, 128] on button "Ship Selected" at bounding box center [361, 127] width 28 height 9
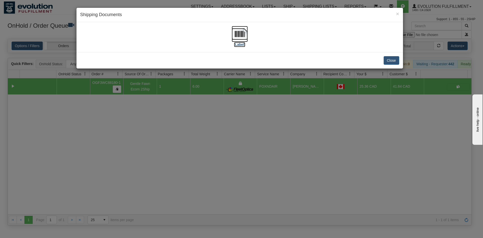
click at [239, 33] on img at bounding box center [240, 34] width 16 height 16
click at [394, 58] on button "Close" at bounding box center [392, 60] width 16 height 9
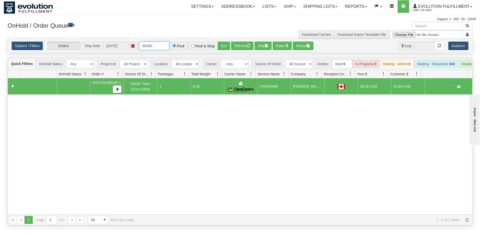
drag, startPoint x: 146, startPoint y: 44, endPoint x: 171, endPoint y: 44, distance: 25.7
click at [171, 44] on div "88180 Find Find & Ship Go!" at bounding box center [184, 46] width 91 height 9
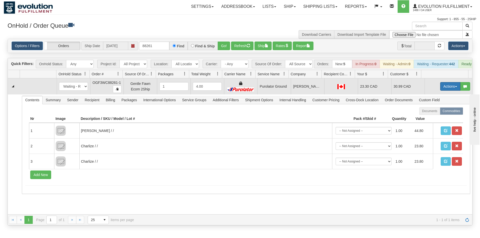
click at [443, 88] on button "Actions" at bounding box center [450, 86] width 20 height 9
click at [440, 110] on link "Rate All Services" at bounding box center [439, 109] width 40 height 7
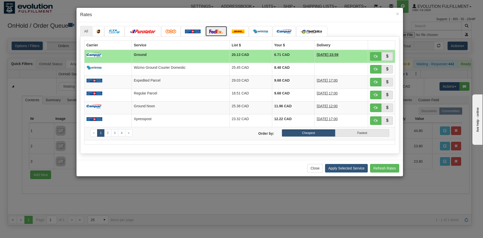
click at [219, 35] on link at bounding box center [216, 31] width 22 height 11
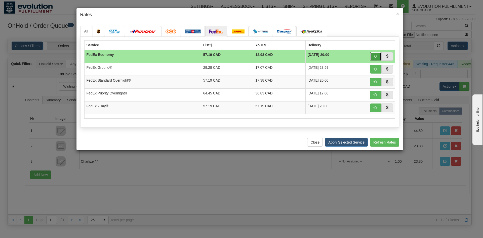
click at [376, 57] on span "button" at bounding box center [376, 56] width 4 height 4
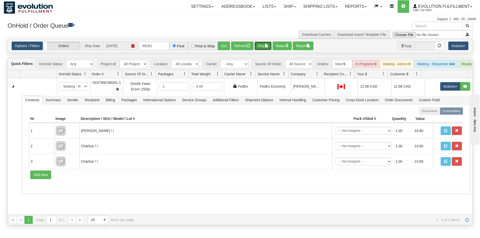
click at [260, 46] on button "Ship" at bounding box center [262, 46] width 17 height 9
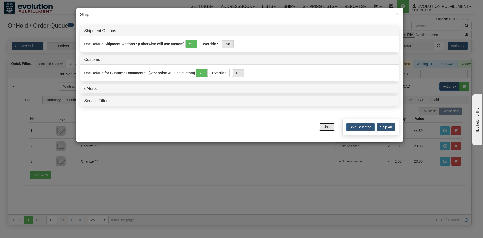
click at [325, 126] on button "Close" at bounding box center [327, 127] width 16 height 9
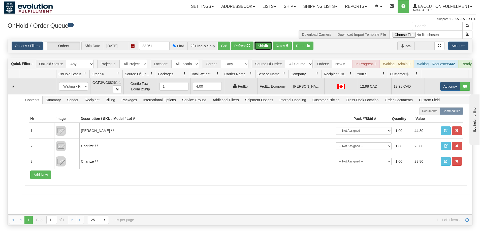
click at [293, 94] on td "[PERSON_NAME]" at bounding box center [306, 86] width 33 height 16
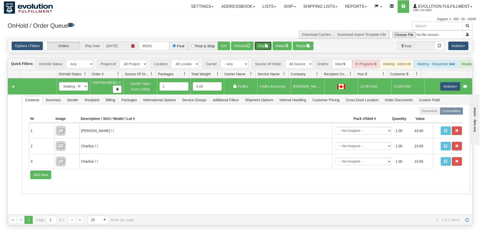
click at [261, 47] on button "Ship" at bounding box center [262, 46] width 17 height 9
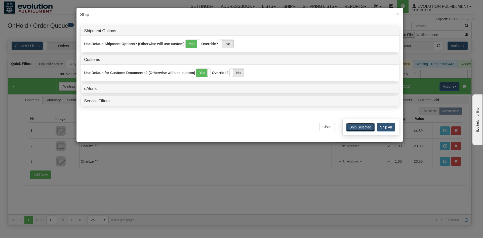
click at [366, 129] on button "Ship Selected" at bounding box center [361, 127] width 28 height 9
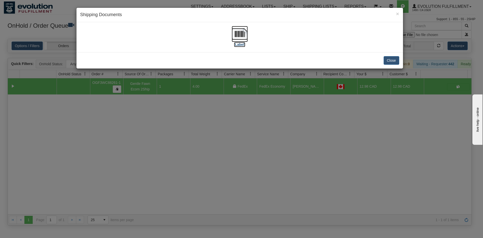
click at [240, 31] on img at bounding box center [240, 34] width 16 height 16
click at [387, 59] on button "Close" at bounding box center [392, 60] width 16 height 9
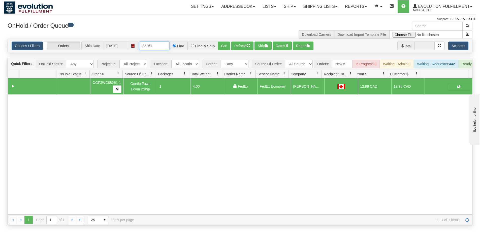
drag, startPoint x: 148, startPoint y: 44, endPoint x: 167, endPoint y: 43, distance: 18.9
click at [167, 43] on input "88261" at bounding box center [154, 46] width 30 height 9
type input "88260"
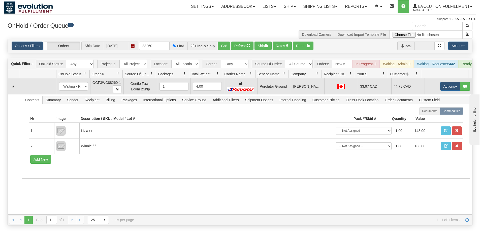
drag, startPoint x: 307, startPoint y: 97, endPoint x: 378, endPoint y: 89, distance: 71.3
click at [308, 94] on td "[PERSON_NAME]" at bounding box center [306, 86] width 33 height 16
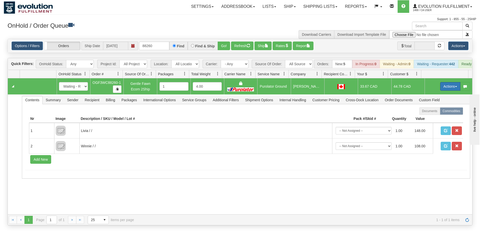
click at [448, 89] on button "Actions" at bounding box center [450, 86] width 20 height 9
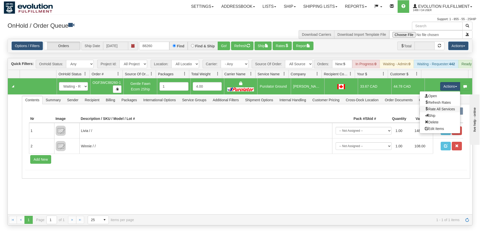
click at [445, 111] on link "Rate All Services" at bounding box center [439, 109] width 40 height 7
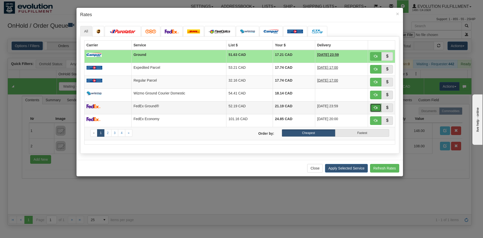
click at [373, 108] on button "button" at bounding box center [376, 107] width 12 height 9
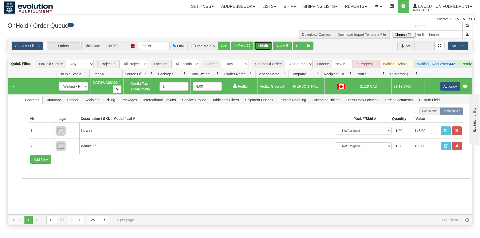
click at [261, 45] on button "Ship" at bounding box center [262, 46] width 17 height 9
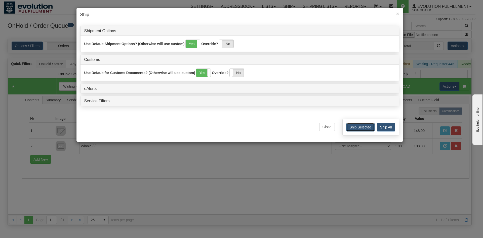
click at [369, 125] on button "Ship Selected" at bounding box center [361, 127] width 28 height 9
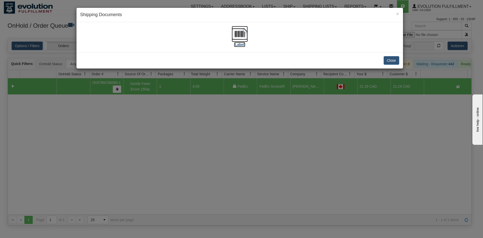
click at [238, 28] on img at bounding box center [240, 34] width 16 height 16
click at [394, 61] on button "Close" at bounding box center [392, 60] width 16 height 9
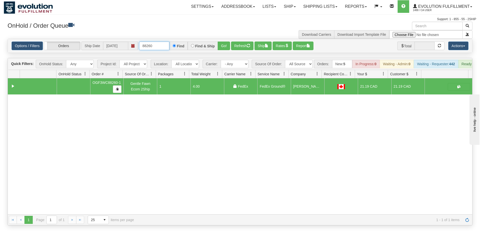
drag, startPoint x: 165, startPoint y: 45, endPoint x: 96, endPoint y: 55, distance: 69.9
click at [96, 55] on div "Is equal to Is not equal to Contains Does not contains CAD USD EUR ZAR [PERSON_…" at bounding box center [240, 132] width 472 height 187
type input "88098"
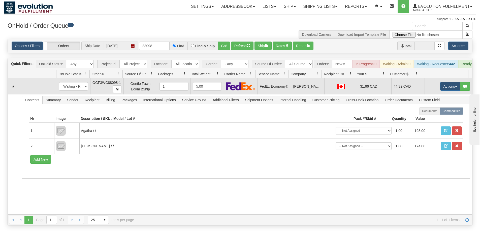
click at [324, 84] on td at bounding box center [340, 86] width 33 height 16
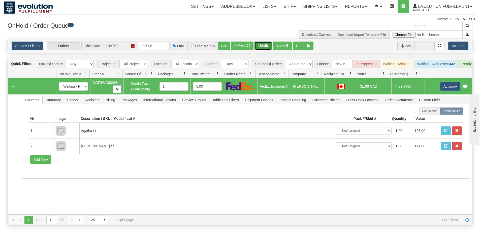
click at [266, 44] on span "button" at bounding box center [267, 46] width 4 height 4
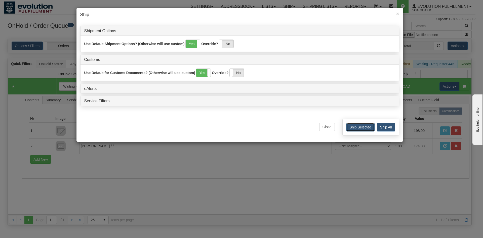
click at [364, 131] on button "Ship Selected" at bounding box center [361, 127] width 28 height 9
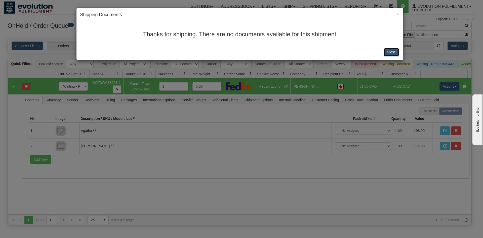
click at [388, 51] on button "Close" at bounding box center [392, 52] width 16 height 9
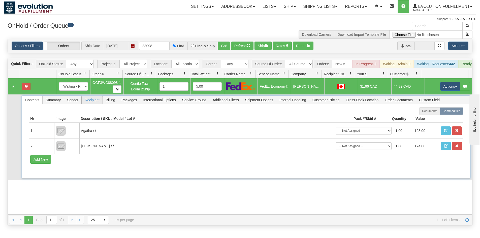
click at [91, 104] on span "Recipient" at bounding box center [92, 100] width 21 height 8
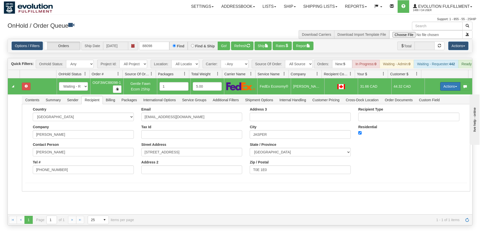
click at [440, 89] on button "Actions" at bounding box center [450, 86] width 20 height 9
click at [436, 99] on link "Open" at bounding box center [439, 96] width 40 height 7
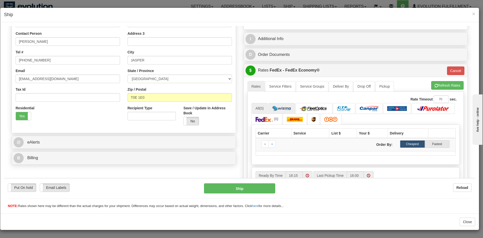
scroll to position [98, 0]
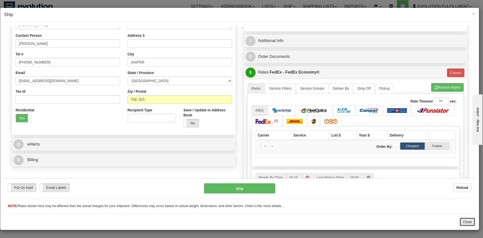
click at [465, 225] on button "Close" at bounding box center [468, 221] width 16 height 9
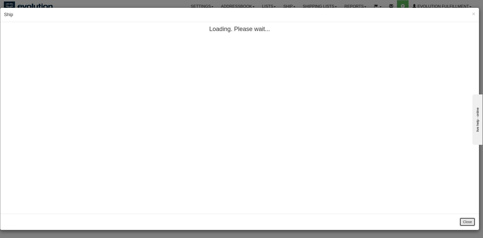
scroll to position [0, 0]
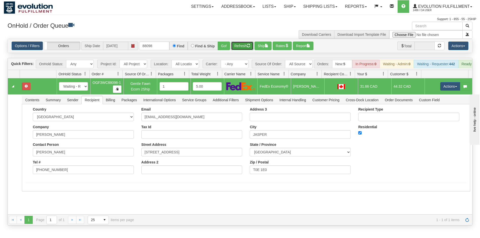
click at [240, 47] on button "Refresh" at bounding box center [242, 46] width 22 height 9
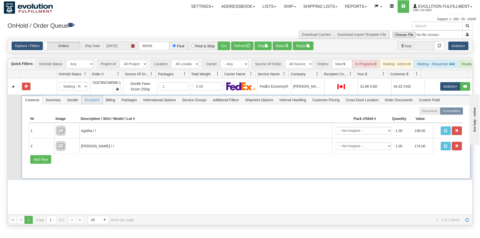
click at [97, 104] on span "Recipient" at bounding box center [92, 100] width 21 height 8
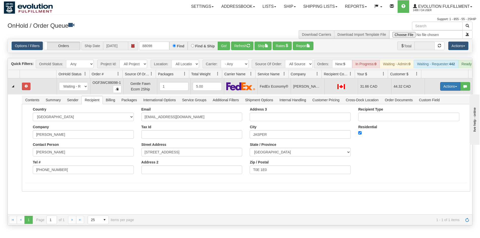
click at [440, 89] on button "Actions" at bounding box center [450, 86] width 20 height 9
click at [435, 97] on link "Open" at bounding box center [439, 96] width 40 height 7
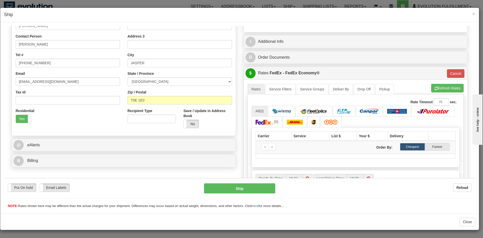
scroll to position [101, 0]
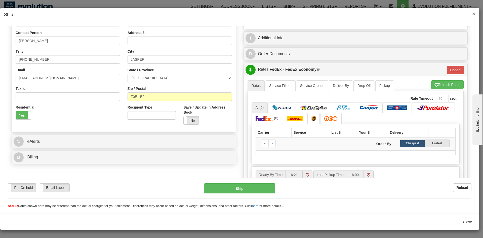
click at [474, 11] on span "×" at bounding box center [473, 14] width 3 height 6
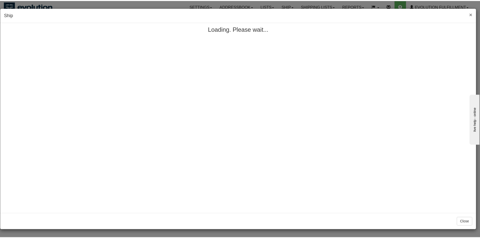
scroll to position [0, 0]
